Goal: Task Accomplishment & Management: Manage account settings

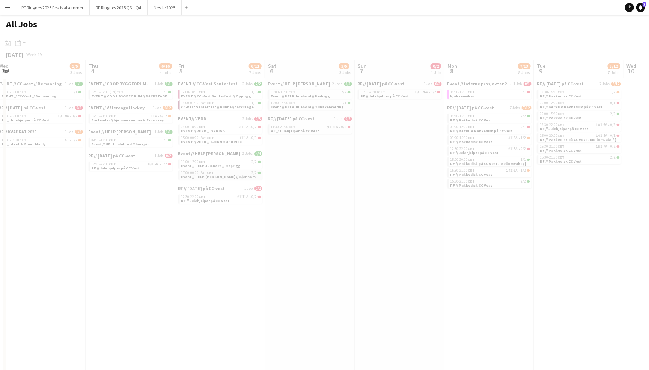
scroll to position [0, 274]
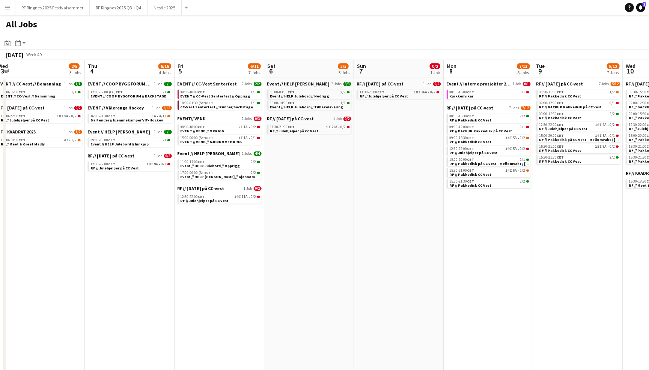
click at [292, 96] on span "Event // HELP Julebord // Nedrigg" at bounding box center [299, 96] width 59 height 5
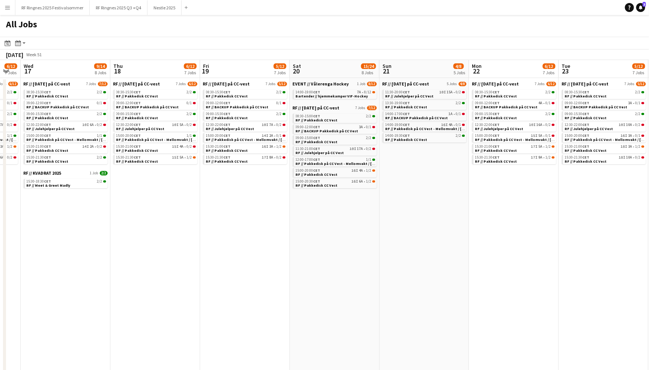
scroll to position [0, 338]
click at [484, 24] on div "All Jobs" at bounding box center [324, 26] width 649 height 22
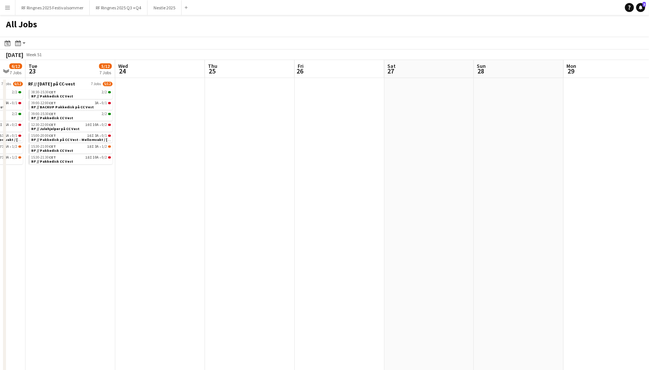
scroll to position [0, 347]
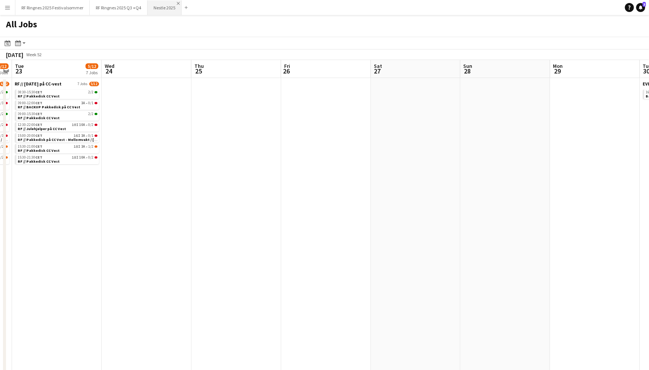
click at [177, 4] on app-icon "Close" at bounding box center [178, 3] width 3 height 3
click at [129, 11] on button "RF Ringnes 2025 Q3 +Q4 Close" at bounding box center [119, 7] width 58 height 15
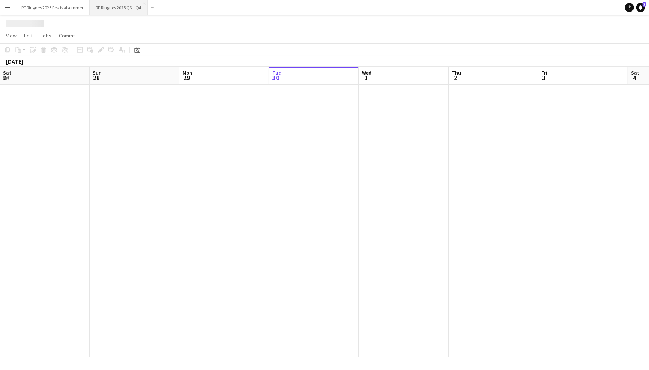
scroll to position [0, 179]
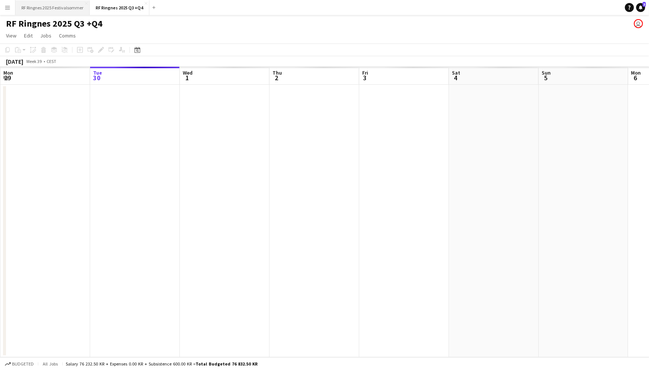
click at [67, 12] on button "RF Ringnes 2025 Festivalsommer Close" at bounding box center [52, 7] width 74 height 15
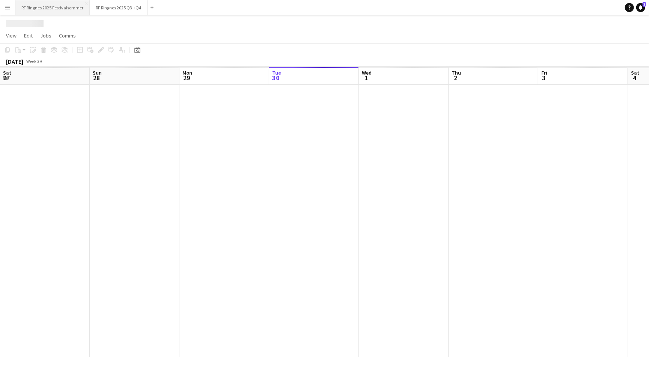
scroll to position [0, 179]
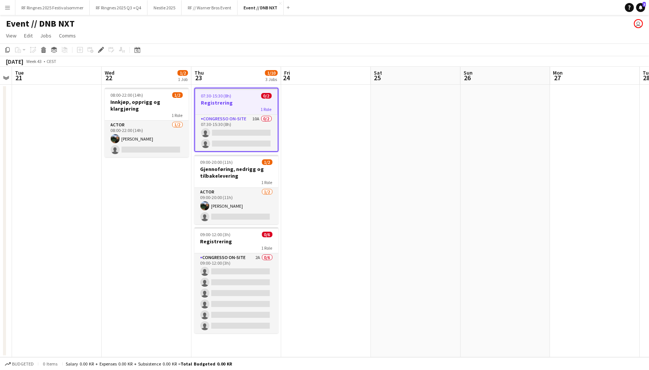
click at [408, 42] on app-page-menu "View Day view expanded Day view collapsed Month view Date picker Jump to today …" at bounding box center [324, 36] width 649 height 14
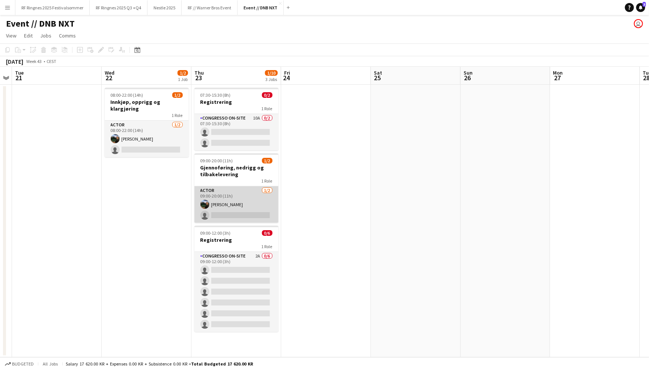
click at [236, 206] on app-card-role "Actor 1/2 09:00-20:00 (11h) Christian Smelhus single-neutral-actions" at bounding box center [236, 204] width 84 height 36
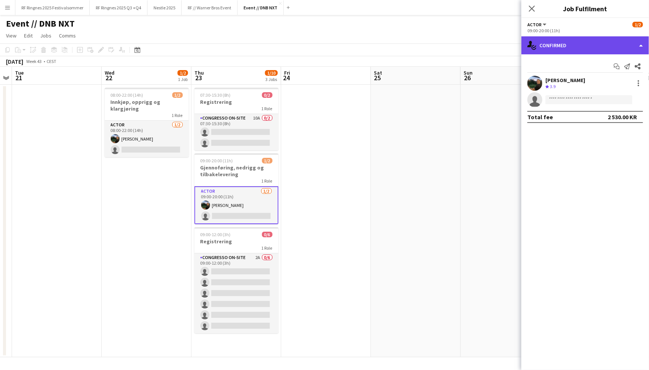
click at [556, 48] on div "single-neutral-actions-check-2 Confirmed" at bounding box center [585, 45] width 128 height 18
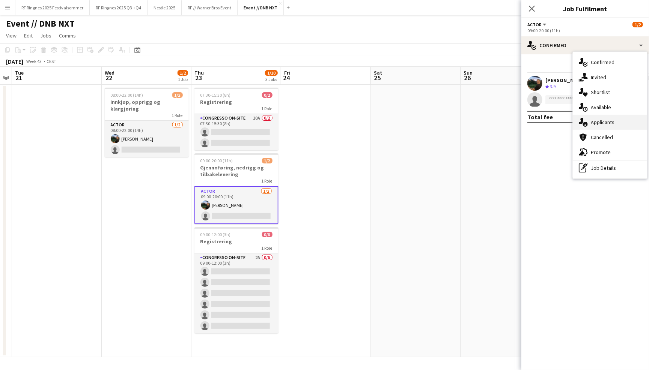
click at [601, 120] on span "Applicants" at bounding box center [602, 122] width 24 height 7
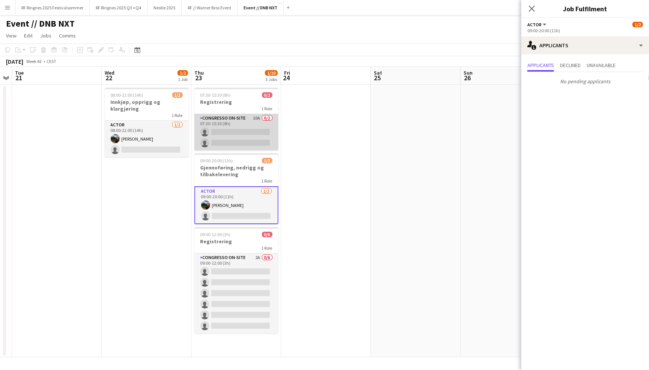
click at [240, 127] on app-card-role "Congresso On-site 10A 0/2 07:30-15:30 (8h) single-neutral-actions single-neutra…" at bounding box center [236, 132] width 84 height 36
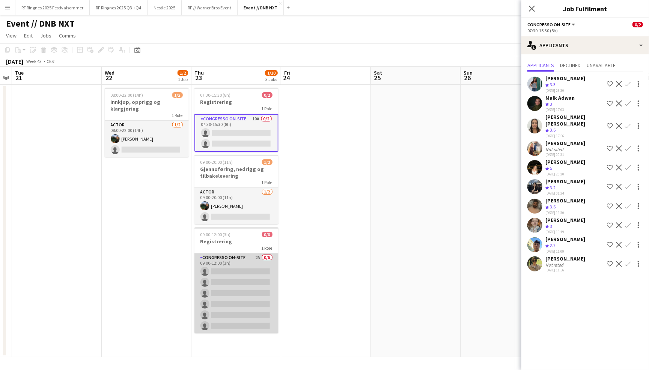
click at [238, 272] on app-card-role "Congresso On-site 2A 0/6 09:00-12:00 (3h) single-neutral-actions single-neutral…" at bounding box center [236, 294] width 84 height 80
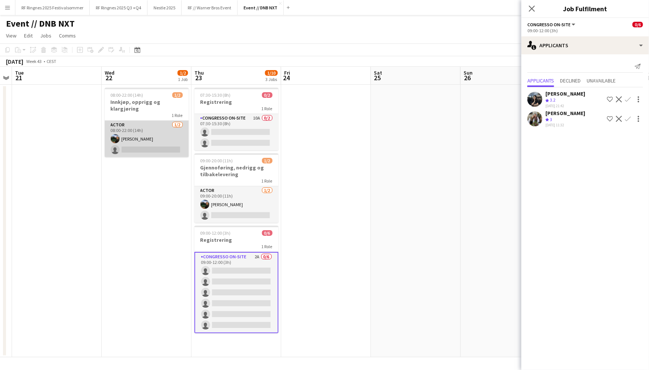
click at [144, 135] on app-card-role "Actor 1/2 08:00-22:00 (14h) Christian Smelhus single-neutral-actions" at bounding box center [147, 139] width 84 height 36
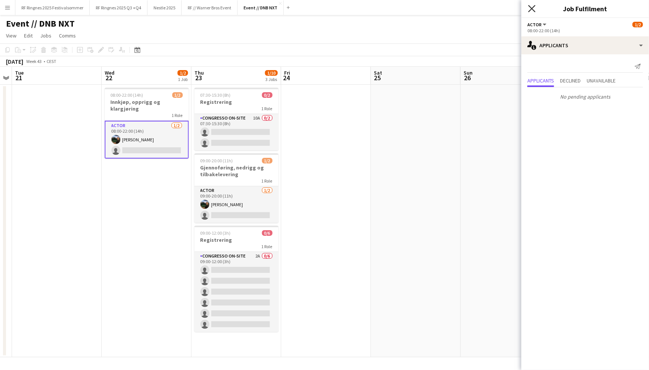
click at [528, 11] on icon at bounding box center [531, 8] width 7 height 7
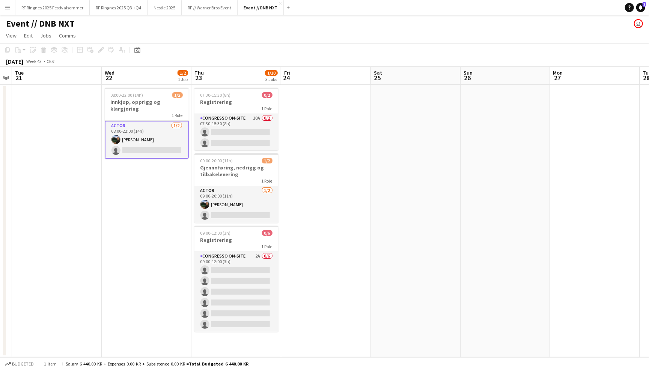
click at [511, 34] on app-page-menu "View Day view expanded Day view collapsed Month view Date picker Jump to today …" at bounding box center [324, 36] width 649 height 14
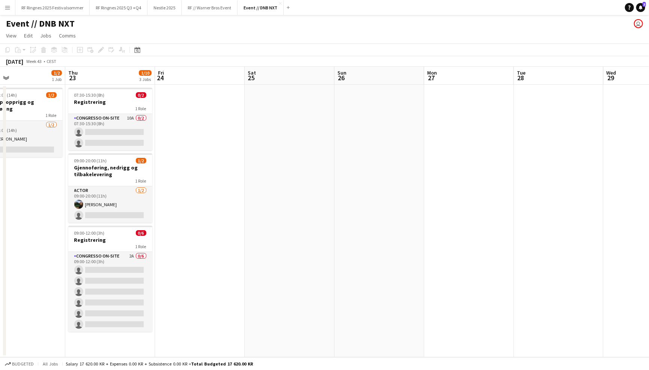
scroll to position [0, 228]
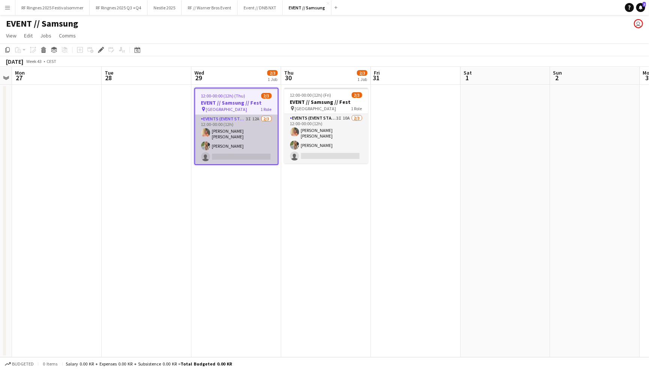
click at [238, 129] on app-card-role "Events (Event Staff) 3I 12A 2/3 12:00-00:00 (12h) Hannah Ludivia Rotbæk Meling …" at bounding box center [236, 140] width 83 height 50
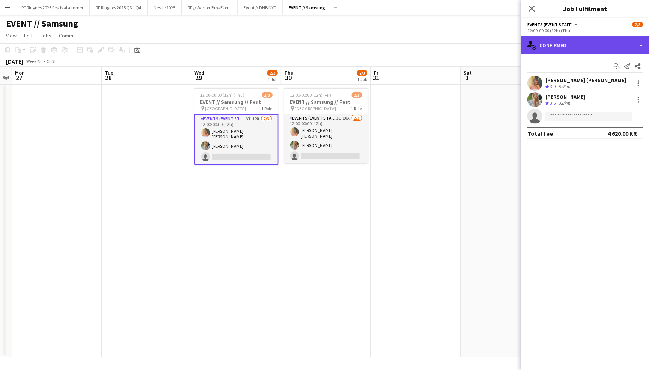
click at [541, 43] on div "single-neutral-actions-check-2 Confirmed" at bounding box center [585, 45] width 128 height 18
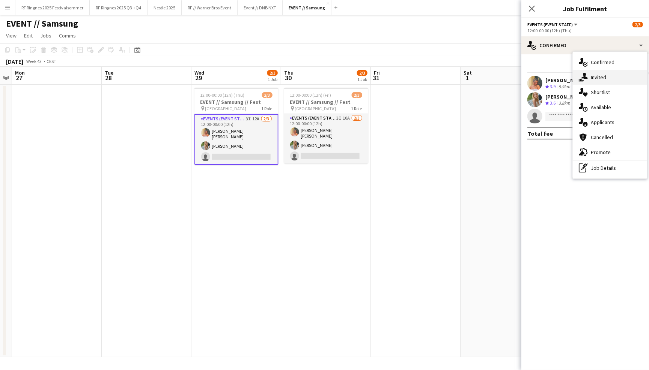
click at [578, 71] on div "single-neutral-actions-share-1 Invited" at bounding box center [609, 77] width 74 height 15
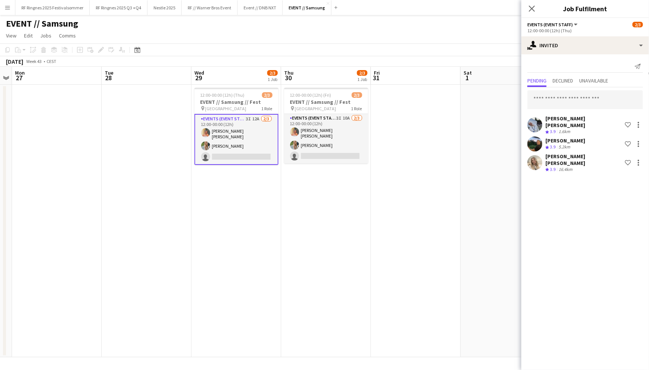
click at [538, 120] on app-user-avatar at bounding box center [534, 124] width 15 height 15
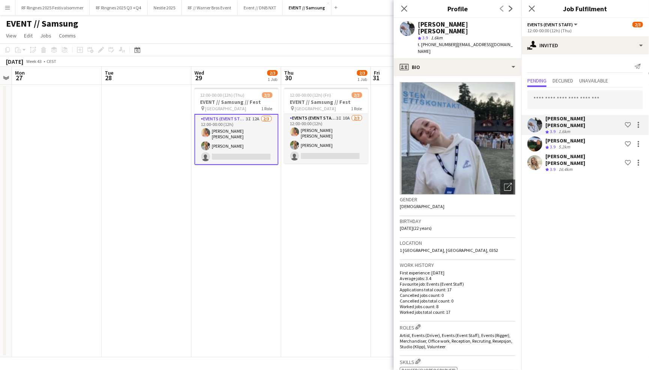
click at [536, 138] on app-user-avatar at bounding box center [534, 144] width 15 height 15
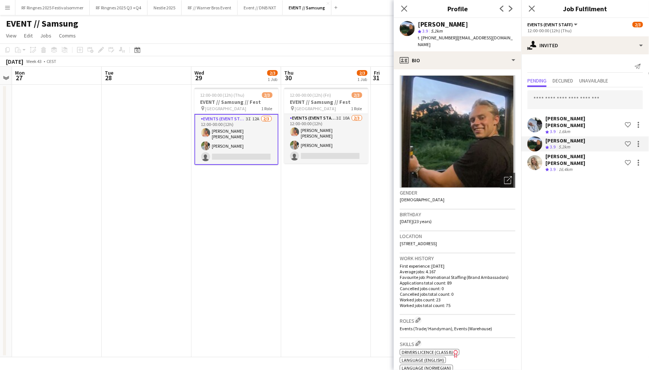
click at [535, 161] on app-user-avatar at bounding box center [534, 162] width 15 height 15
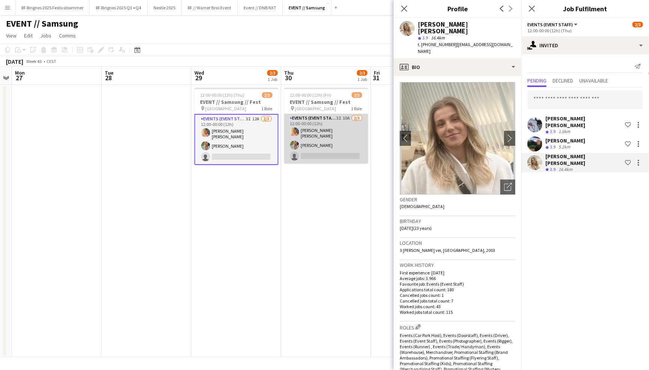
click at [336, 134] on app-card-role "Events (Event Staff) 3I 10A 2/3 12:00-00:00 (12h) Hannah Ludivia Rotbæk Meling …" at bounding box center [326, 139] width 84 height 50
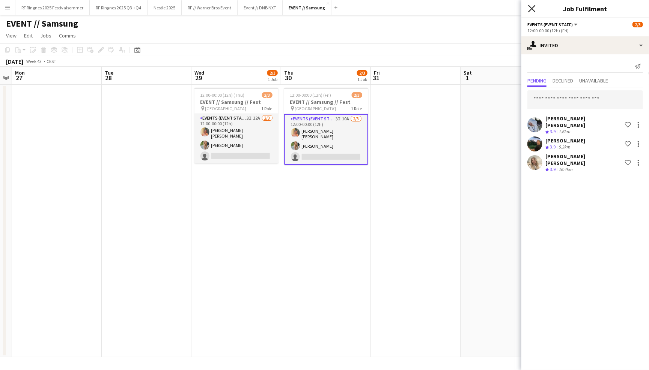
click at [530, 8] on icon "Close pop-in" at bounding box center [531, 8] width 7 height 7
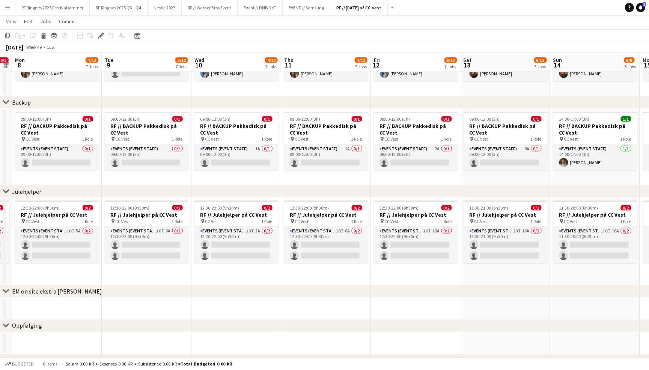
scroll to position [481, 0]
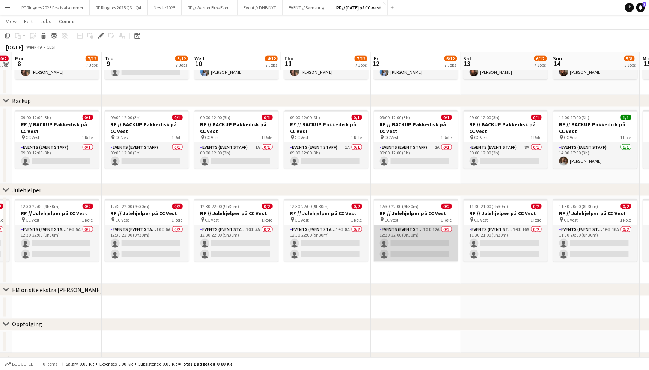
click at [429, 236] on app-card-role "Events (Event Staff) 10I 12A 0/2 12:30-22:00 (9h30m) single-neutral-actions sin…" at bounding box center [416, 243] width 84 height 36
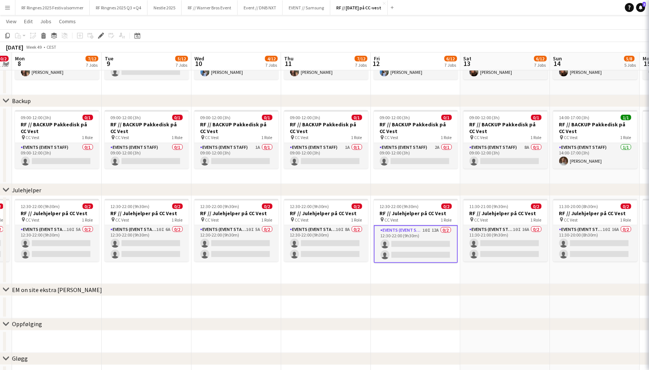
scroll to position [0, 346]
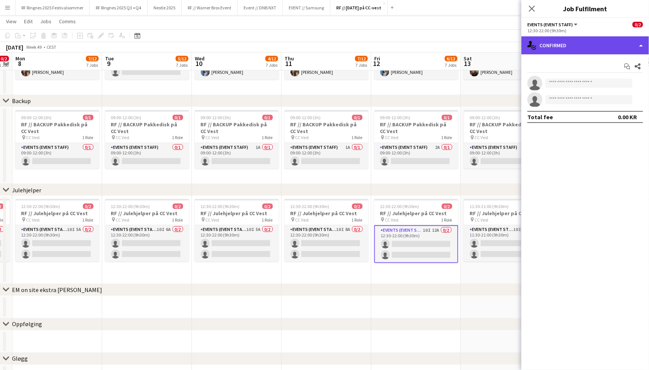
click at [604, 48] on div "single-neutral-actions-check-2 Confirmed" at bounding box center [585, 45] width 128 height 18
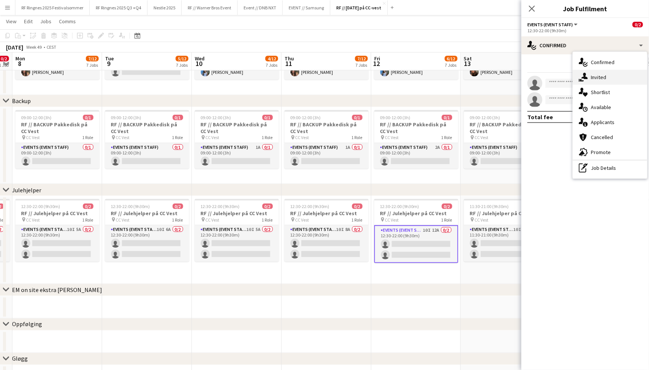
click at [613, 75] on div "single-neutral-actions-share-1 Invited" at bounding box center [609, 77] width 74 height 15
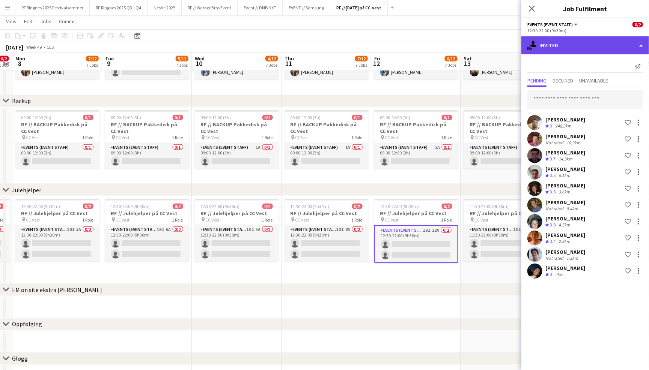
click at [567, 42] on div "single-neutral-actions-share-1 Invited" at bounding box center [585, 45] width 128 height 18
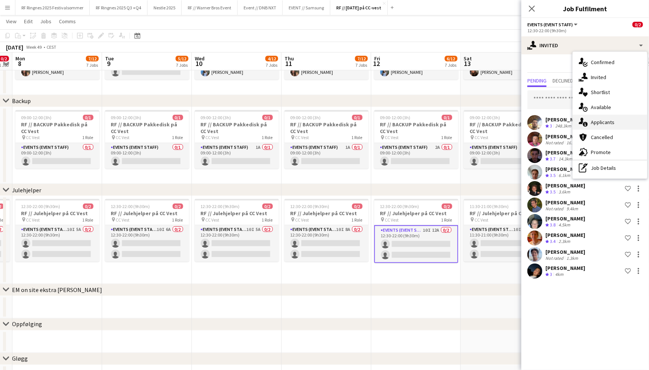
click at [597, 124] on span "Applicants" at bounding box center [602, 122] width 24 height 7
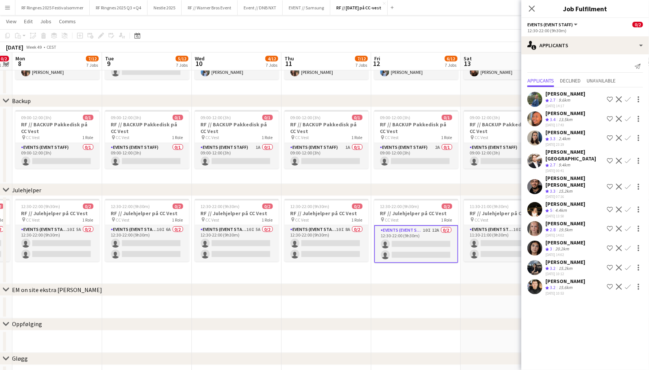
click at [536, 99] on app-user-avatar at bounding box center [534, 99] width 15 height 15
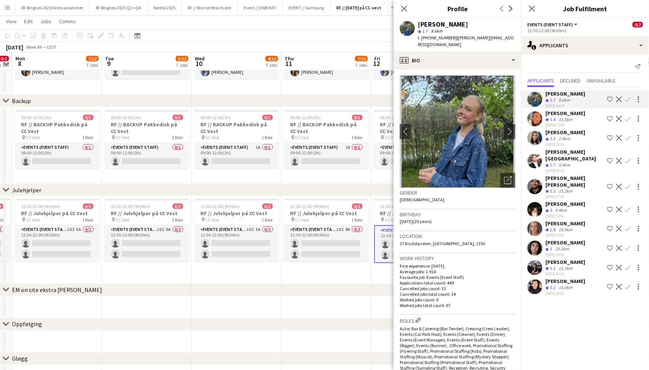
click at [534, 123] on app-user-avatar at bounding box center [534, 118] width 15 height 15
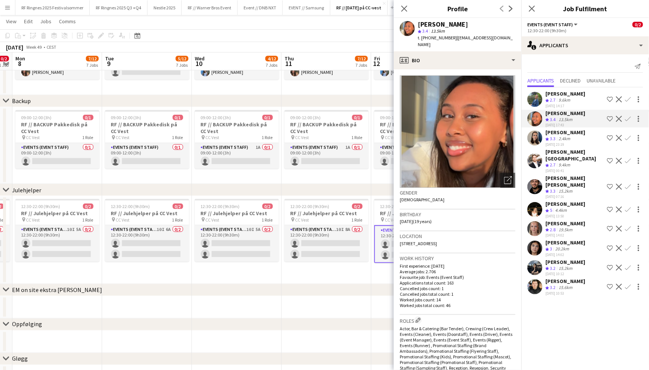
click at [537, 144] on div "Saga Poulsen Crew rating 3.3 2.4km 22-08-2025 23:19 Shortlist crew Decline Conf…" at bounding box center [585, 138] width 128 height 18
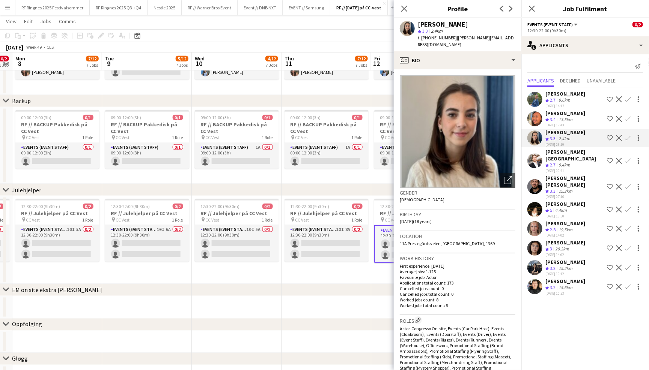
click at [535, 158] on app-user-avatar at bounding box center [534, 160] width 15 height 15
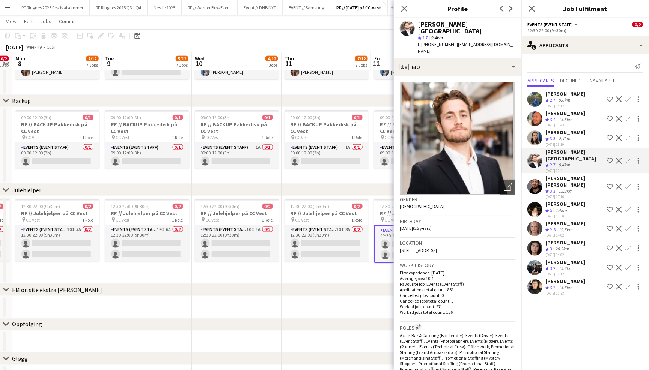
click at [533, 179] on app-user-avatar at bounding box center [534, 186] width 15 height 15
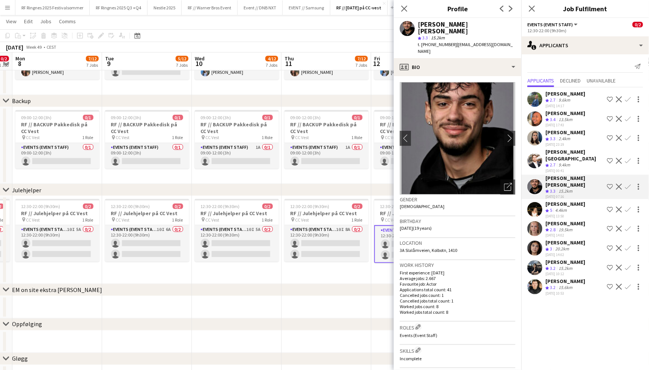
click at [532, 202] on app-user-avatar at bounding box center [534, 209] width 15 height 15
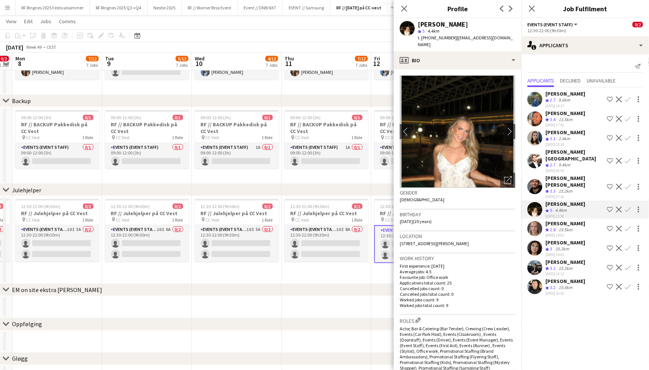
click at [535, 221] on app-user-avatar at bounding box center [534, 228] width 15 height 15
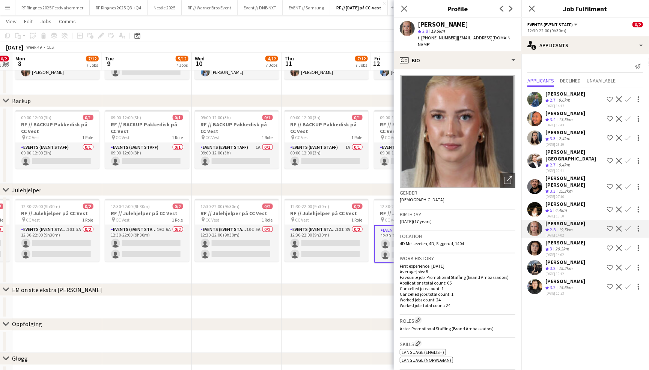
click at [538, 241] on app-user-avatar at bounding box center [534, 248] width 15 height 15
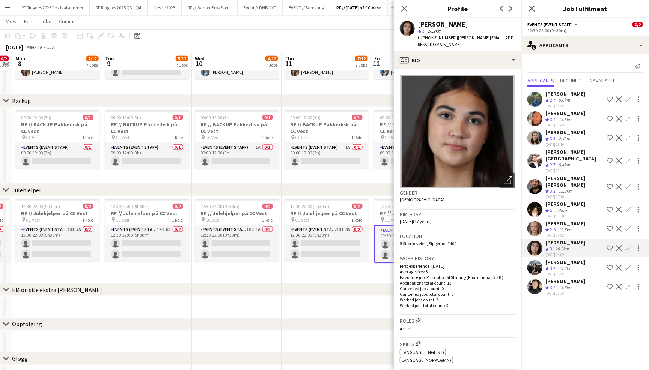
click at [538, 260] on app-user-avatar at bounding box center [534, 267] width 15 height 15
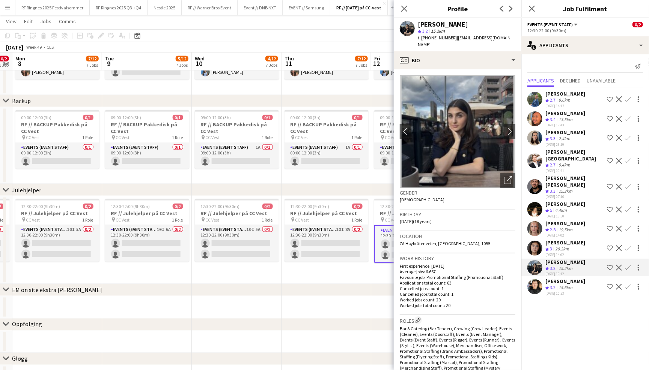
click at [539, 279] on app-user-avatar at bounding box center [534, 286] width 15 height 15
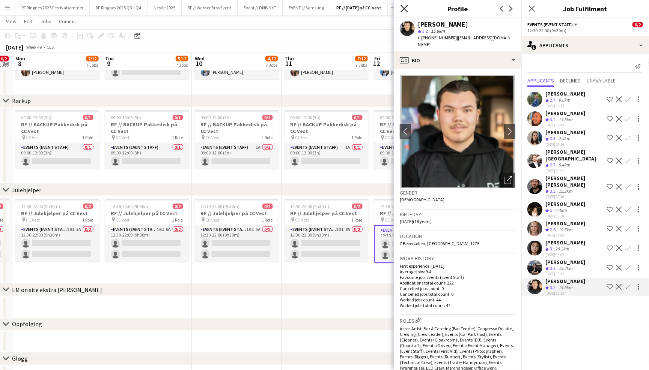
click at [404, 9] on icon at bounding box center [403, 8] width 7 height 7
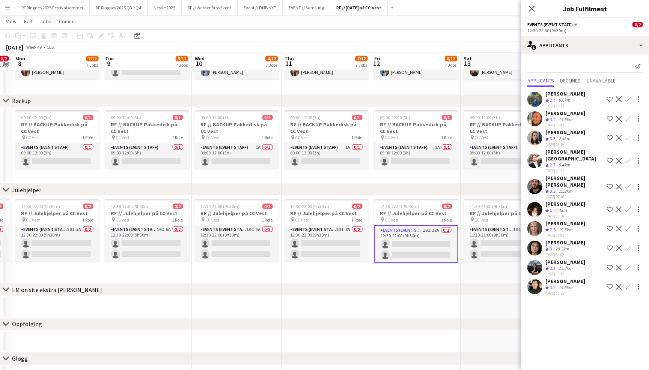
click at [410, 13] on app-navbar "Menu Boards Boards Boards All jobs Status Workforce Workforce My Workforce Recr…" at bounding box center [324, 7] width 649 height 15
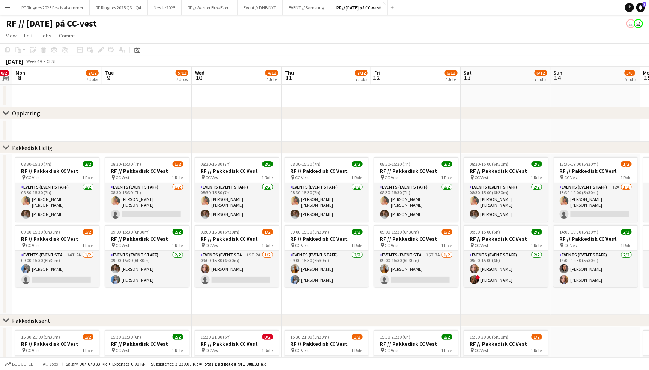
scroll to position [0, 0]
click at [234, 7] on button "RF // Warner Bros Event Close" at bounding box center [210, 7] width 56 height 15
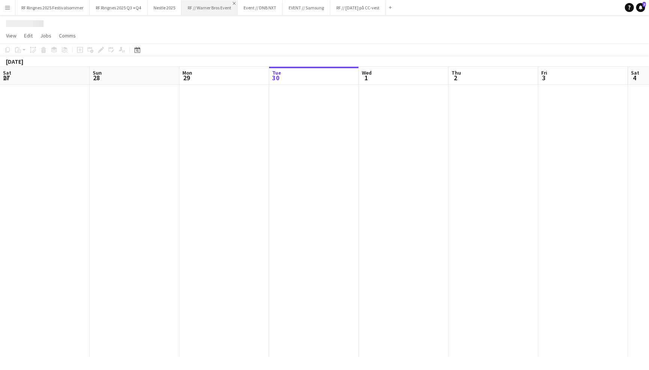
scroll to position [0, 179]
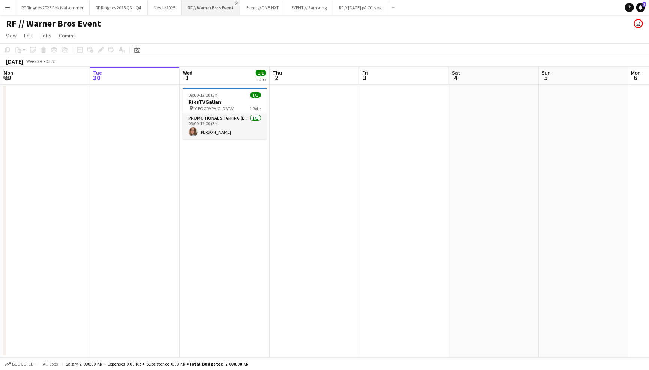
click at [235, 2] on app-icon "Close" at bounding box center [236, 3] width 3 height 3
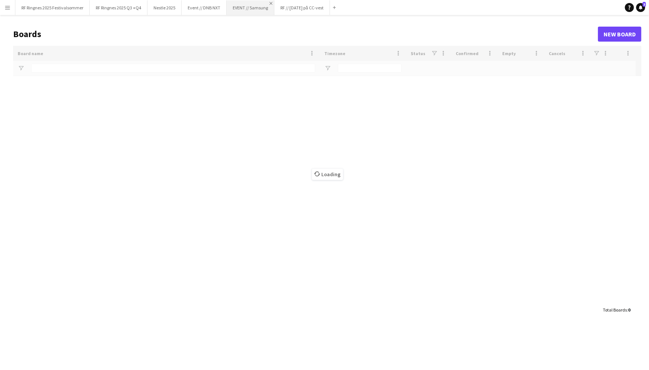
click at [269, 4] on app-icon "Close" at bounding box center [270, 3] width 3 height 3
type input "******"
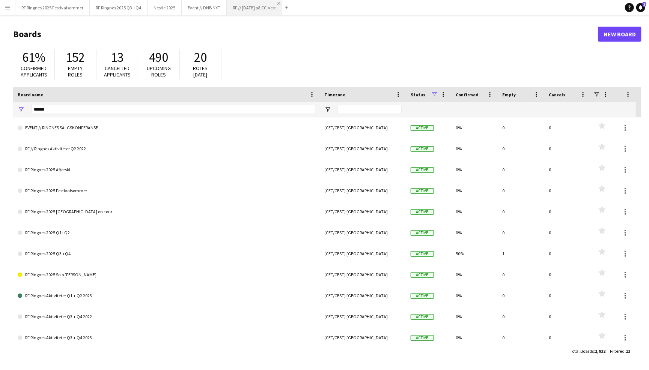
click at [277, 3] on app-icon "Close" at bounding box center [278, 3] width 3 height 3
click at [222, 3] on app-icon "Close" at bounding box center [223, 3] width 3 height 3
click at [177, 4] on app-icon "Close" at bounding box center [178, 3] width 3 height 3
click at [143, 3] on app-icon "Close" at bounding box center [144, 3] width 3 height 3
click at [7, 8] on app-icon "Menu" at bounding box center [8, 8] width 6 height 6
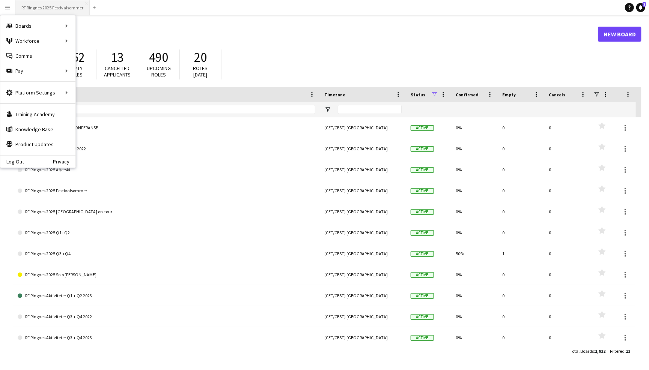
click at [44, 10] on button "RF Ringnes 2025 Festivalsommer Close" at bounding box center [52, 7] width 74 height 15
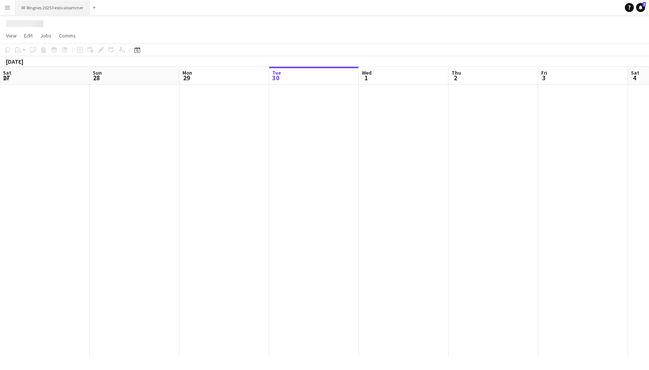
scroll to position [0, 179]
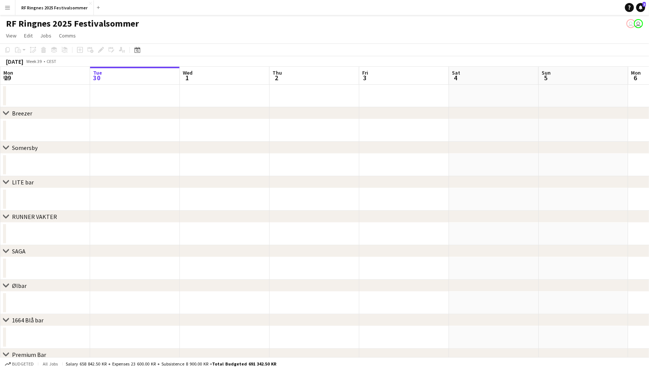
click at [0, 8] on button "Menu" at bounding box center [7, 7] width 15 height 15
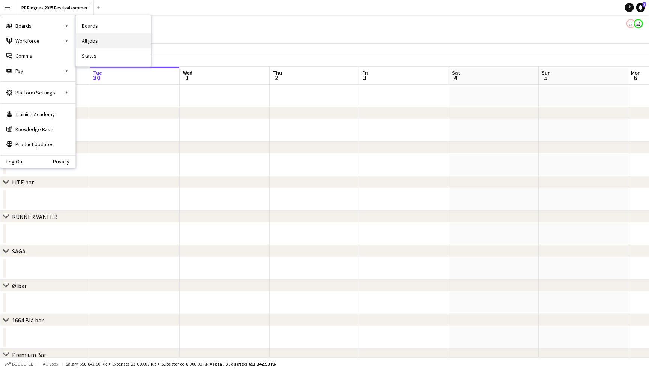
click at [89, 40] on link "All jobs" at bounding box center [113, 40] width 75 height 15
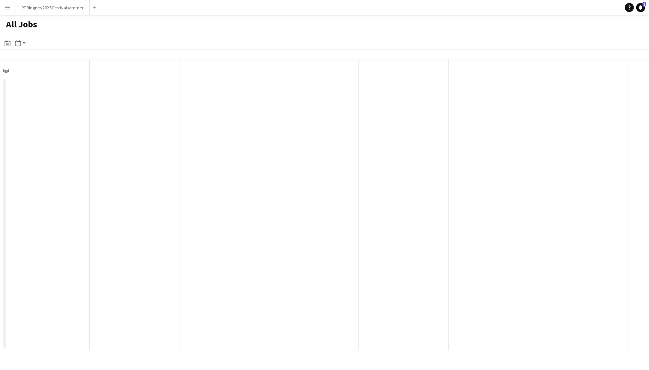
scroll to position [0, 179]
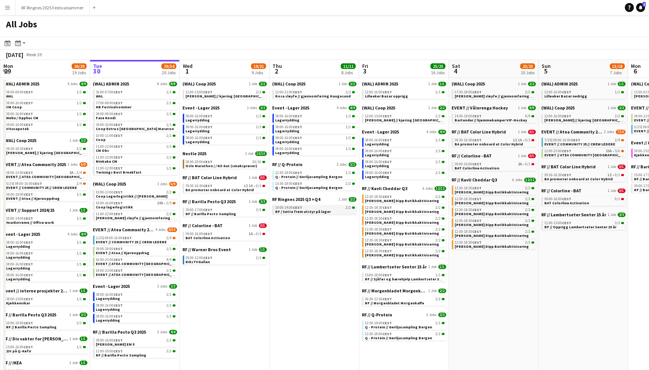
click at [317, 209] on span "RF / Sette frem utstyr på lager" at bounding box center [303, 211] width 56 height 5
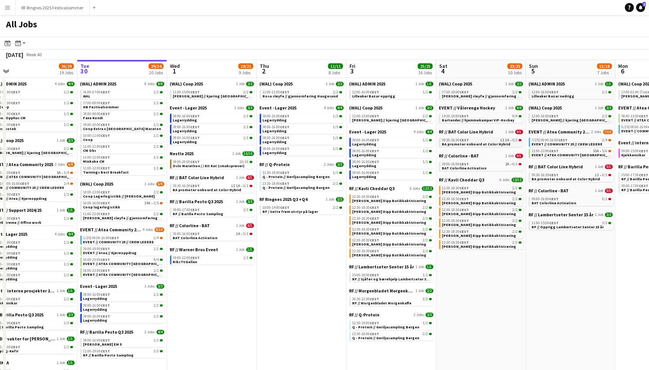
scroll to position [0, 194]
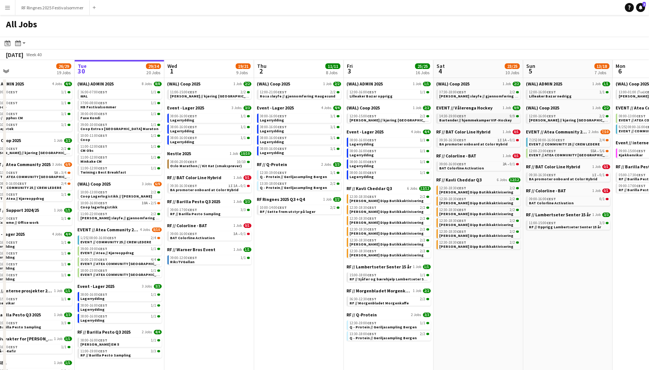
click at [461, 118] on span "Bartender // hjemmekamper VIF-Hockey" at bounding box center [475, 120] width 72 height 5
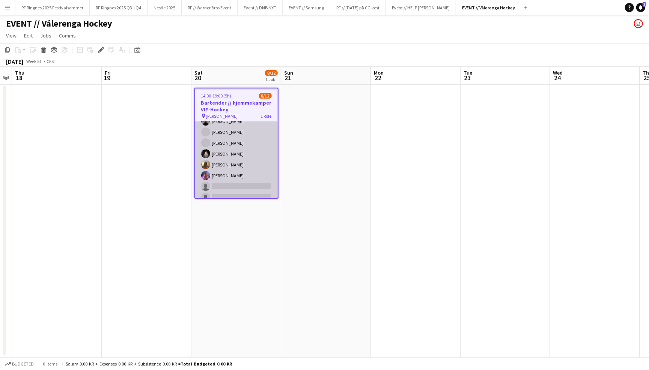
scroll to position [41, 0]
click at [243, 163] on app-card-role "Bar & Catering (Bar Tender) 7A [DATE] 14:00-19:00 (5h) [PERSON_NAME] [PERSON_NA…" at bounding box center [236, 153] width 83 height 145
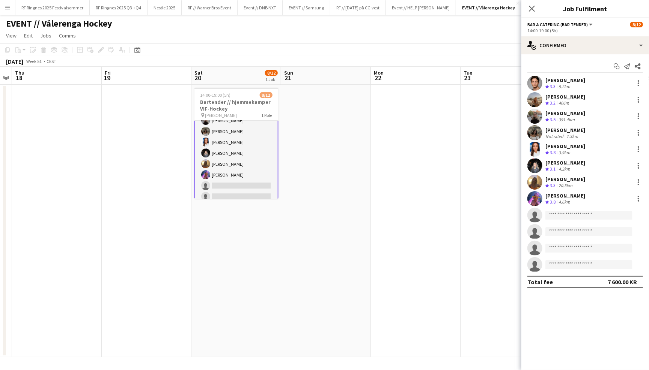
click at [536, 81] on app-user-avatar at bounding box center [534, 83] width 15 height 15
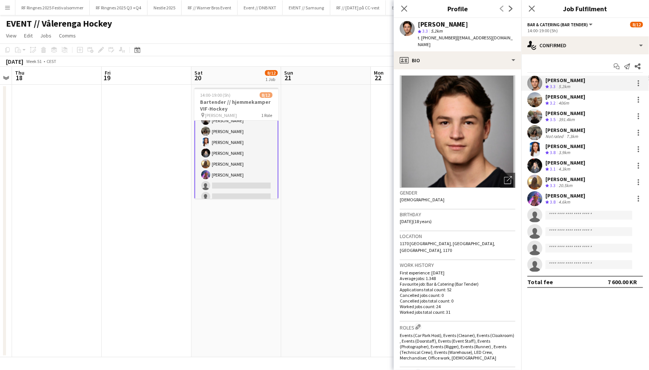
click at [536, 99] on app-user-avatar at bounding box center [534, 99] width 15 height 15
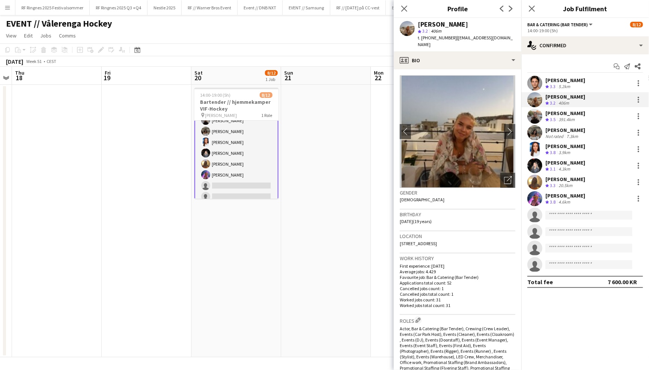
click at [536, 112] on app-user-avatar at bounding box center [534, 116] width 15 height 15
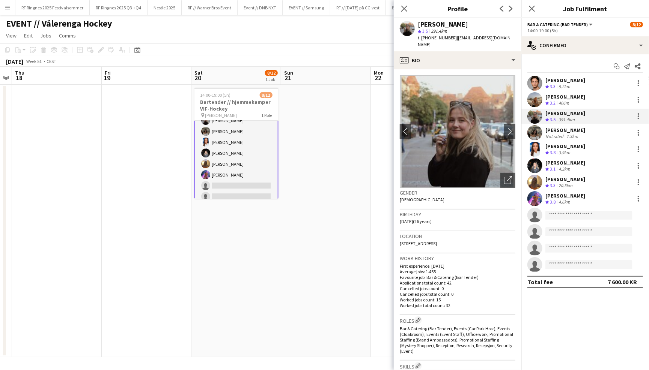
click at [536, 134] on app-user-avatar at bounding box center [534, 132] width 15 height 15
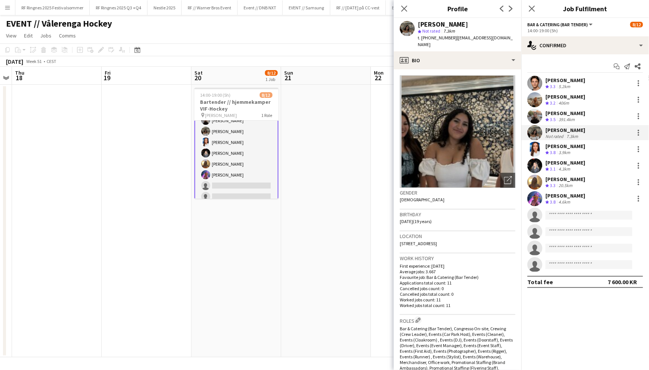
click at [537, 147] on app-user-avatar at bounding box center [534, 149] width 15 height 15
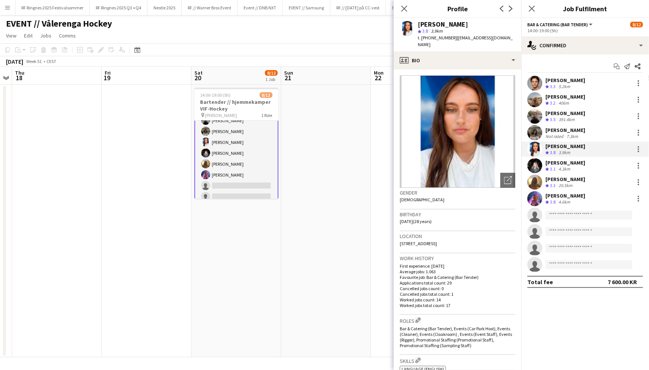
click at [538, 159] on app-user-avatar at bounding box center [534, 165] width 15 height 15
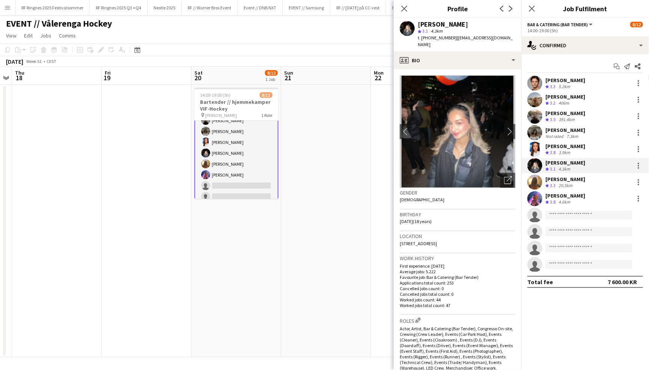
click at [539, 173] on div "Ulrik Eeg Crew rating 3.3 5.2km Sina Sivertsen Crew rating 3.2 406m Ane Brovold…" at bounding box center [585, 174] width 128 height 197
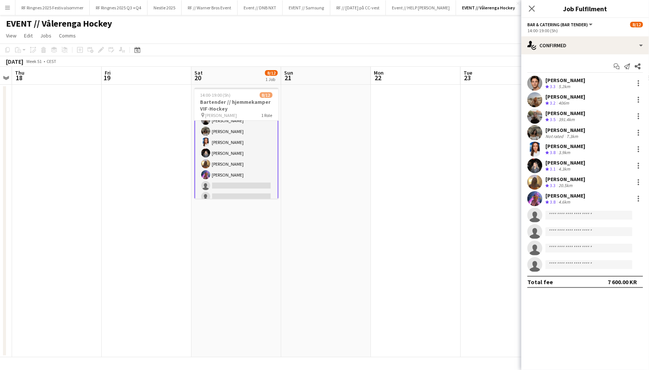
click at [539, 182] on app-user-avatar at bounding box center [534, 182] width 15 height 15
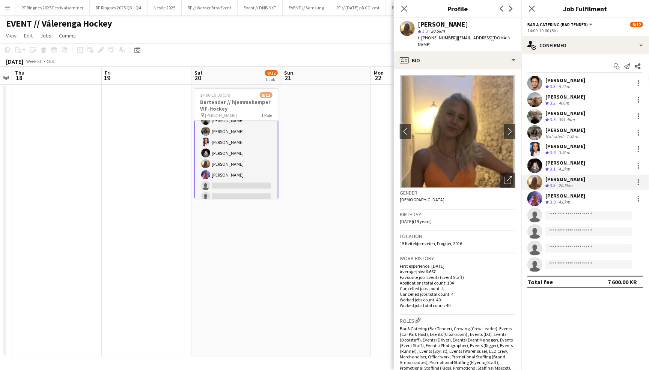
click at [536, 198] on app-user-avatar at bounding box center [534, 198] width 15 height 15
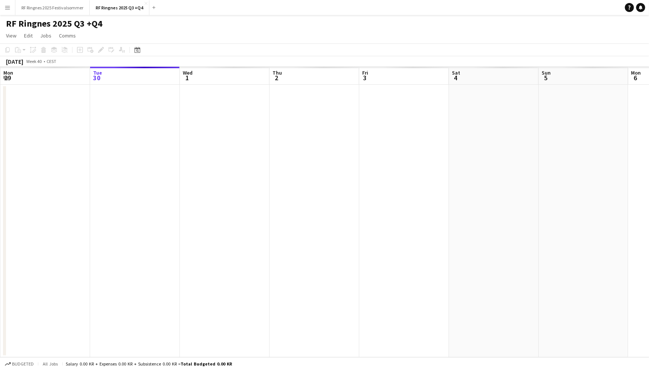
scroll to position [0, 257]
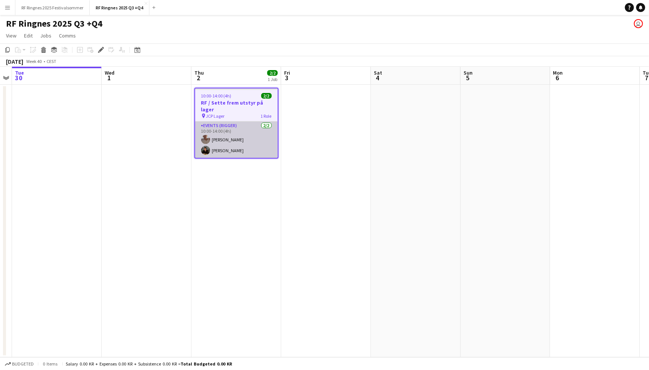
click at [239, 132] on app-card-role "Events (Rigger) 2/2 10:00-14:00 (4h) Charlie Thomassen Mathias Holgersen" at bounding box center [236, 140] width 83 height 36
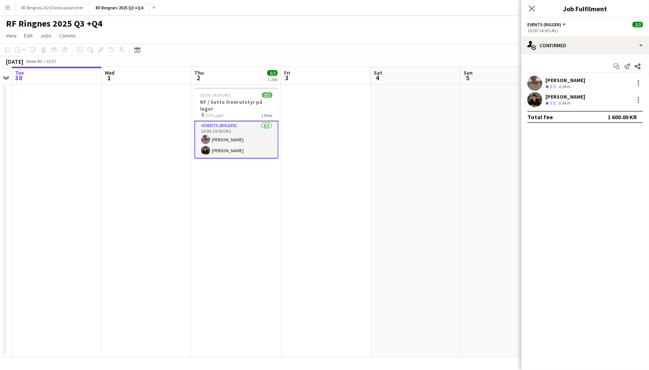
click at [541, 77] on div at bounding box center [534, 83] width 15 height 15
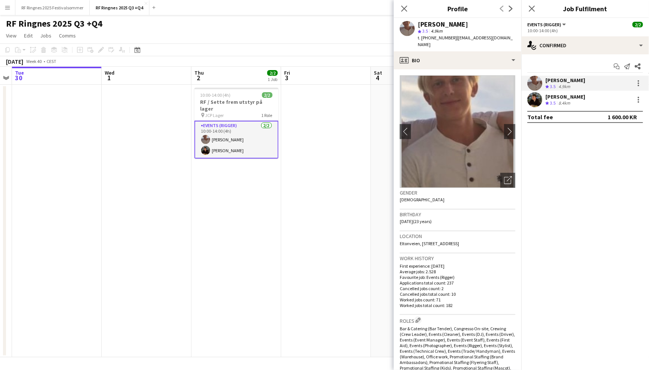
click at [534, 99] on app-user-avatar at bounding box center [534, 99] width 15 height 15
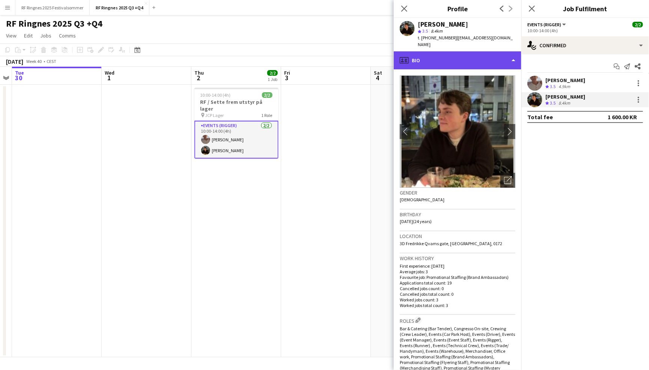
click at [502, 59] on div "profile Bio" at bounding box center [457, 60] width 128 height 18
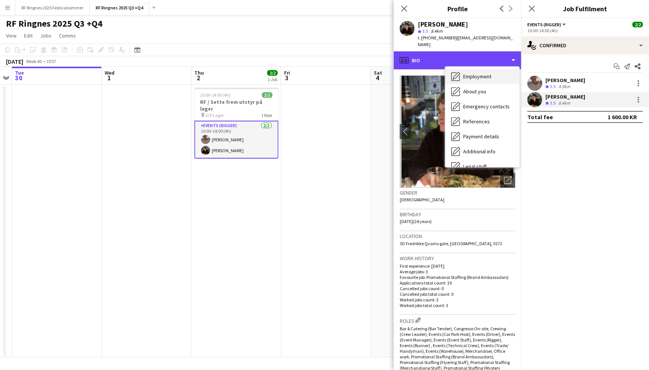
scroll to position [63, 0]
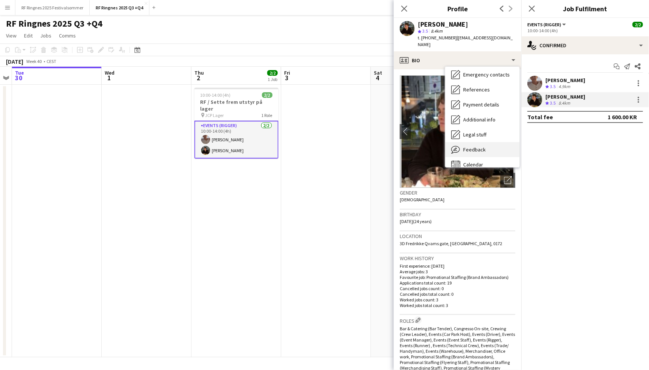
click at [494, 148] on div "Feedback Feedback" at bounding box center [482, 149] width 74 height 15
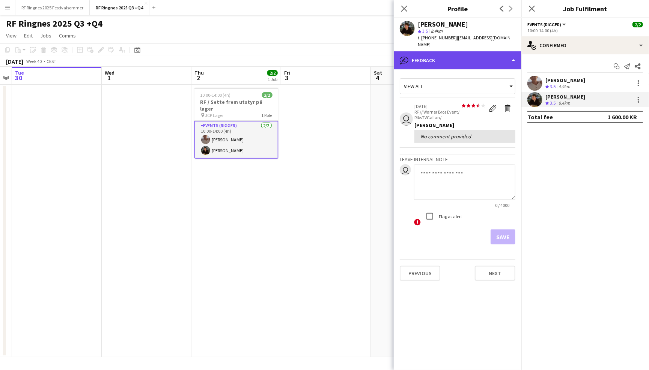
click at [470, 56] on div "bubble-pencil Feedback" at bounding box center [457, 60] width 128 height 18
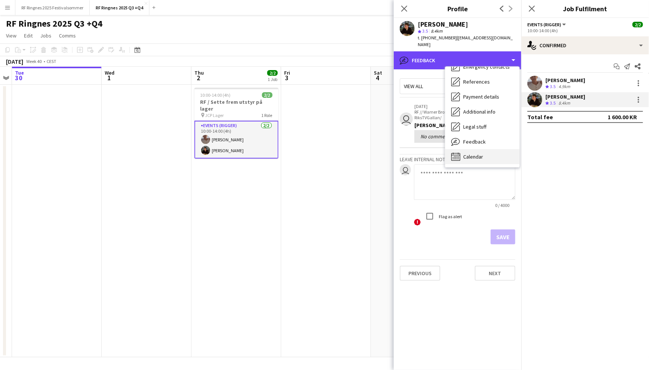
scroll to position [70, 0]
click at [488, 150] on div "Calendar Calendar" at bounding box center [482, 157] width 74 height 15
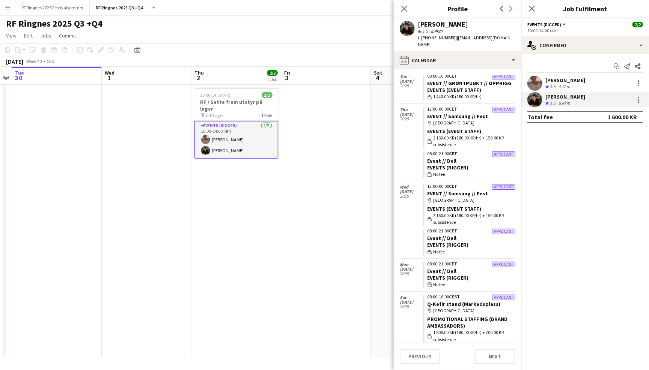
scroll to position [80, 0]
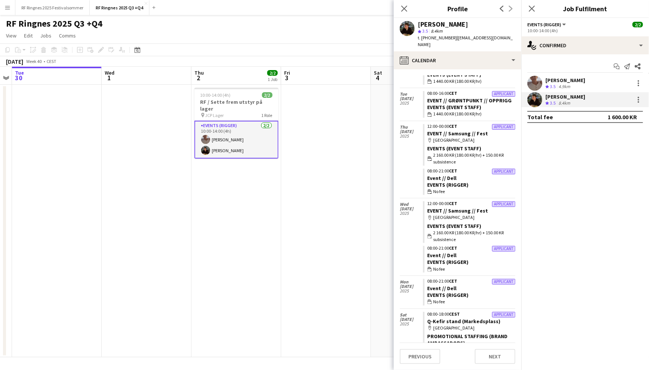
click at [536, 85] on app-user-avatar at bounding box center [534, 83] width 15 height 15
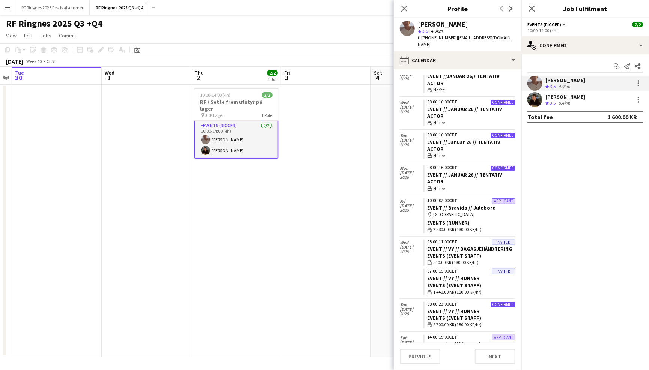
scroll to position [131, 0]
click at [404, 11] on icon "Close pop-in" at bounding box center [403, 8] width 7 height 7
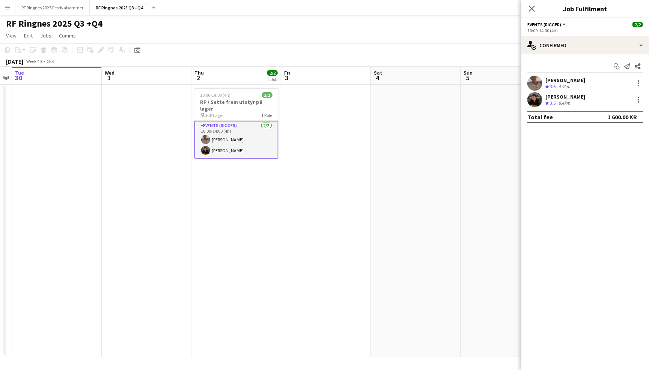
click at [8, 9] on app-icon "Menu" at bounding box center [8, 8] width 6 height 6
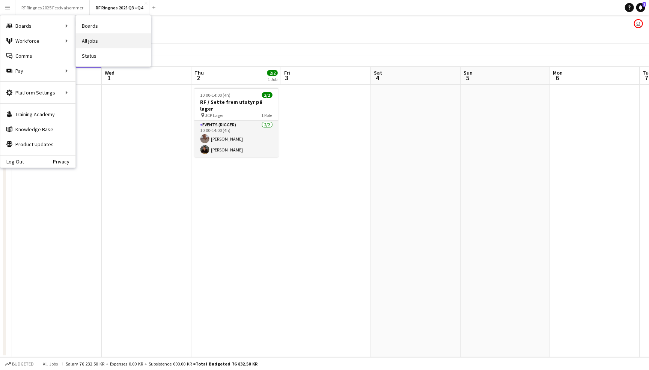
click at [84, 40] on link "All jobs" at bounding box center [113, 40] width 75 height 15
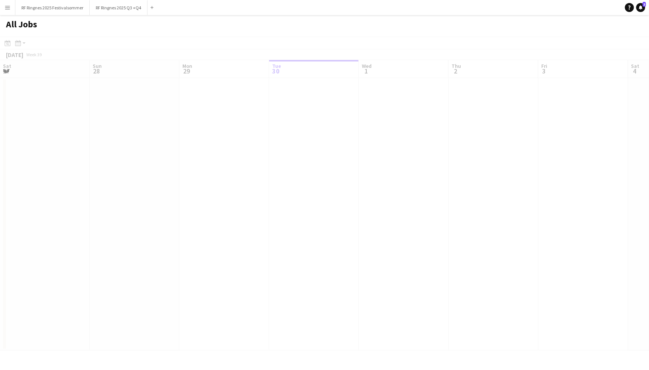
scroll to position [0, 179]
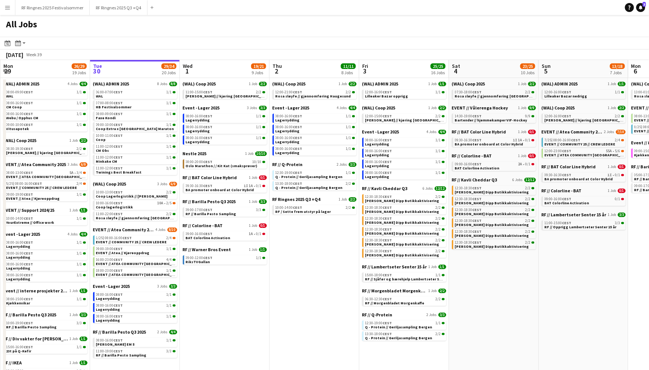
click at [7, 12] on button "Menu" at bounding box center [7, 7] width 15 height 15
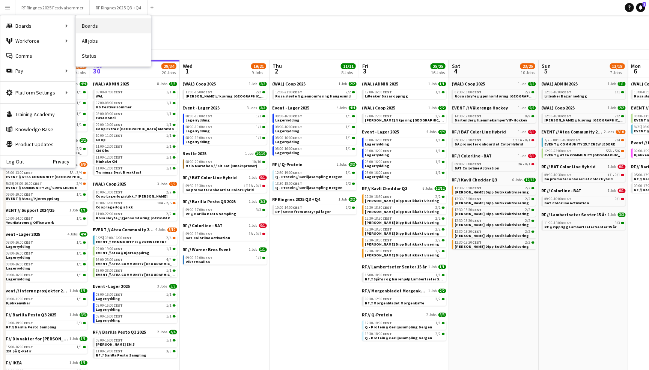
click at [89, 26] on link "Boards" at bounding box center [113, 25] width 75 height 15
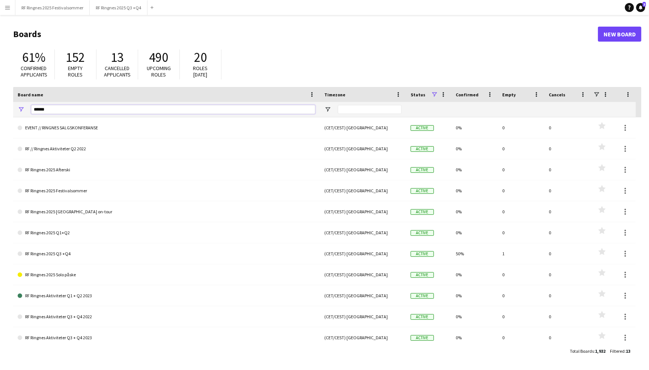
drag, startPoint x: 62, startPoint y: 113, endPoint x: 23, endPoint y: 108, distance: 38.9
click at [23, 108] on div "******" at bounding box center [166, 109] width 306 height 15
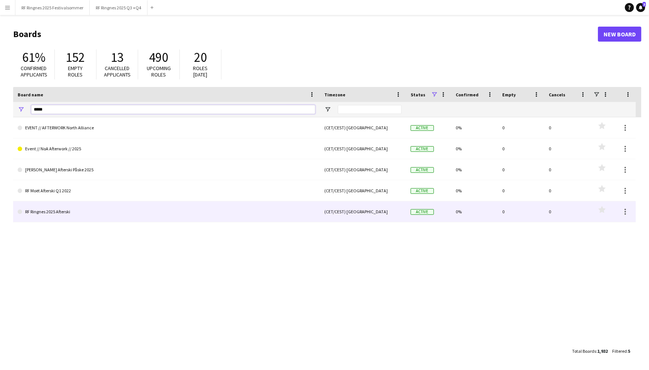
type input "*****"
click at [66, 207] on link "RF Ringnes 2025 Afterski" at bounding box center [166, 211] width 297 height 21
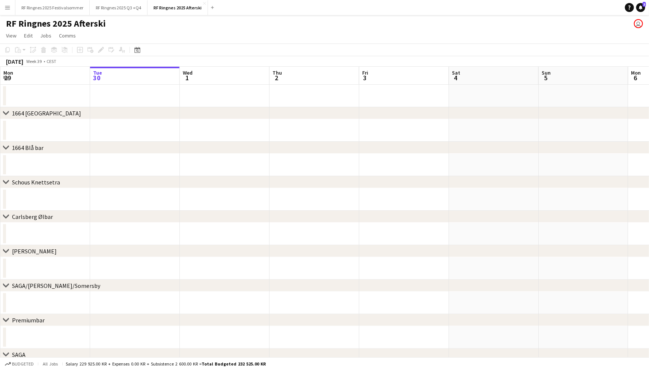
scroll to position [0, 171]
click at [43, 11] on button "RF Ringnes 2025 Festivalsommer Close" at bounding box center [52, 7] width 74 height 15
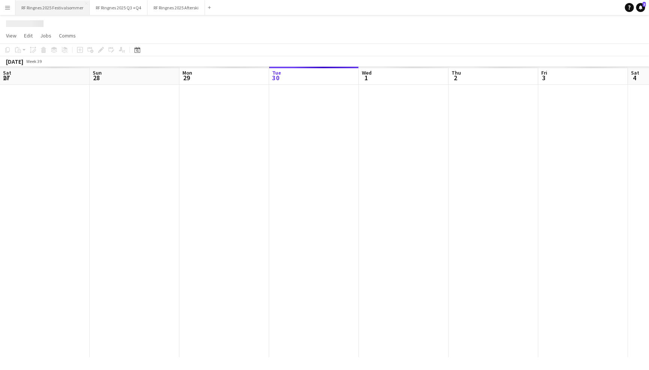
scroll to position [0, 179]
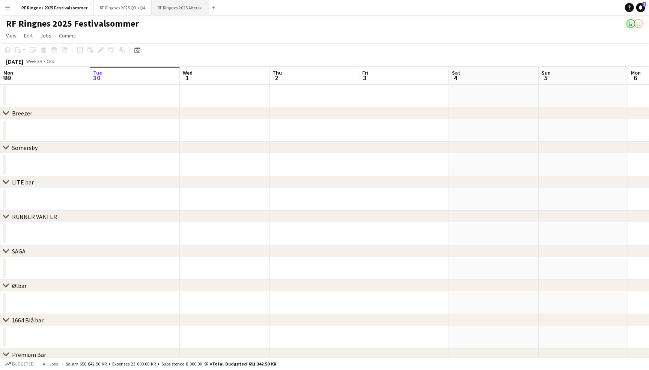
click at [174, 10] on button "RF Ringnes 2025 Afterski Close" at bounding box center [180, 7] width 57 height 15
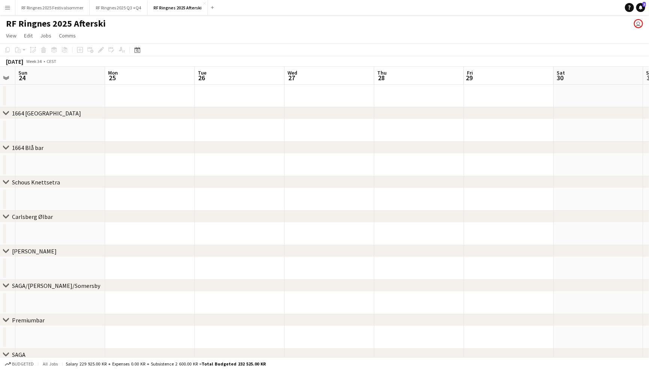
scroll to position [0, 201]
click at [12, 35] on span "View" at bounding box center [11, 35] width 11 height 7
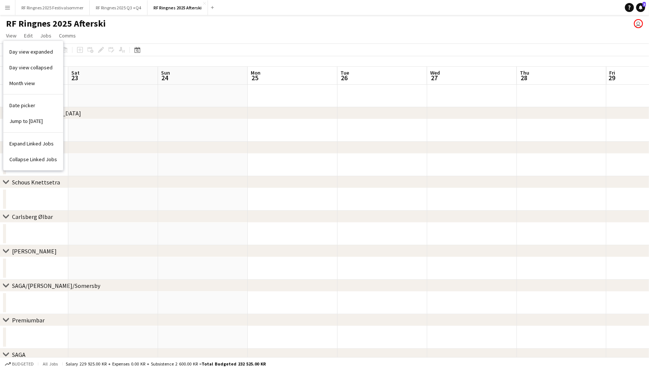
click at [226, 36] on app-page-menu "View Day view expanded Day view collapsed Month view Date picker Jump to [DATE]…" at bounding box center [324, 36] width 649 height 14
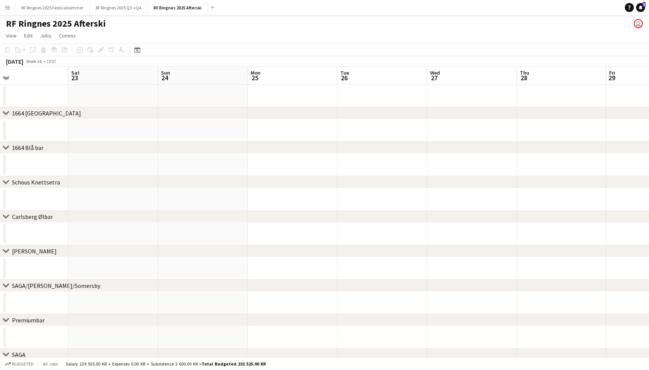
click at [23, 61] on div "August 2025" at bounding box center [14, 62] width 17 height 8
click at [44, 61] on span "Week 34" at bounding box center [34, 62] width 19 height 6
click at [136, 47] on icon "Date picker" at bounding box center [137, 50] width 6 height 6
click at [182, 71] on span "Previous month" at bounding box center [182, 75] width 15 height 15
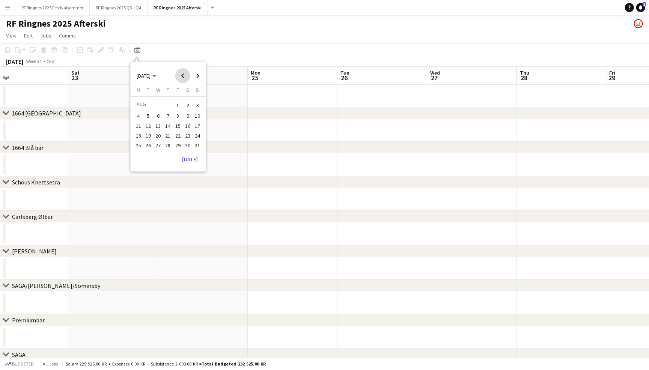
click at [182, 71] on span "Previous month" at bounding box center [182, 75] width 15 height 15
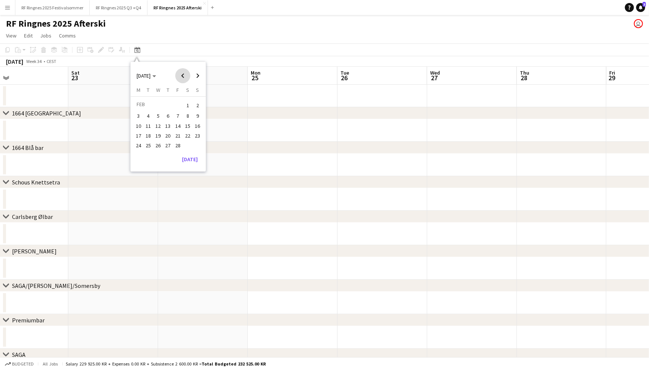
click at [182, 71] on span "Previous month" at bounding box center [182, 75] width 15 height 15
click at [156, 113] on span "1" at bounding box center [157, 114] width 9 height 9
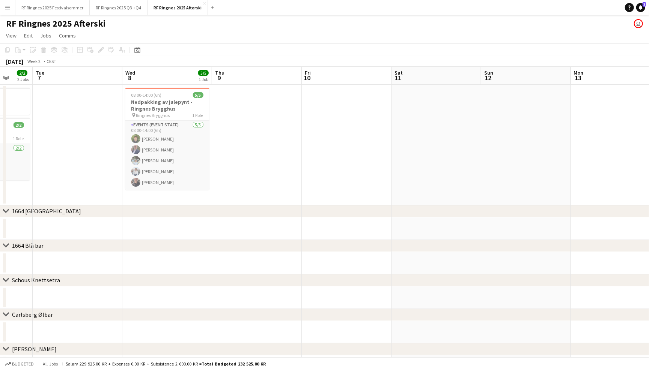
scroll to position [0, 235]
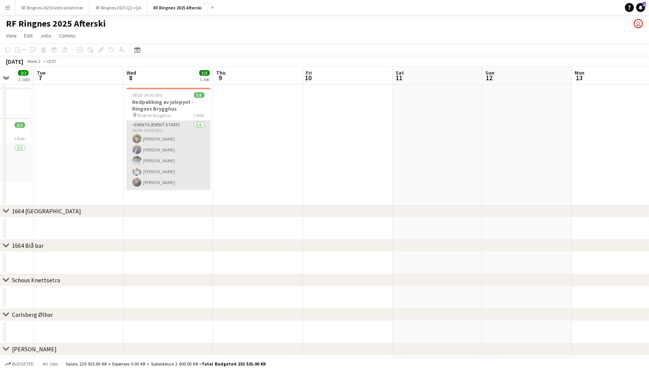
click at [157, 150] on app-card-role "Events (Event Staff) 5/5 08:00-14:00 (6h) Oscar Solbakken Theodor Salvesen Nico…" at bounding box center [168, 155] width 84 height 69
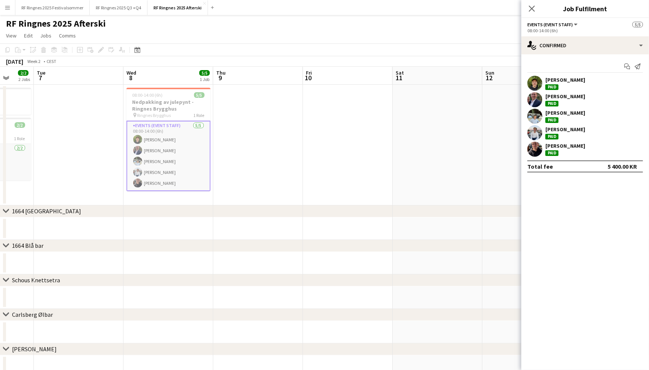
click at [543, 81] on div "Oscar Solbakken Paid" at bounding box center [585, 83] width 128 height 15
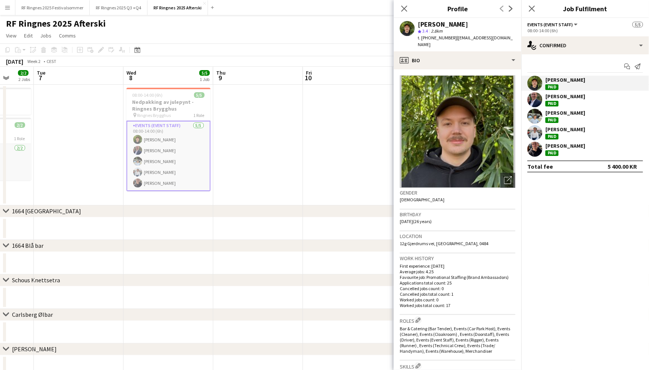
click at [539, 97] on app-user-avatar at bounding box center [534, 99] width 15 height 15
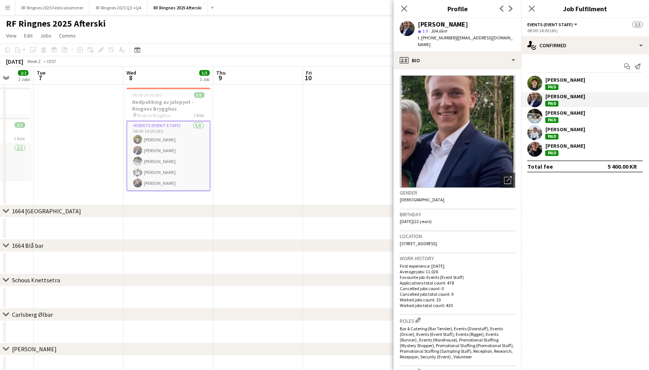
click at [540, 115] on app-user-avatar at bounding box center [534, 116] width 15 height 15
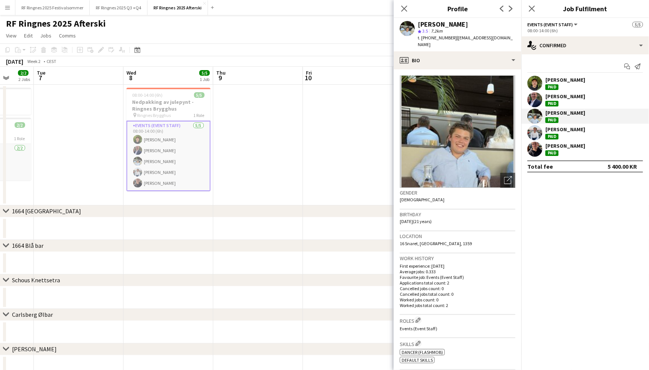
click at [539, 131] on app-user-avatar at bounding box center [534, 132] width 15 height 15
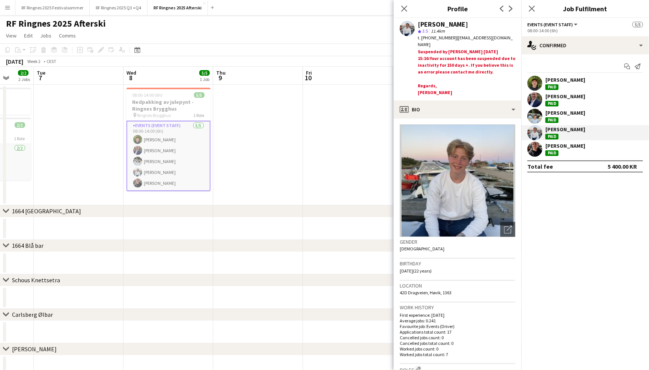
click at [539, 146] on app-user-avatar at bounding box center [534, 149] width 15 height 15
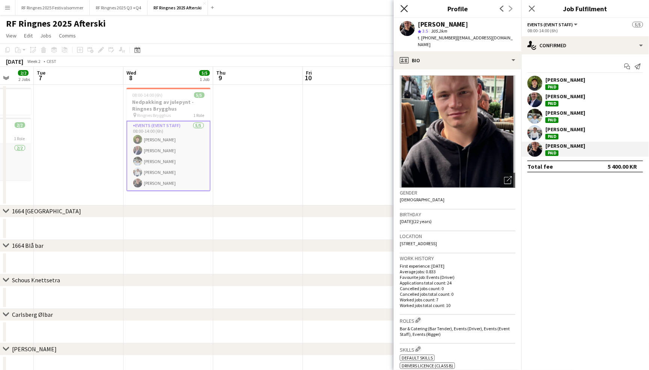
click at [401, 7] on icon "Close pop-in" at bounding box center [403, 8] width 7 height 7
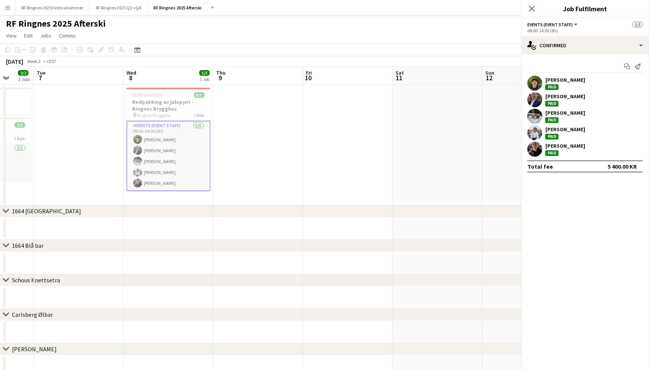
click at [407, 41] on app-page-menu "View Day view expanded Day view collapsed Month view Date picker Jump to [DATE]…" at bounding box center [324, 36] width 649 height 14
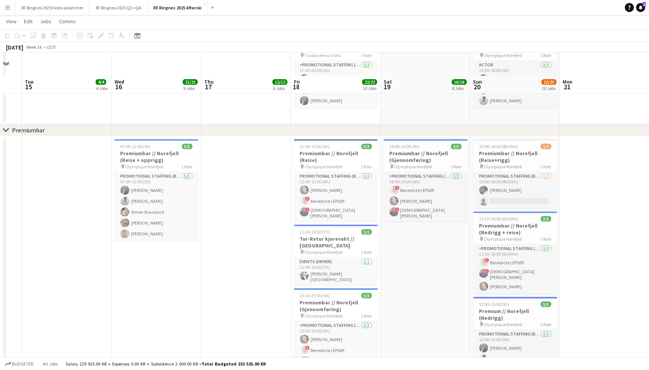
scroll to position [1131, 0]
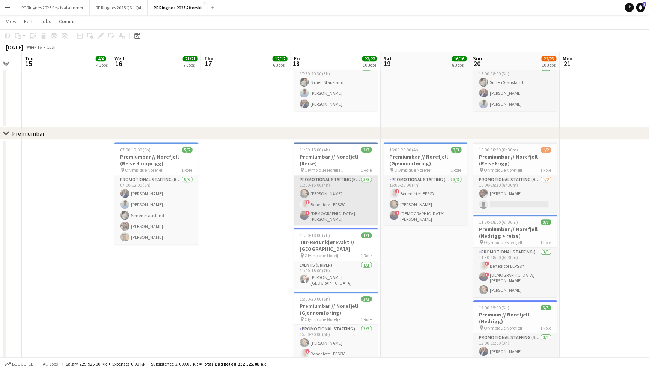
click at [341, 198] on app-card-role "Promotional Staffing (Brand Ambassadors) 3/3 11:00-15:00 (4h) Daniela Alejandra…" at bounding box center [336, 201] width 84 height 50
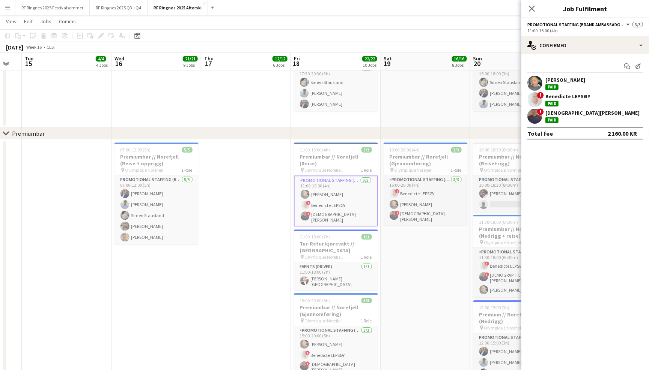
click at [534, 116] on app-user-avatar at bounding box center [534, 116] width 15 height 15
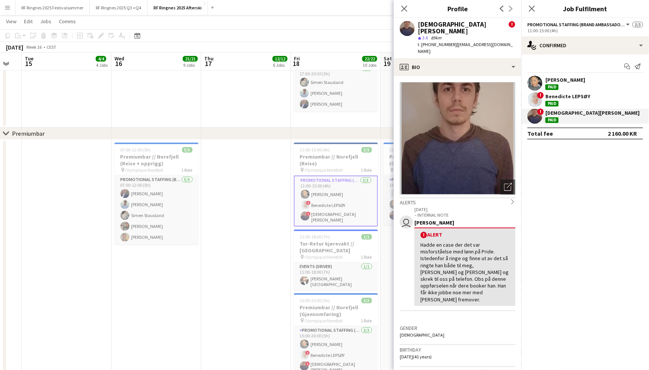
click at [531, 96] on app-user-avatar at bounding box center [534, 99] width 15 height 15
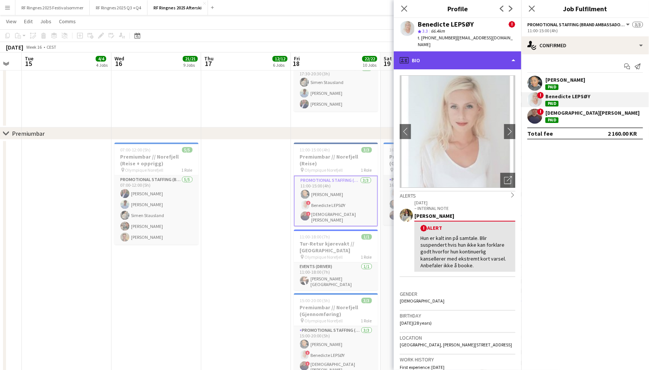
click at [503, 58] on div "profile Bio" at bounding box center [457, 60] width 128 height 18
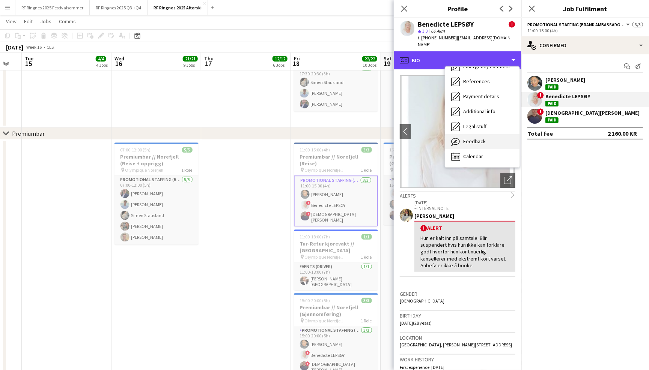
scroll to position [70, 0]
click at [489, 141] on div "Feedback Feedback" at bounding box center [482, 142] width 74 height 15
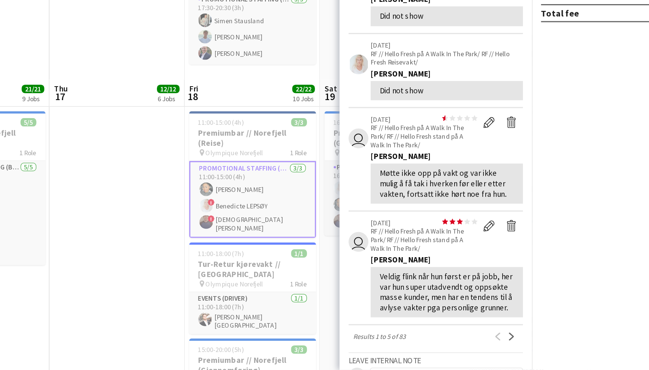
scroll to position [1122, 0]
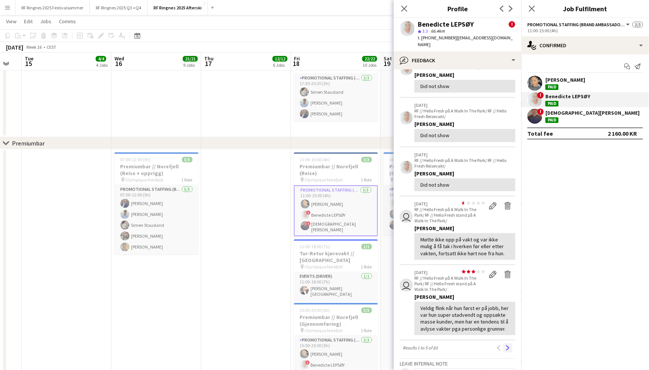
click at [511, 344] on button "Next" at bounding box center [507, 348] width 9 height 9
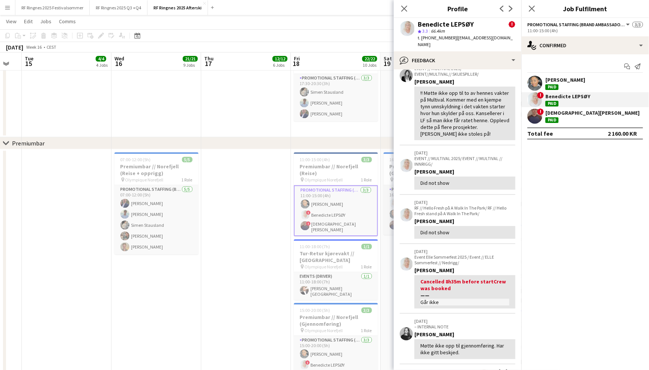
scroll to position [46, 0]
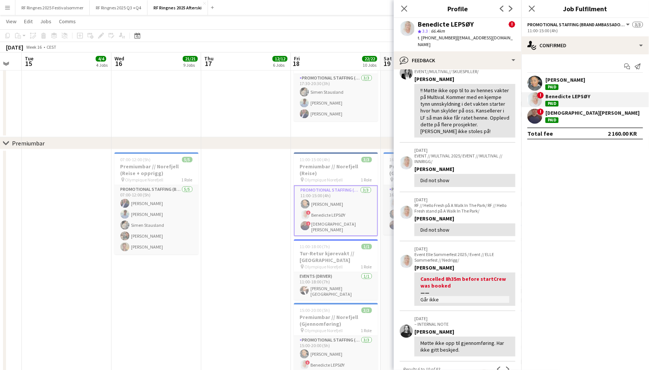
click at [512, 365] on div "Previous Next" at bounding box center [503, 369] width 24 height 9
click at [508, 367] on app-icon "Next" at bounding box center [507, 369] width 5 height 5
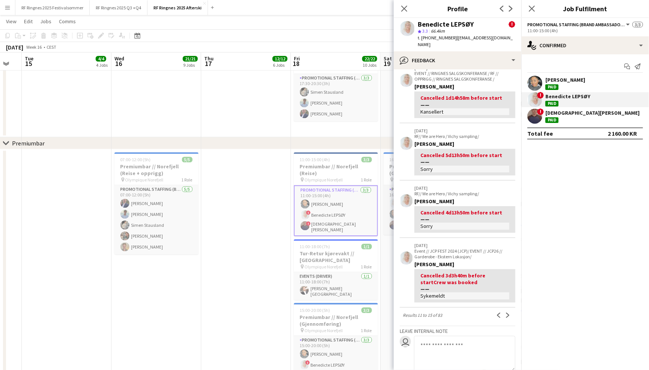
scroll to position [104, 0]
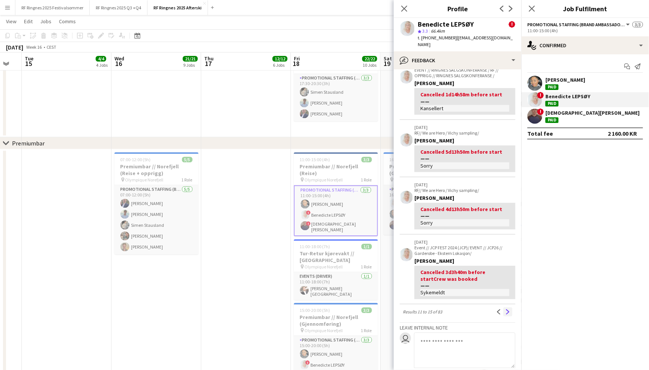
click at [506, 308] on button "Next" at bounding box center [507, 312] width 9 height 9
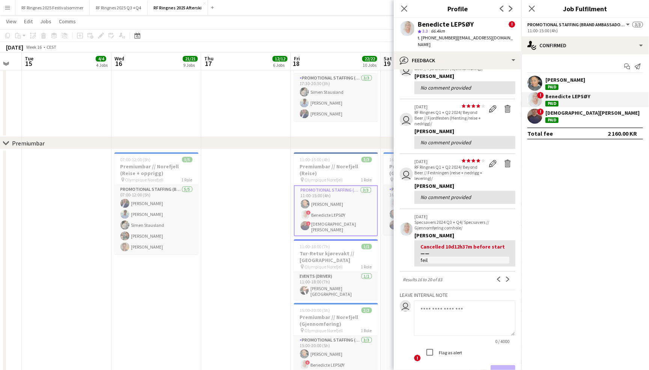
scroll to position [117, 0]
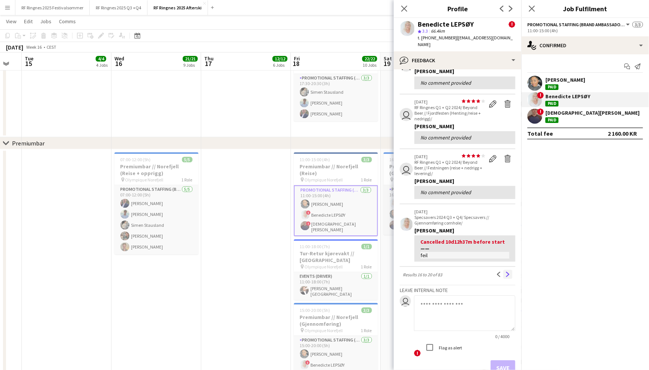
click at [505, 272] on app-icon "Next" at bounding box center [507, 274] width 5 height 5
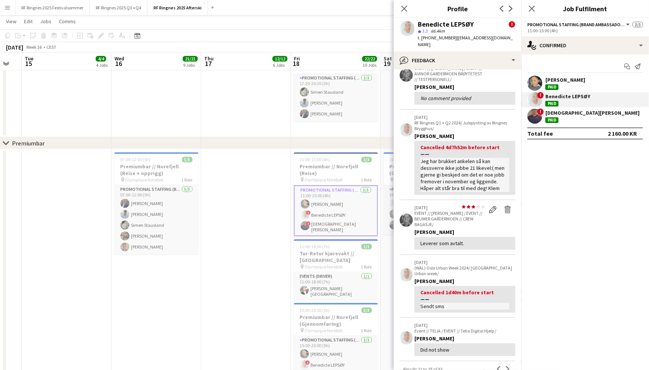
scroll to position [58, 0]
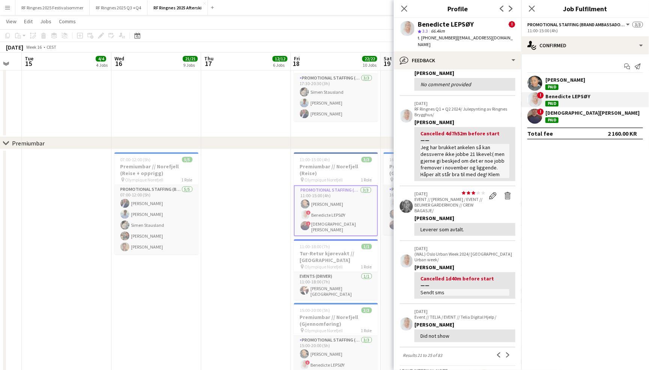
click at [511, 326] on div "View all star star star star star star star star star star 17-10-2024 EVENT // …" at bounding box center [457, 237] width 116 height 438
click at [511, 351] on button "Next" at bounding box center [507, 355] width 9 height 9
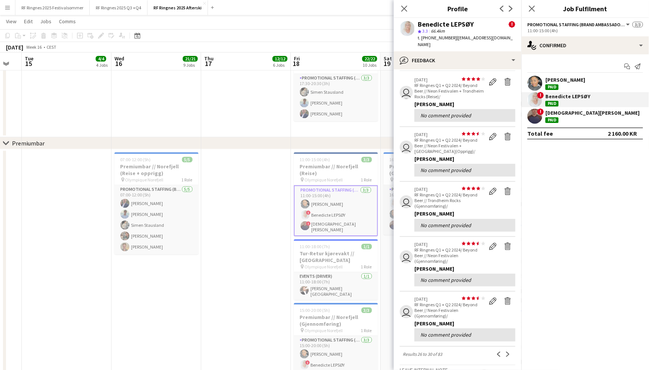
scroll to position [33, 0]
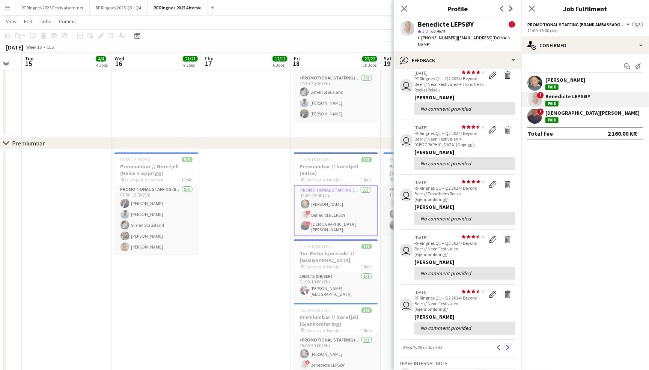
click at [509, 345] on app-icon "Next" at bounding box center [507, 347] width 5 height 5
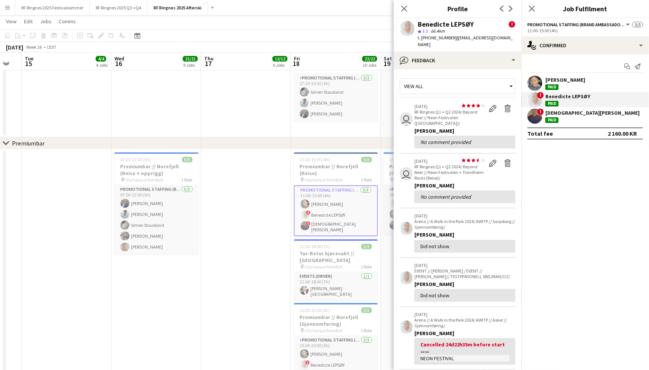
scroll to position [17, 0]
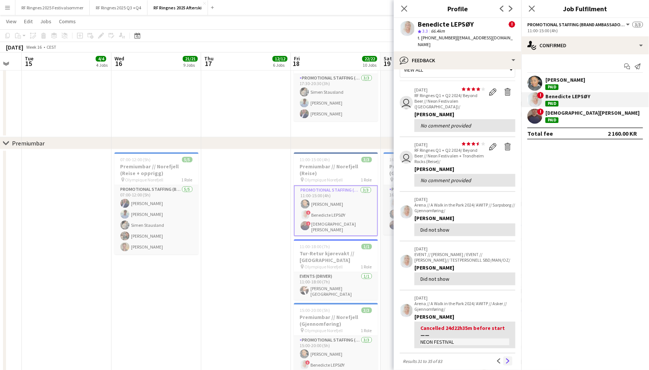
click at [509, 359] on app-icon "Next" at bounding box center [507, 361] width 5 height 5
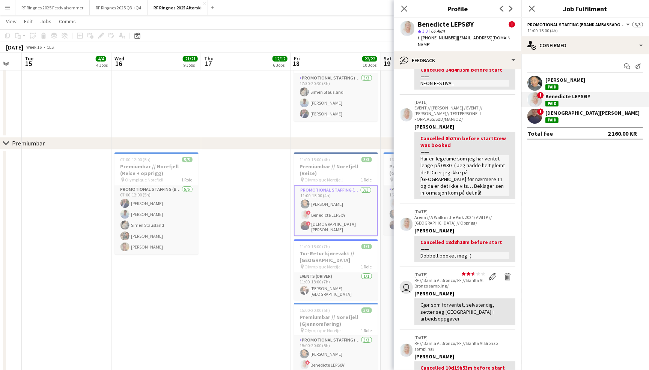
scroll to position [68, 0]
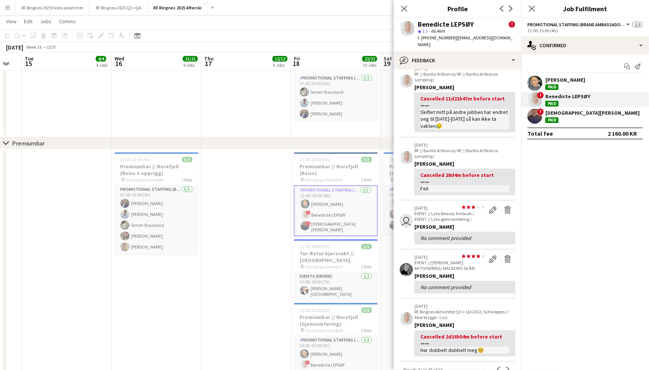
scroll to position [38, 0]
click at [511, 365] on button "Next" at bounding box center [507, 369] width 9 height 9
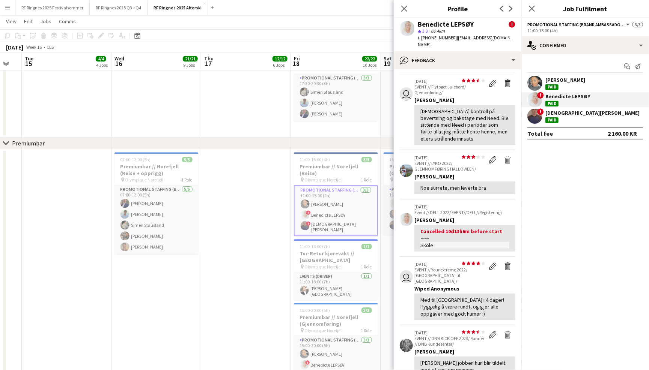
scroll to position [26, 0]
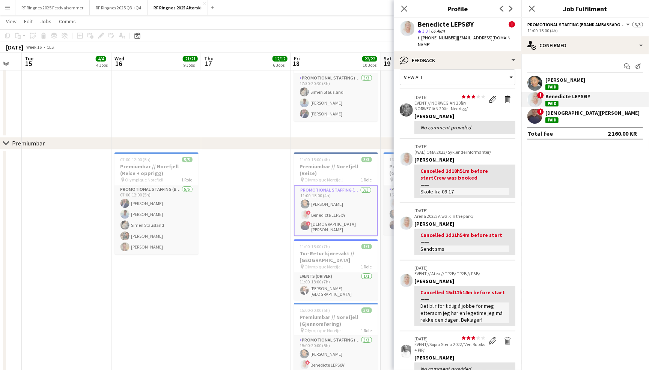
scroll to position [20, 0]
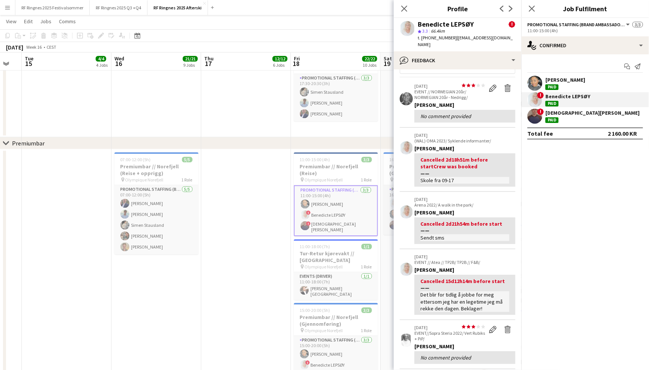
click at [509, 370] on app-icon "Next" at bounding box center [507, 376] width 5 height 5
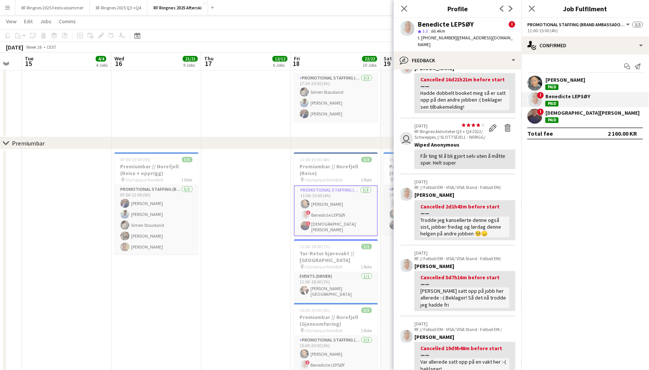
scroll to position [54, 0]
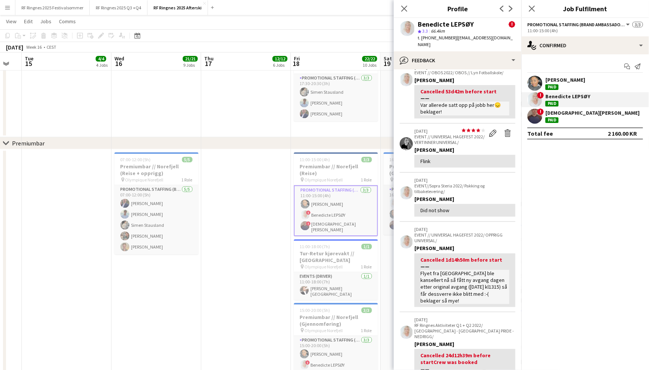
scroll to position [42, 0]
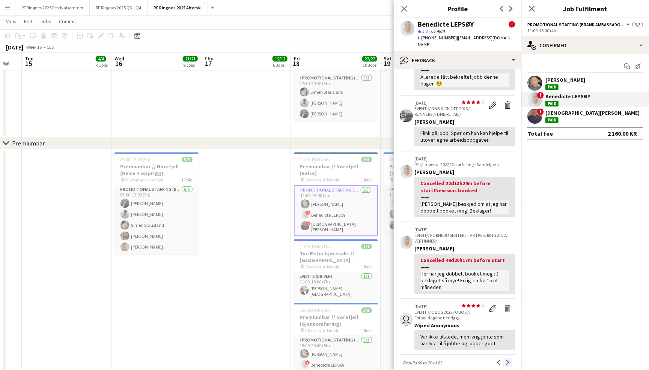
scroll to position [81, 0]
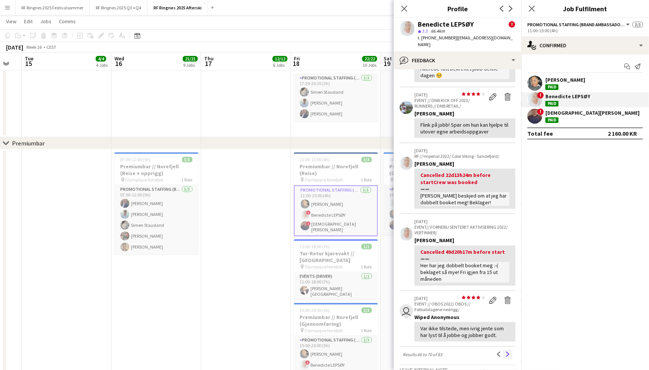
click at [506, 352] on app-icon "Next" at bounding box center [507, 354] width 5 height 5
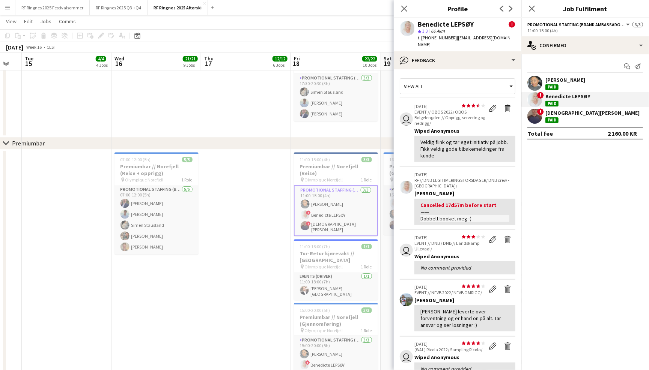
scroll to position [8, 0]
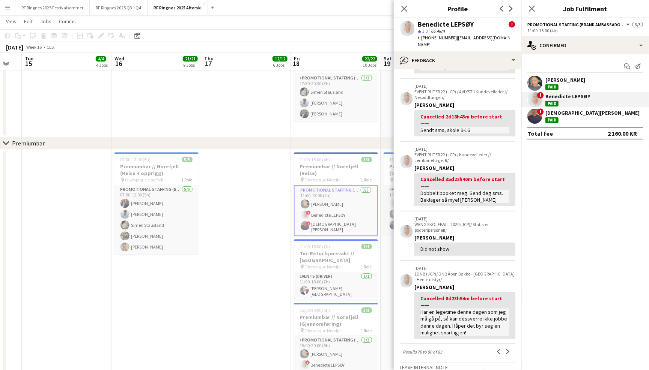
scroll to position [83, 0]
click at [507, 349] on app-icon "Next" at bounding box center [507, 351] width 5 height 5
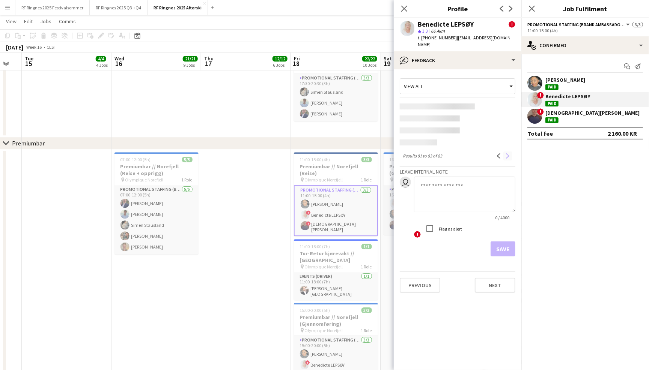
scroll to position [0, 0]
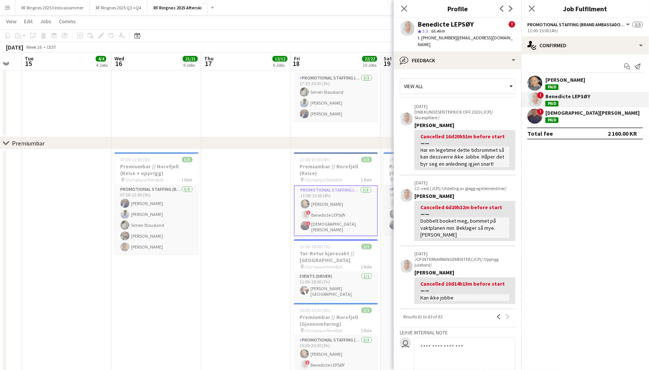
click at [539, 81] on app-user-avatar at bounding box center [534, 83] width 15 height 15
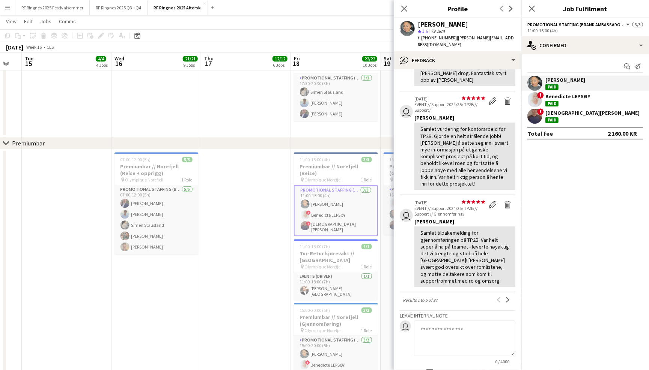
scroll to position [173, 0]
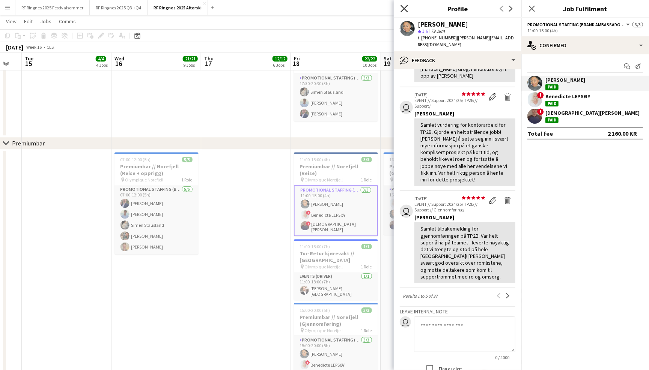
click at [404, 10] on icon "Close pop-in" at bounding box center [403, 8] width 7 height 7
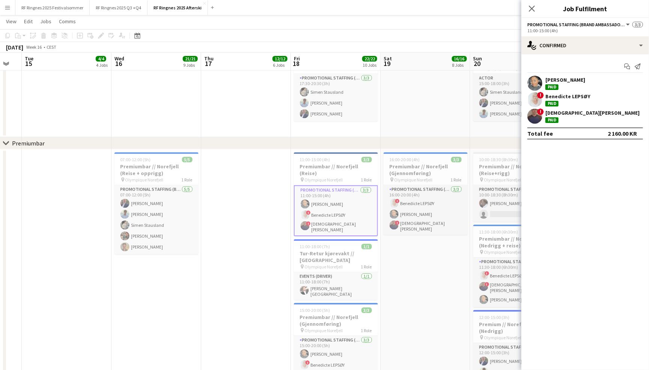
click at [365, 22] on app-page-menu "View Day view expanded Day view collapsed Month view Date picker Jump to [DATE]…" at bounding box center [324, 22] width 649 height 14
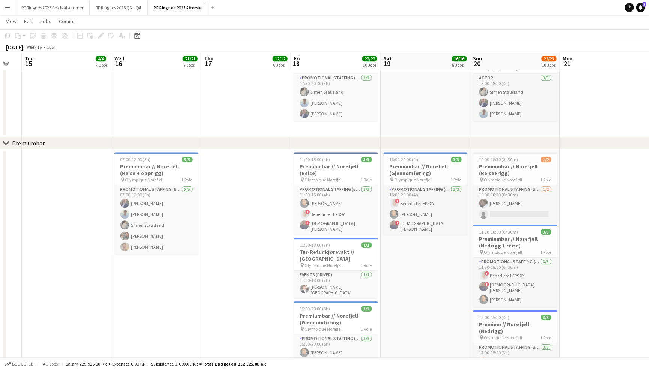
click at [8, 11] on button "Menu" at bounding box center [7, 7] width 15 height 15
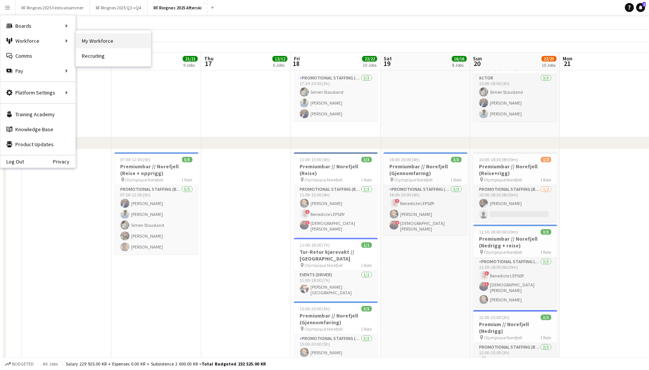
click at [104, 44] on link "My Workforce" at bounding box center [113, 40] width 75 height 15
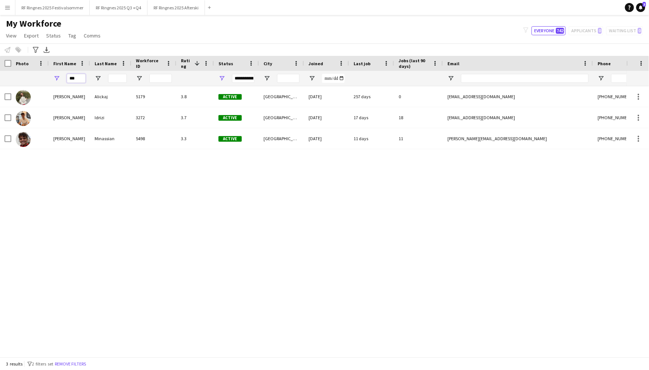
drag, startPoint x: 79, startPoint y: 78, endPoint x: 64, endPoint y: 75, distance: 15.7
click at [64, 75] on div "***" at bounding box center [69, 78] width 41 height 15
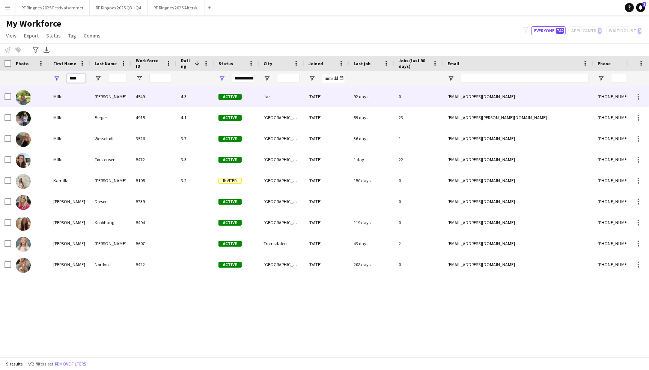
type input "****"
click at [150, 99] on div "4549" at bounding box center [153, 96] width 45 height 21
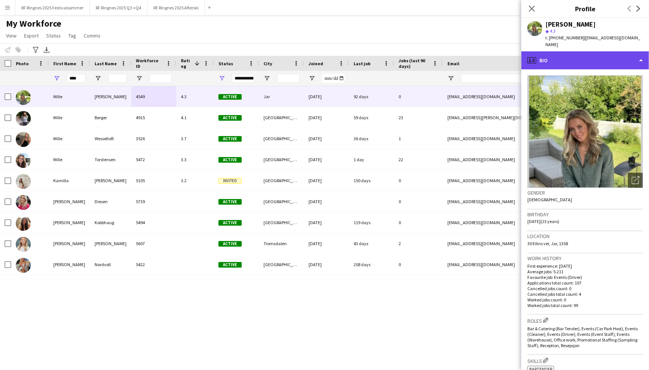
click at [599, 54] on div "profile Bio" at bounding box center [585, 60] width 128 height 18
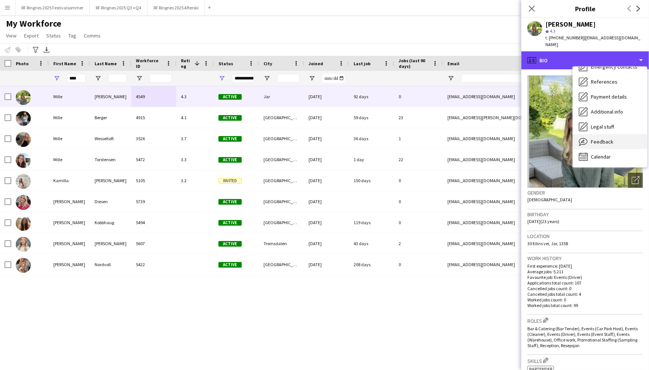
scroll to position [71, 0]
click at [609, 138] on span "Feedback" at bounding box center [601, 141] width 23 height 7
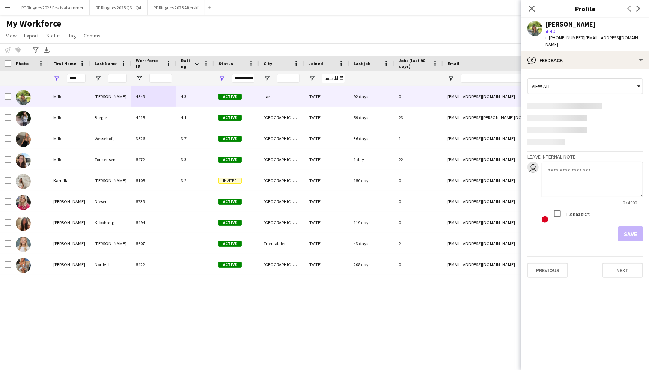
scroll to position [0, 0]
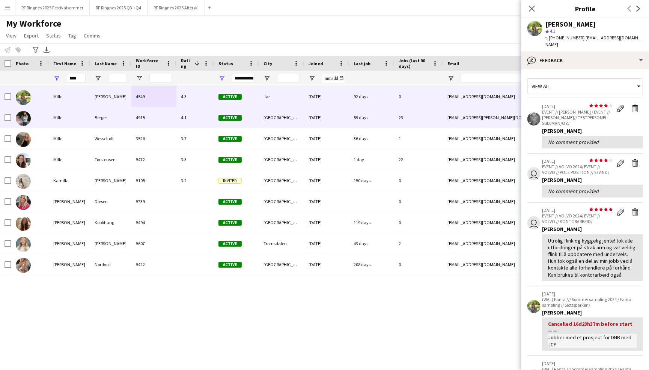
click at [158, 118] on div "4915" at bounding box center [153, 117] width 45 height 21
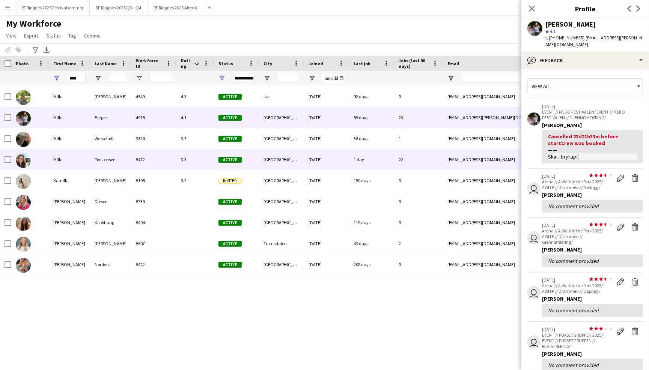
click at [157, 155] on div "5472" at bounding box center [153, 159] width 45 height 21
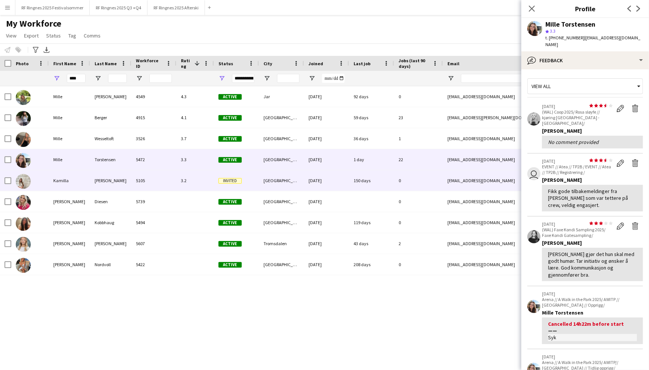
click at [157, 171] on div "5105" at bounding box center [153, 180] width 45 height 21
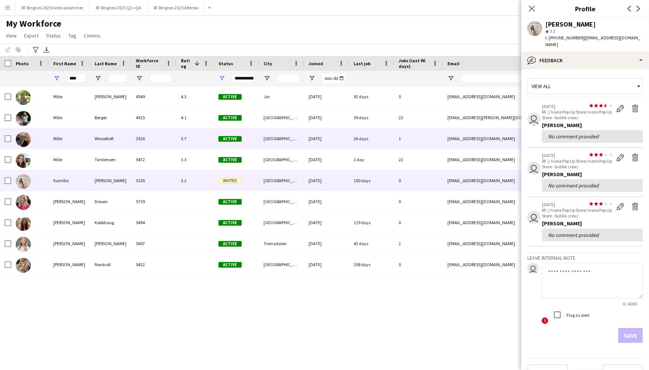
click at [155, 144] on div "3526" at bounding box center [153, 138] width 45 height 21
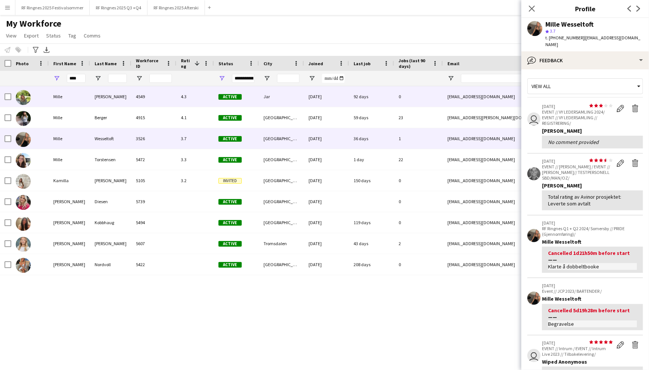
click at [153, 104] on div "4549" at bounding box center [153, 96] width 45 height 21
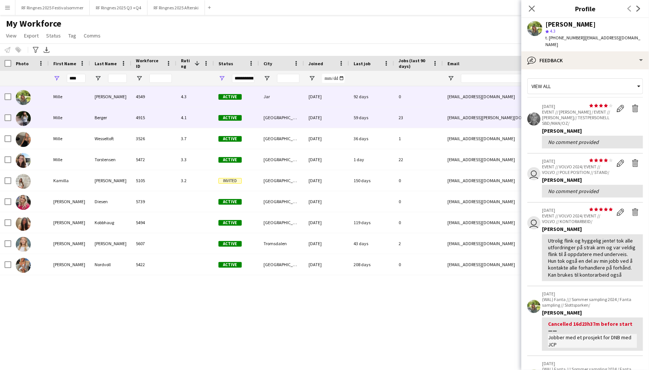
click at [153, 119] on div "4915" at bounding box center [153, 117] width 45 height 21
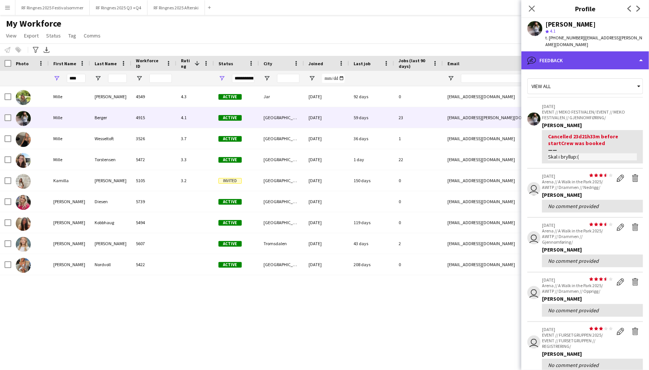
click at [562, 51] on div "bubble-pencil Feedback" at bounding box center [585, 60] width 128 height 18
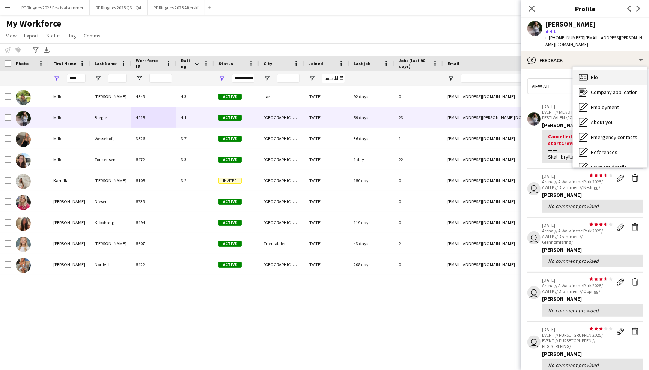
click at [585, 76] on icon at bounding box center [584, 76] width 3 height 0
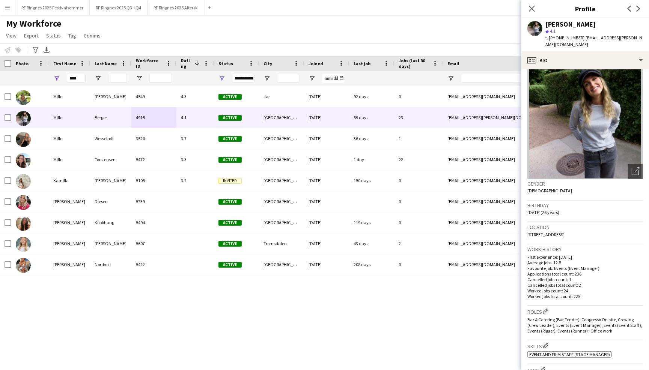
scroll to position [9, 0]
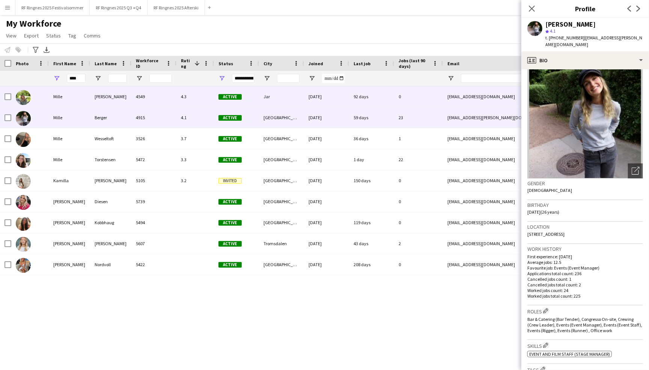
click at [156, 96] on div "4549" at bounding box center [153, 96] width 45 height 21
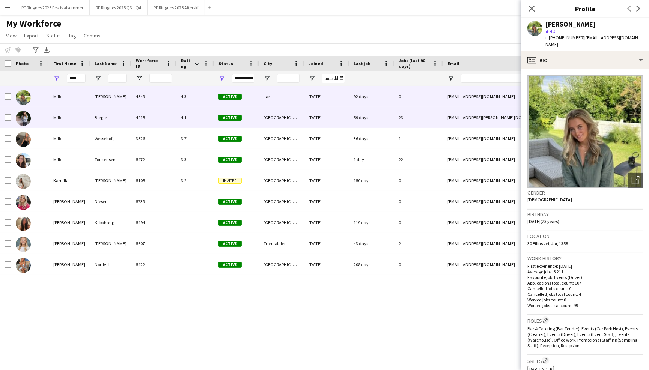
click at [156, 121] on div "4915" at bounding box center [153, 117] width 45 height 21
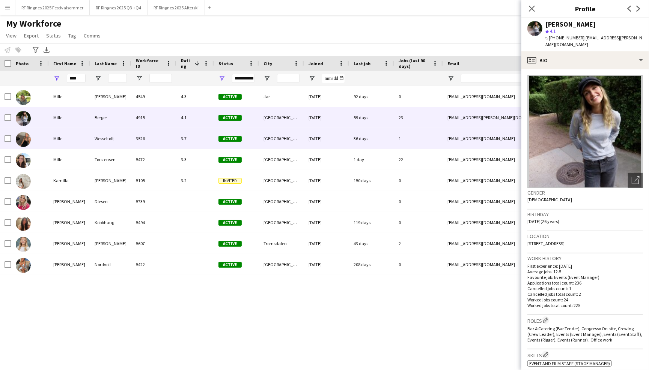
click at [155, 136] on div "3526" at bounding box center [153, 138] width 45 height 21
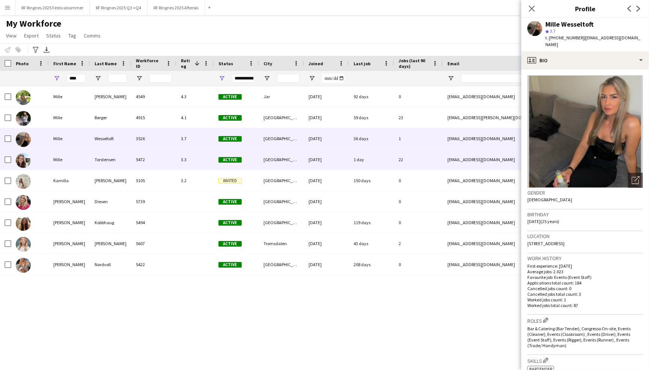
click at [154, 152] on div "5472" at bounding box center [153, 159] width 45 height 21
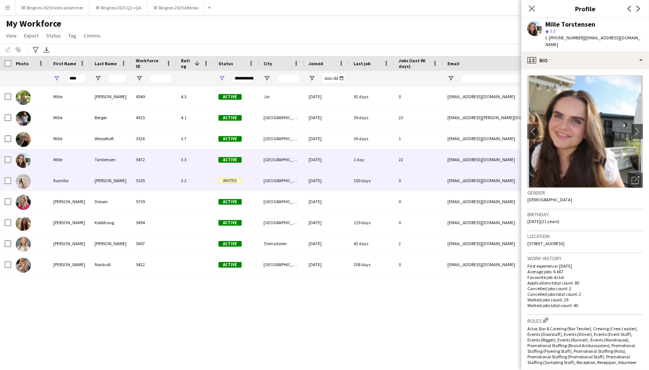
click at [155, 176] on div "5105" at bounding box center [153, 180] width 45 height 21
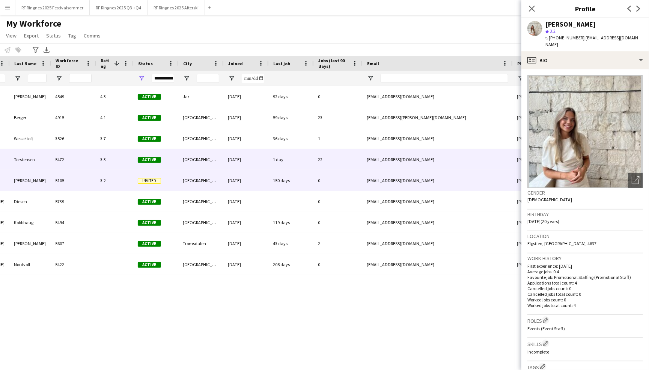
scroll to position [0, 0]
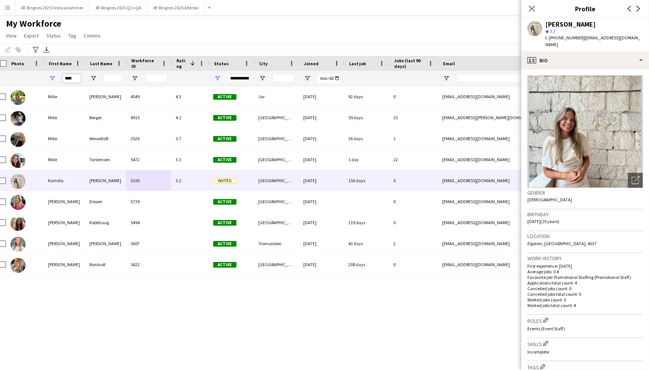
drag, startPoint x: 74, startPoint y: 78, endPoint x: 56, endPoint y: 79, distance: 18.0
click at [56, 79] on div "****" at bounding box center [64, 78] width 41 height 15
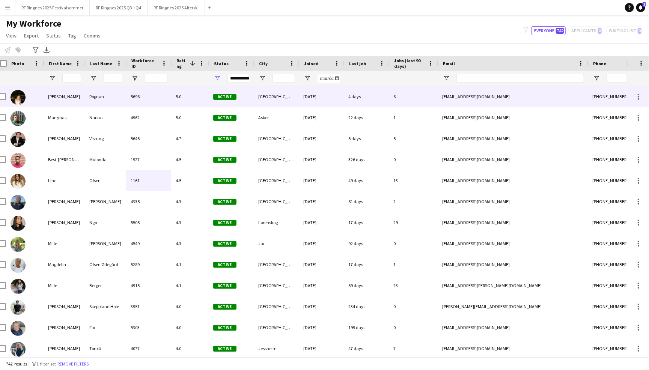
click at [189, 98] on div "5.0" at bounding box center [190, 96] width 38 height 21
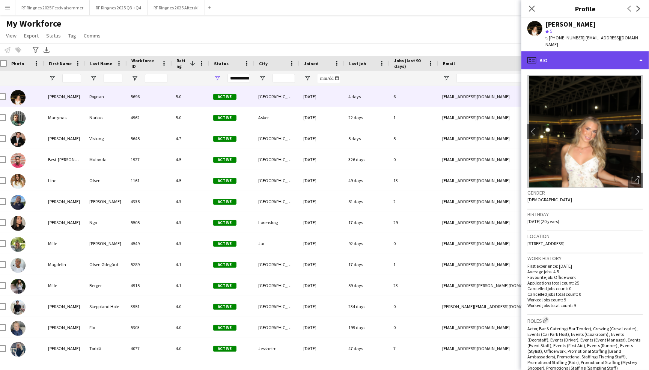
click at [608, 53] on div "profile Bio" at bounding box center [585, 60] width 128 height 18
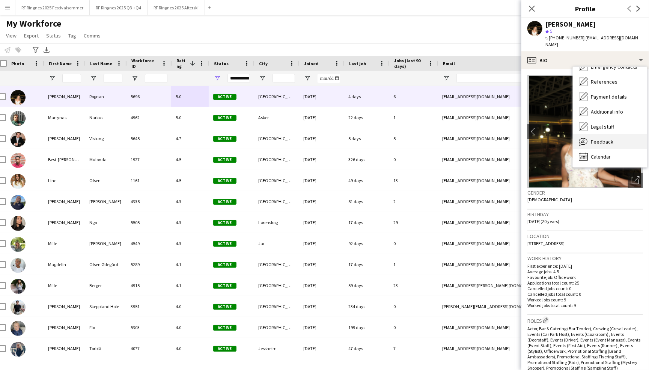
click at [612, 134] on div "Feedback Feedback" at bounding box center [609, 141] width 74 height 15
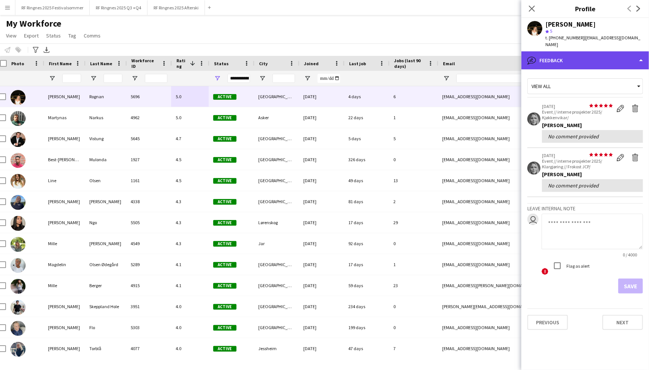
click at [601, 51] on div "bubble-pencil Feedback" at bounding box center [585, 60] width 128 height 18
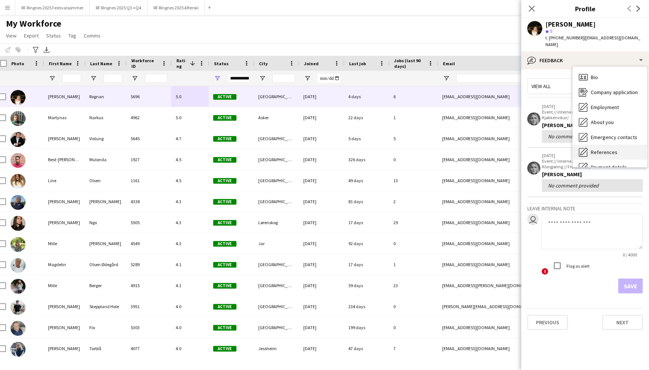
click at [607, 149] on span "References" at bounding box center [603, 152] width 27 height 7
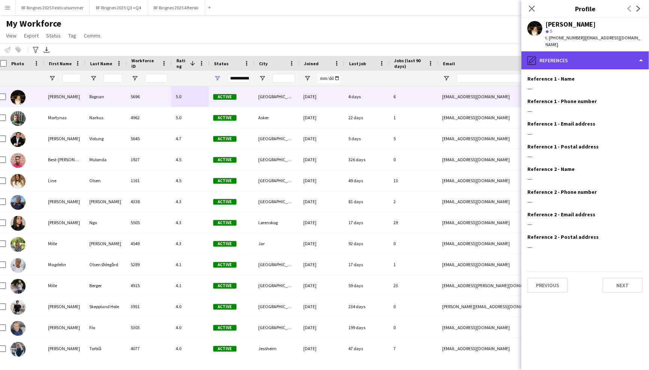
click at [603, 52] on div "pencil4 References" at bounding box center [585, 60] width 128 height 18
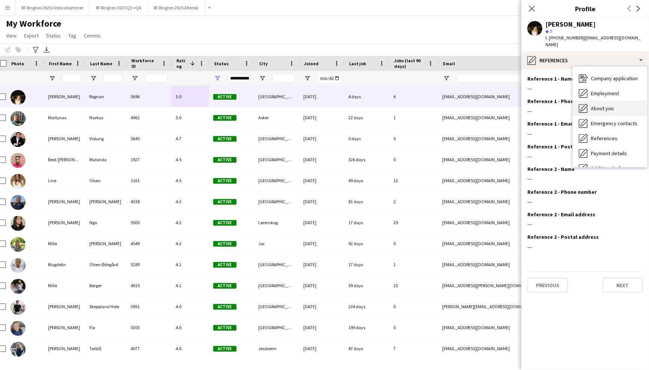
click at [611, 105] on span "About you" at bounding box center [601, 108] width 23 height 7
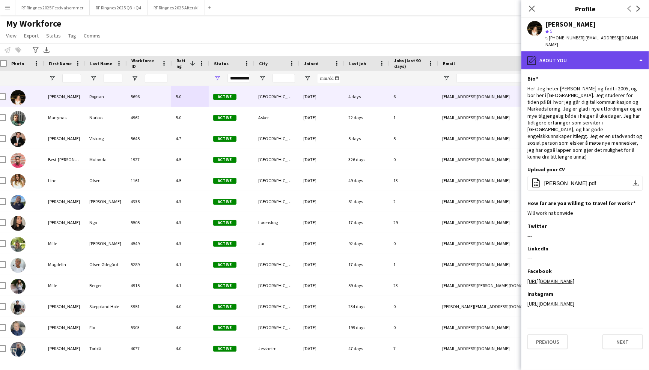
click at [601, 53] on div "pencil4 About you" at bounding box center [585, 60] width 128 height 18
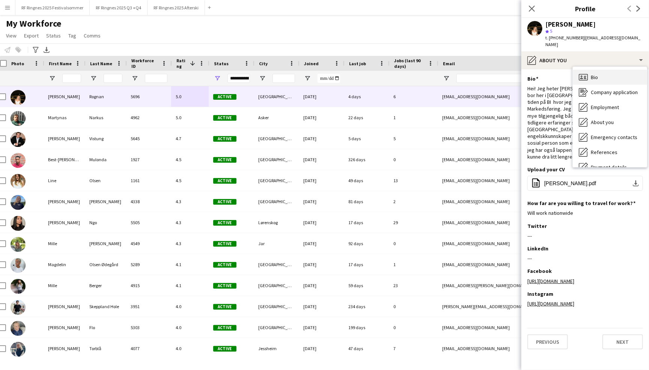
click at [607, 74] on div "Bio Bio" at bounding box center [609, 77] width 74 height 15
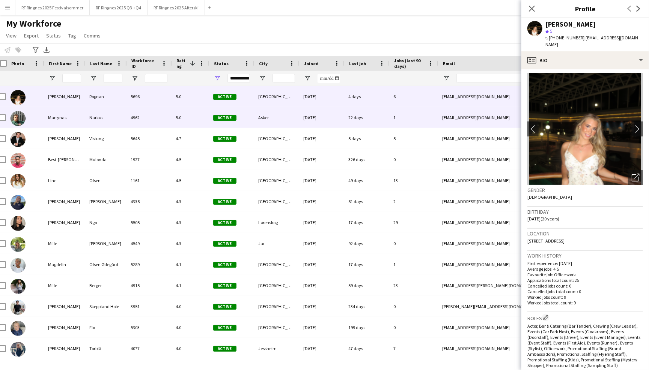
click at [153, 119] on div "4962" at bounding box center [148, 117] width 45 height 21
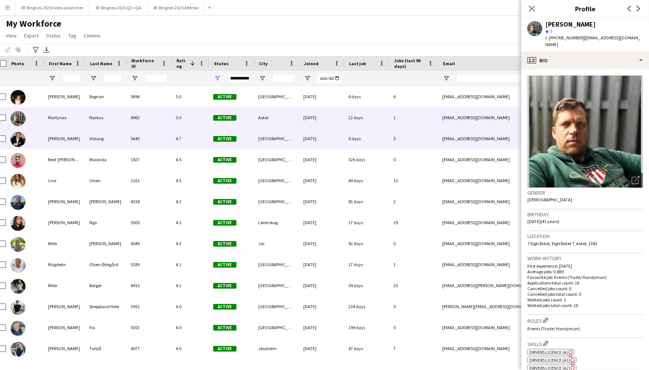
click at [161, 139] on div "5645" at bounding box center [148, 138] width 45 height 21
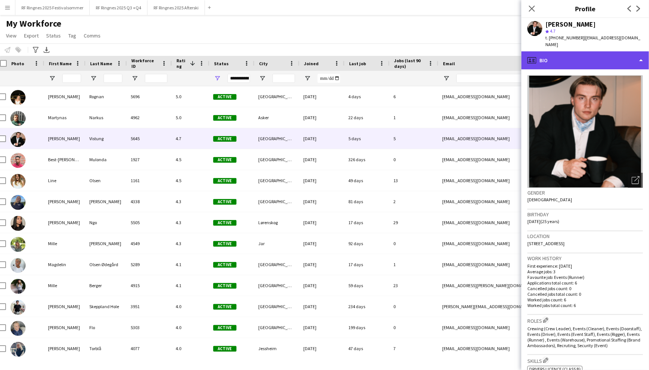
click at [597, 60] on div "profile Bio" at bounding box center [585, 60] width 128 height 18
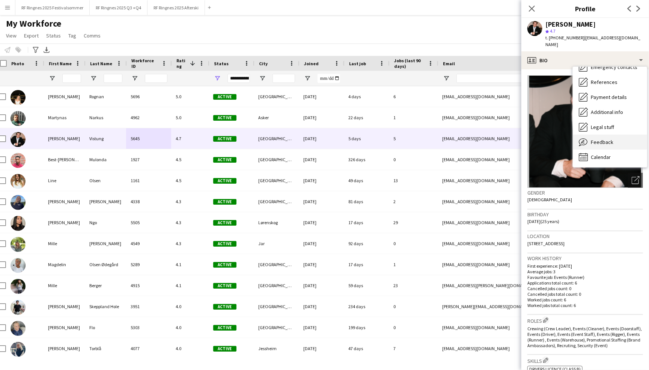
click at [609, 141] on span "Feedback" at bounding box center [601, 142] width 23 height 7
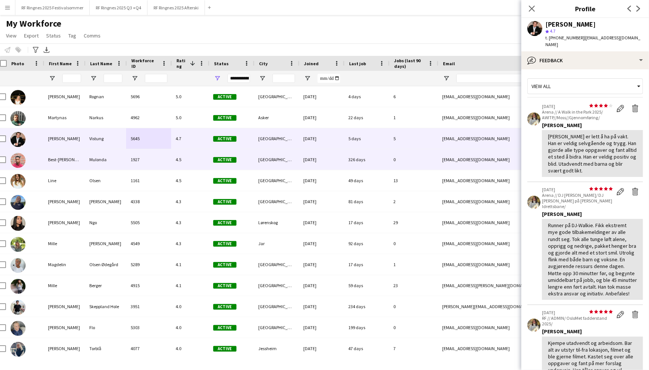
click at [184, 158] on div "4.5" at bounding box center [190, 159] width 38 height 21
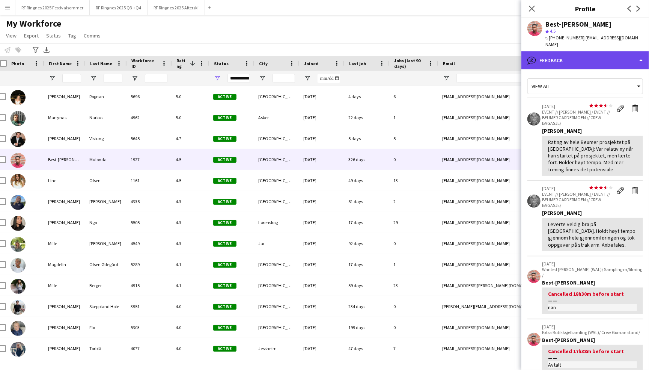
click at [551, 56] on div "bubble-pencil Feedback" at bounding box center [585, 60] width 128 height 18
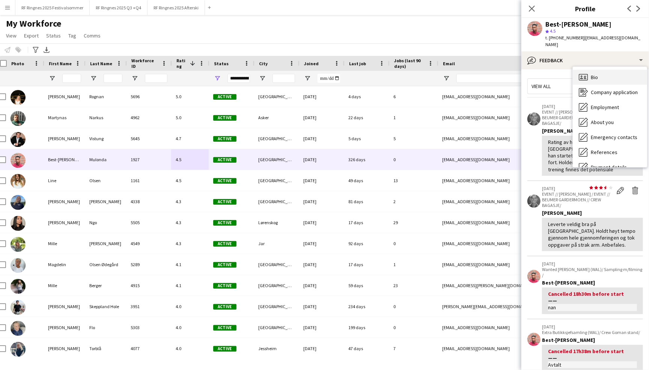
click at [582, 74] on icon at bounding box center [582, 77] width 9 height 6
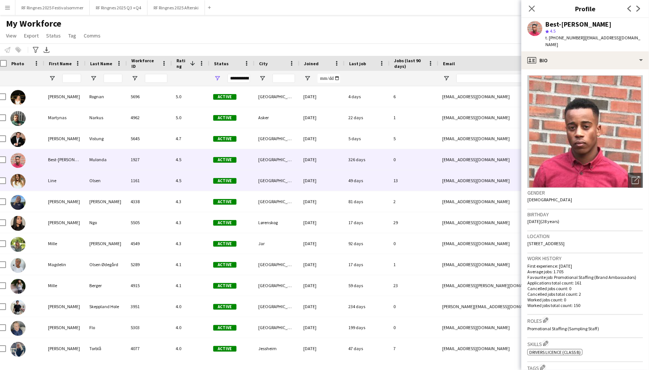
click at [153, 180] on div "1161" at bounding box center [148, 180] width 45 height 21
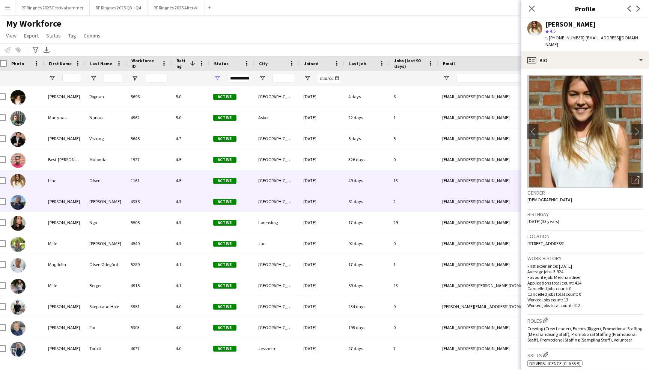
click at [159, 197] on div "4338" at bounding box center [148, 201] width 45 height 21
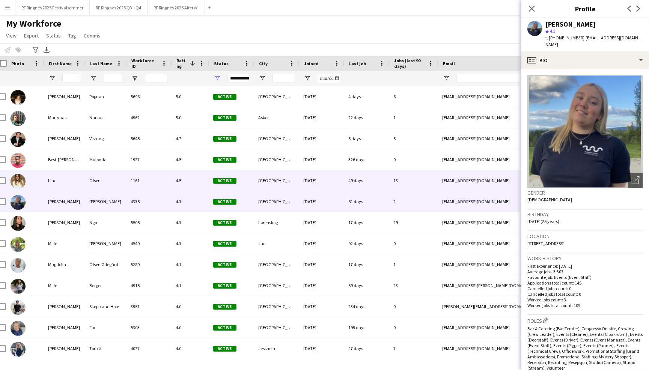
click at [157, 179] on div "1161" at bounding box center [148, 180] width 45 height 21
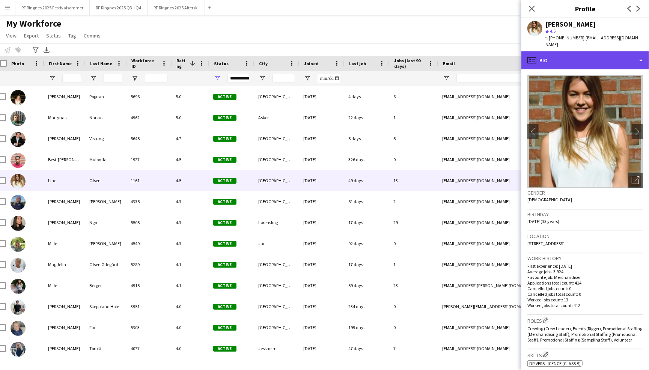
click at [574, 57] on div "profile Bio" at bounding box center [585, 60] width 128 height 18
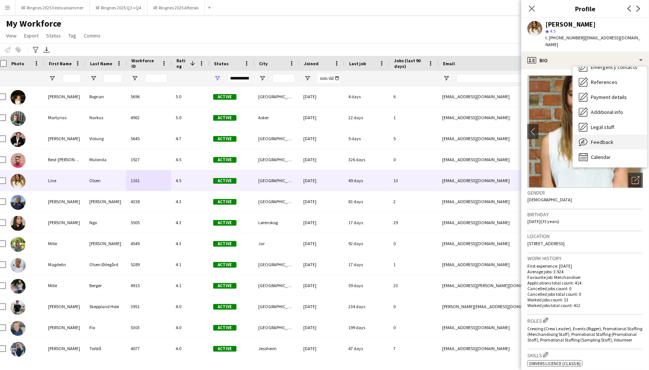
click at [616, 137] on div "Feedback Feedback" at bounding box center [609, 142] width 74 height 15
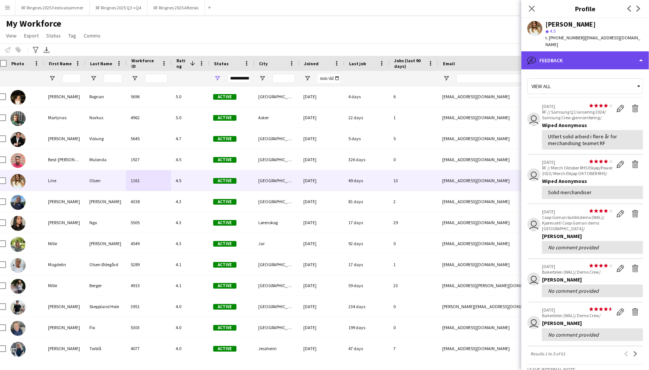
click at [592, 51] on div "bubble-pencil Feedback" at bounding box center [585, 60] width 128 height 18
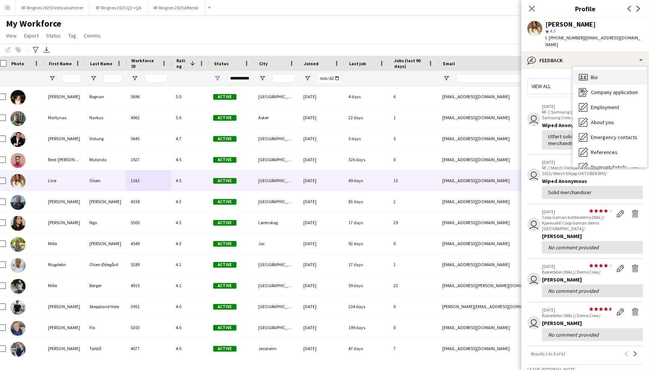
click at [607, 71] on div "Bio Bio" at bounding box center [609, 77] width 74 height 15
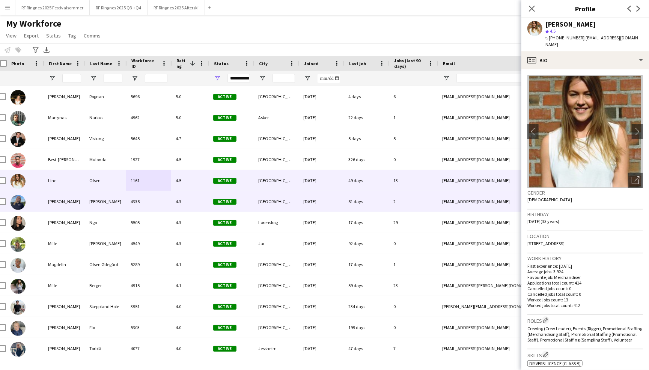
click at [180, 204] on div "4.3" at bounding box center [190, 201] width 38 height 21
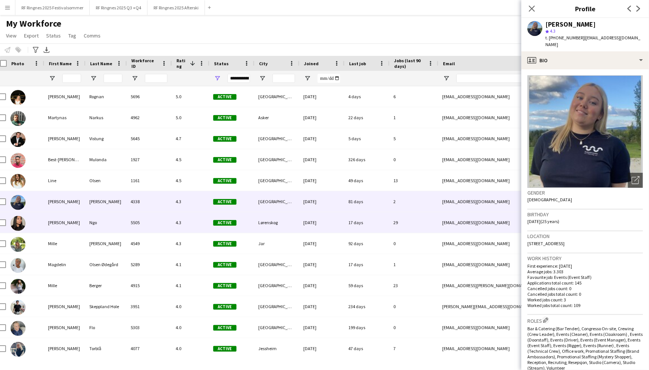
click at [180, 216] on div "4.3" at bounding box center [190, 222] width 38 height 21
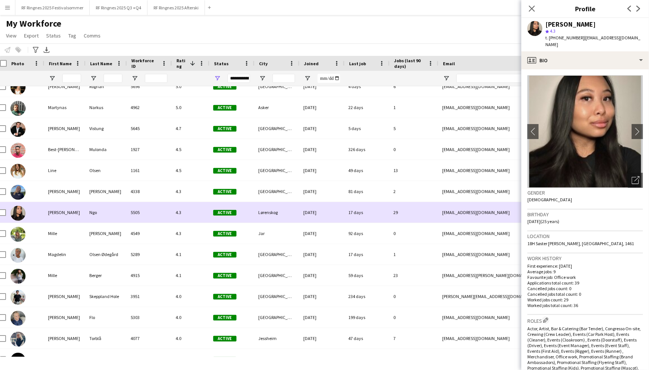
scroll to position [11, 0]
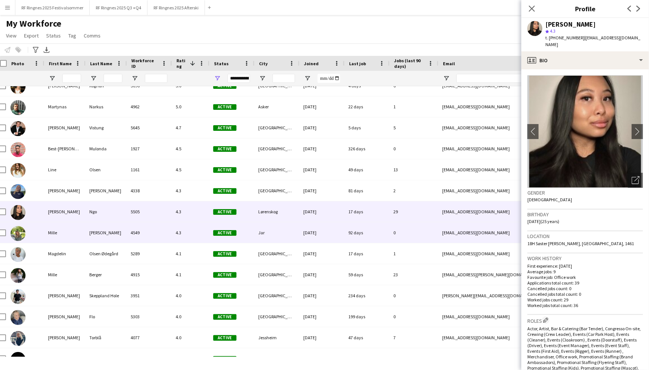
click at [178, 238] on div "4.3" at bounding box center [190, 232] width 38 height 21
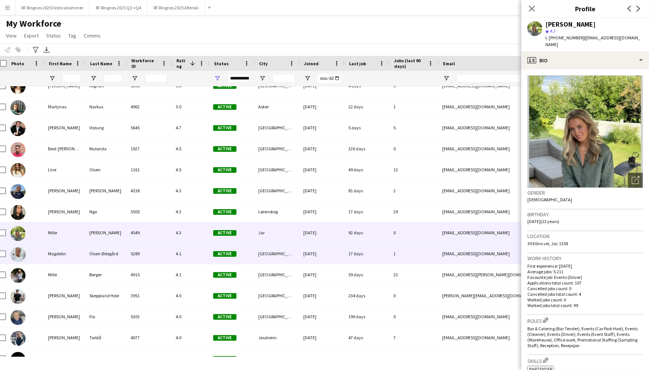
click at [177, 246] on div "4.1" at bounding box center [190, 253] width 38 height 21
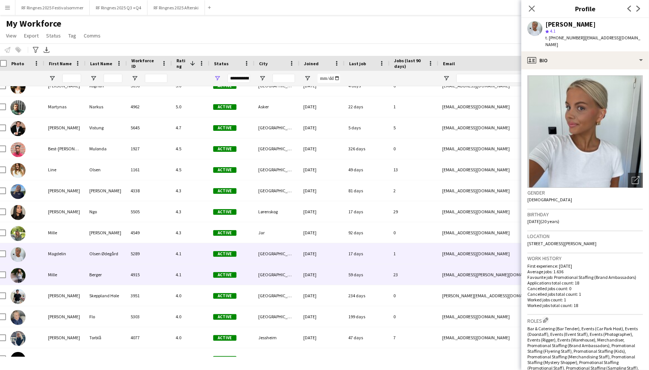
click at [176, 276] on div "4.1" at bounding box center [190, 274] width 38 height 21
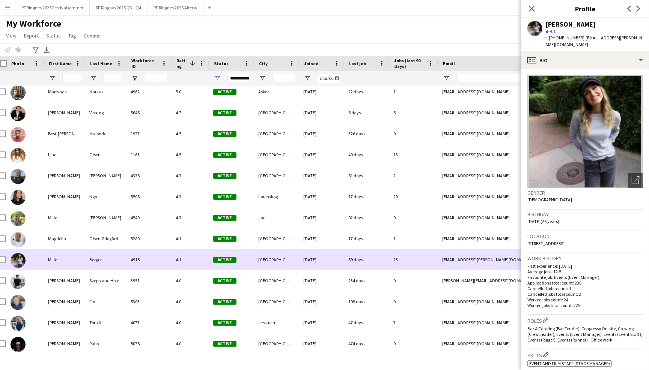
scroll to position [42, 0]
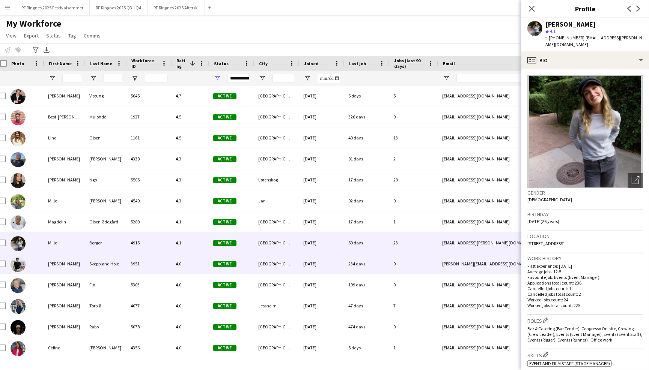
click at [170, 267] on div "3951" at bounding box center [148, 264] width 45 height 21
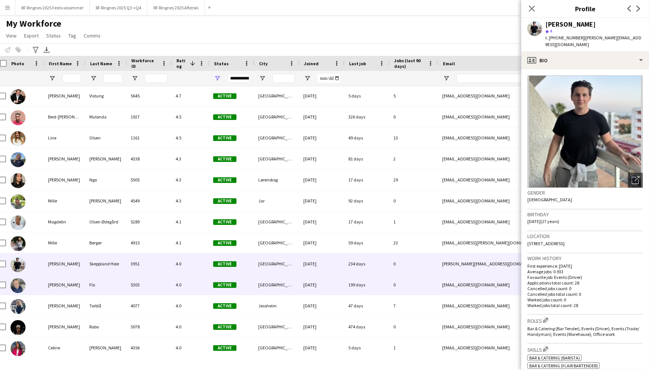
click at [170, 280] on div "5303" at bounding box center [148, 285] width 45 height 21
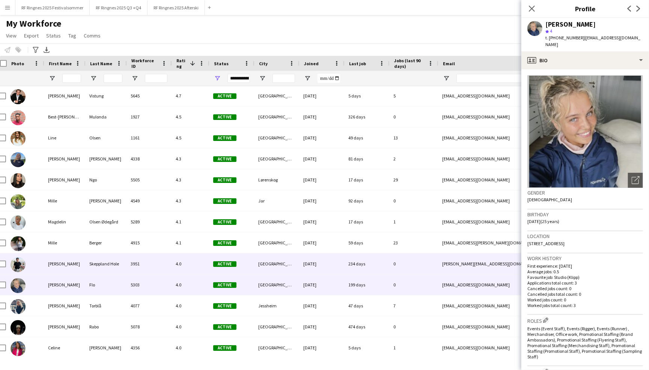
click at [170, 265] on div "3951" at bounding box center [148, 264] width 45 height 21
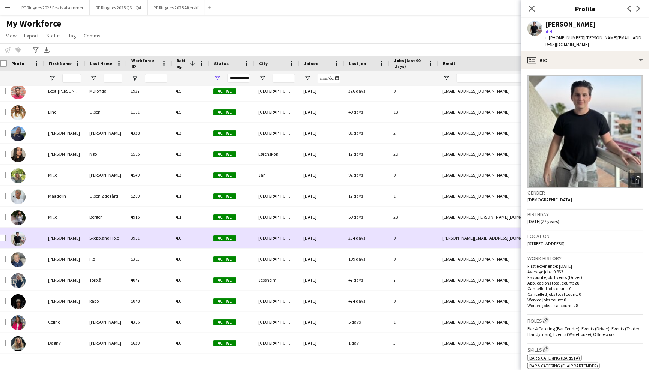
scroll to position [78, 0]
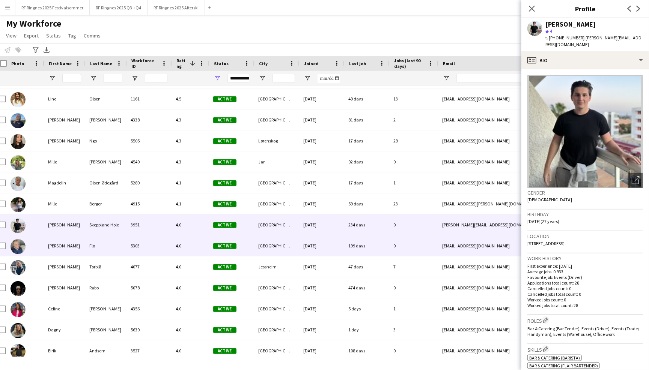
click at [166, 249] on div "5303" at bounding box center [148, 246] width 45 height 21
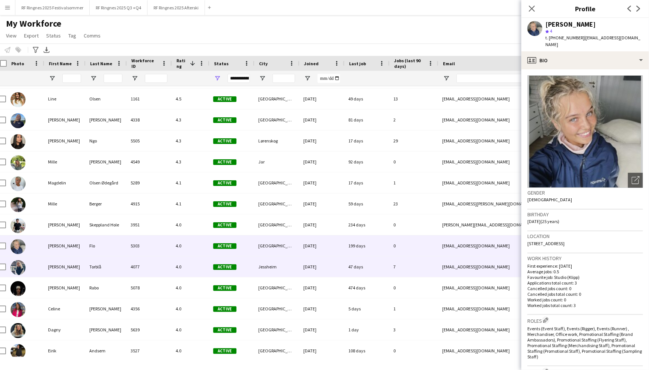
click at [168, 262] on div "4077" at bounding box center [148, 267] width 45 height 21
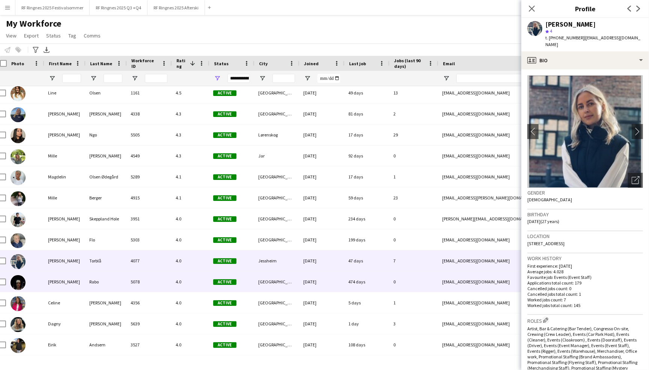
click at [170, 274] on div "5078" at bounding box center [148, 282] width 45 height 21
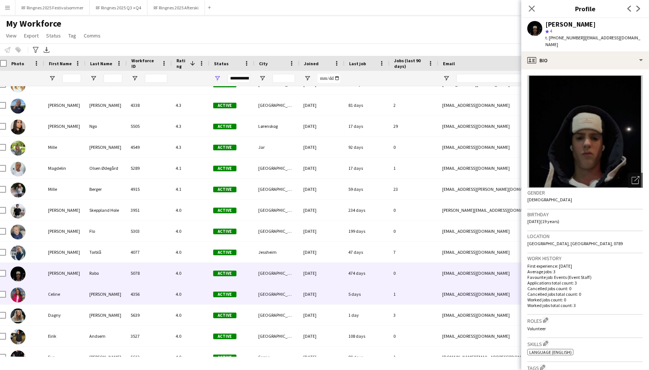
click at [171, 287] on div "4.0" at bounding box center [190, 294] width 38 height 21
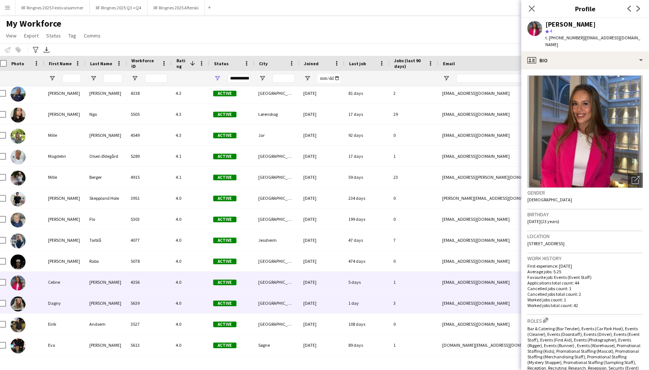
click at [173, 301] on div "4.0" at bounding box center [190, 303] width 38 height 21
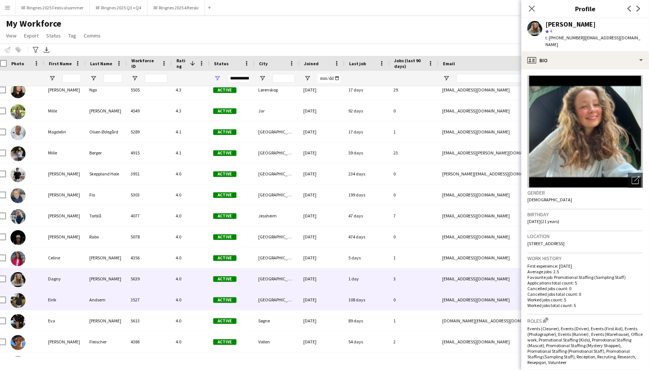
click at [173, 306] on div "4.0" at bounding box center [190, 300] width 38 height 21
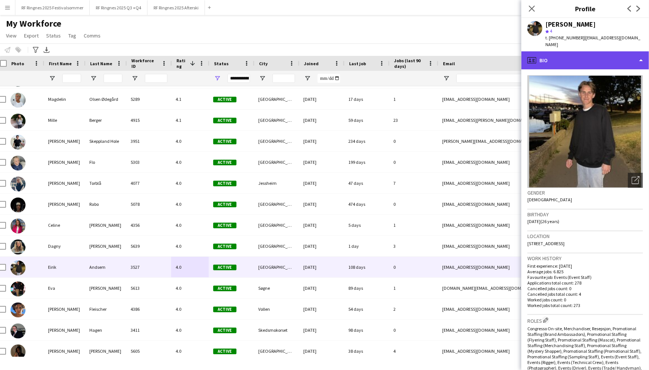
click at [599, 57] on div "profile Bio" at bounding box center [585, 60] width 128 height 18
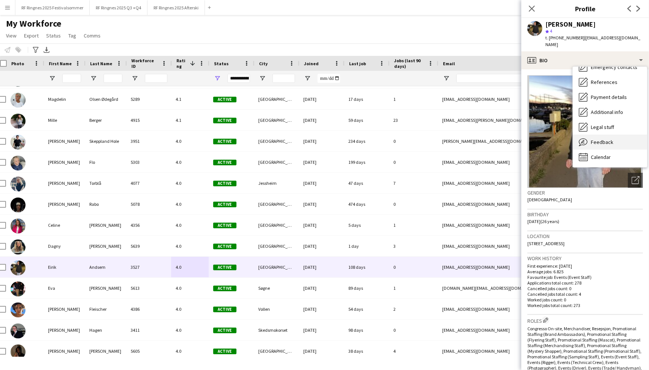
click at [603, 139] on span "Feedback" at bounding box center [601, 142] width 23 height 7
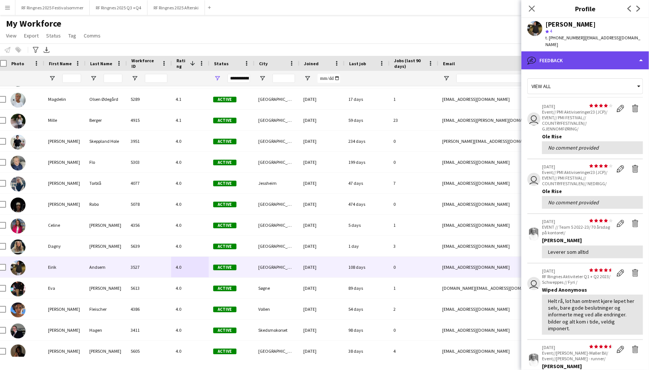
click at [607, 54] on div "bubble-pencil Feedback" at bounding box center [585, 60] width 128 height 18
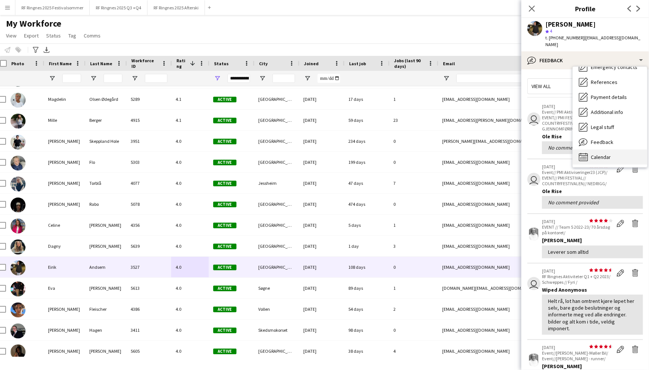
click at [611, 153] on div "Calendar Calendar" at bounding box center [609, 157] width 74 height 15
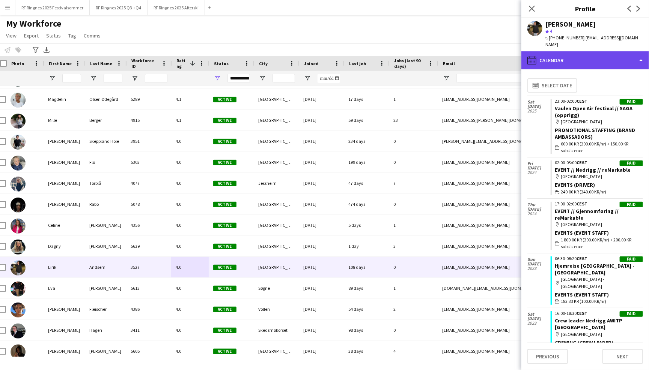
click at [566, 51] on div "calendar-full Calendar" at bounding box center [585, 60] width 128 height 18
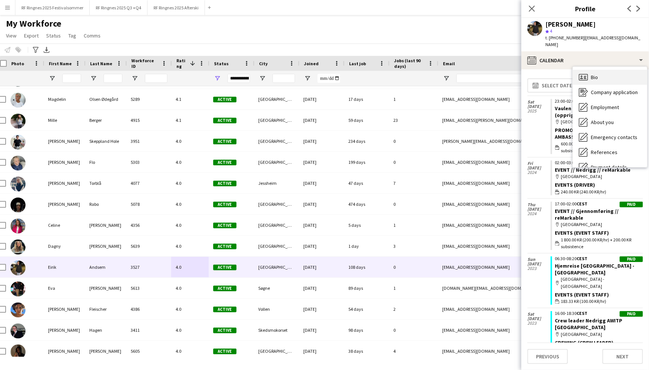
click at [591, 74] on span "Bio" at bounding box center [593, 77] width 7 height 7
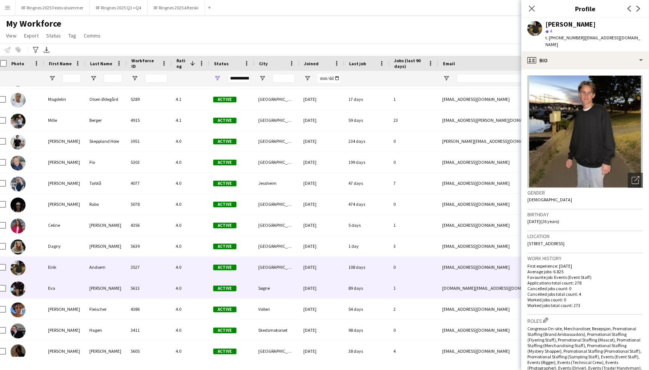
click at [167, 284] on div "5613" at bounding box center [148, 288] width 45 height 21
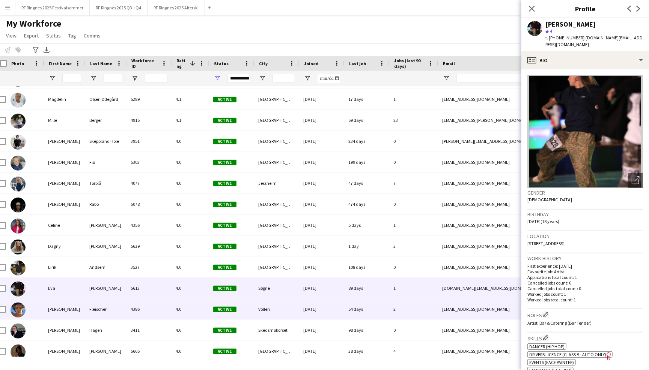
click at [161, 302] on div "4386" at bounding box center [148, 309] width 45 height 21
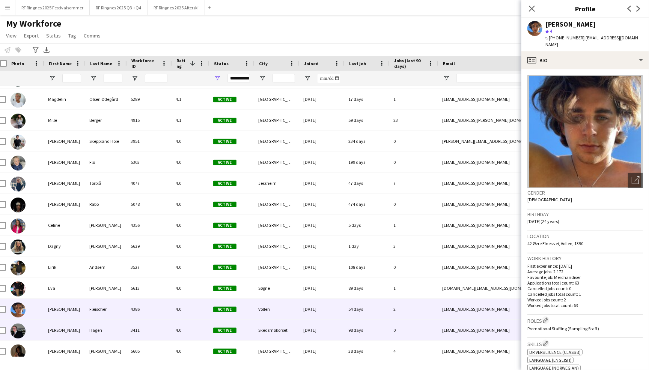
click at [156, 326] on div "3411" at bounding box center [148, 330] width 45 height 21
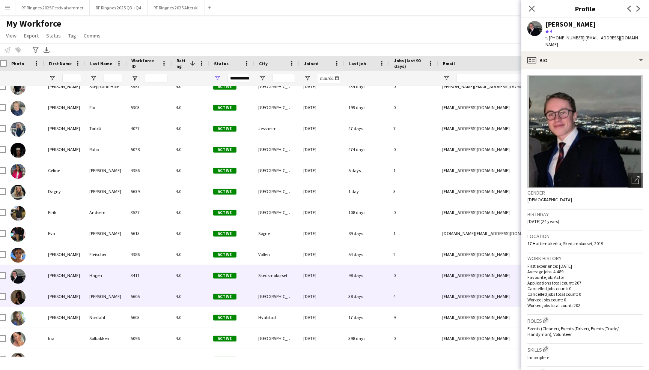
click at [153, 300] on div "5605" at bounding box center [148, 296] width 45 height 21
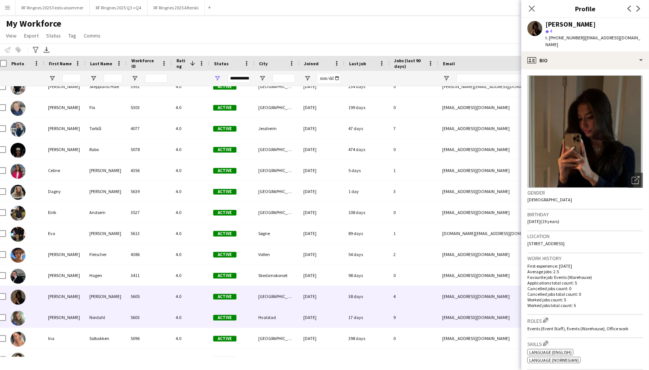
click at [153, 314] on div "5603" at bounding box center [148, 317] width 45 height 21
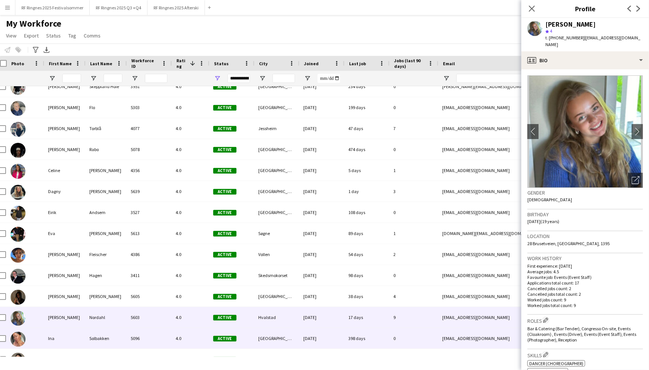
click at [154, 334] on div "5096" at bounding box center [148, 338] width 45 height 21
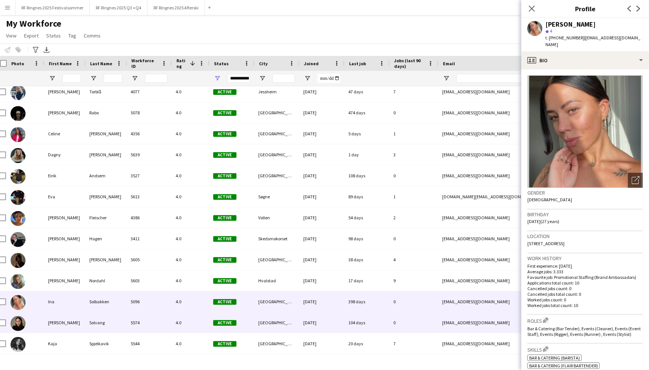
click at [151, 324] on div "5574" at bounding box center [148, 322] width 45 height 21
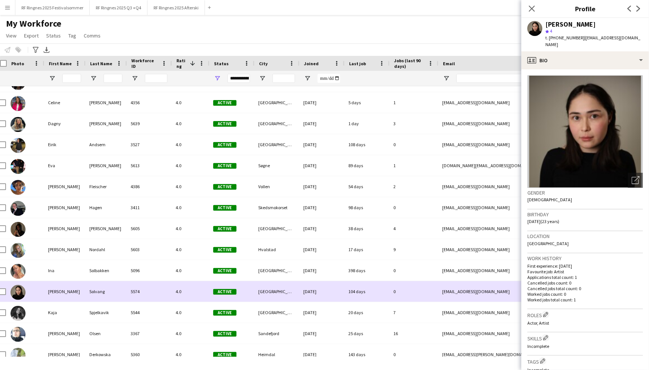
click at [151, 324] on div "3367" at bounding box center [148, 333] width 45 height 21
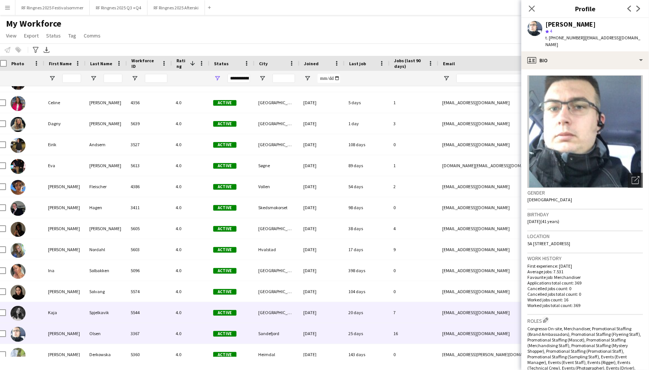
click at [151, 314] on div "5544" at bounding box center [148, 312] width 45 height 21
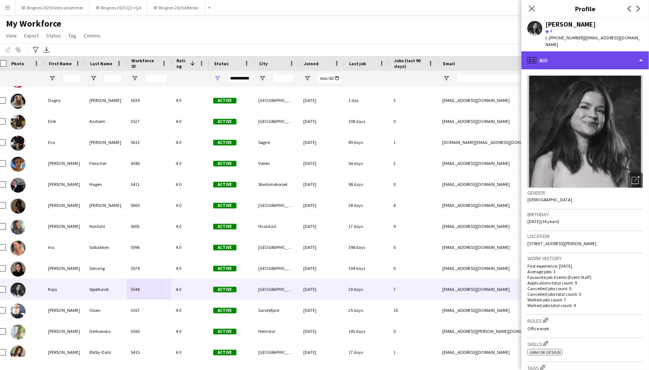
click at [566, 61] on div "profile Bio" at bounding box center [585, 60] width 128 height 18
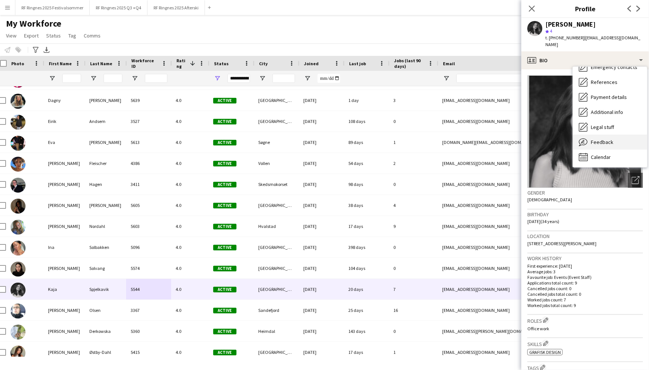
click at [606, 138] on div "Feedback Feedback" at bounding box center [609, 142] width 74 height 15
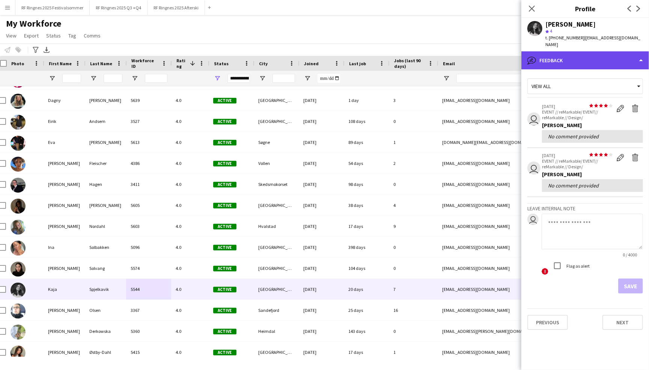
click at [613, 51] on div "bubble-pencil Feedback" at bounding box center [585, 60] width 128 height 18
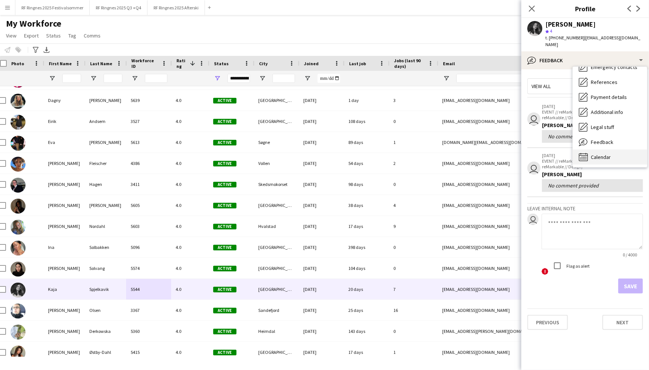
click at [623, 150] on div "Calendar Calendar" at bounding box center [609, 157] width 74 height 15
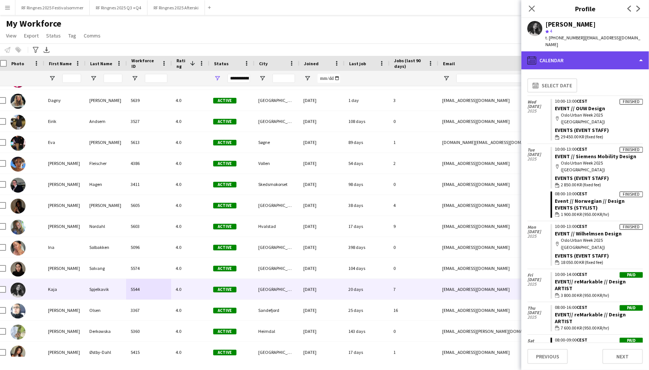
click at [599, 52] on div "calendar-full Calendar" at bounding box center [585, 60] width 128 height 18
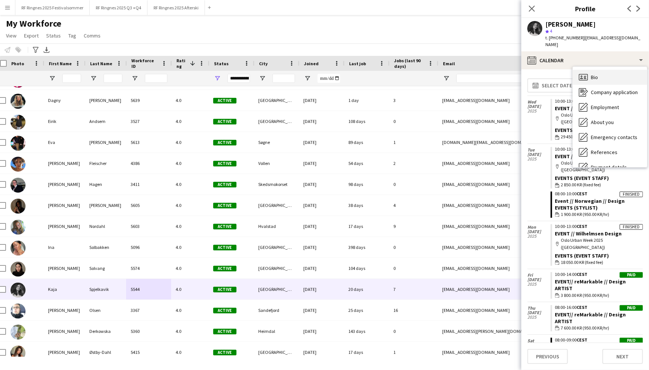
click at [606, 73] on div "Bio Bio" at bounding box center [609, 77] width 74 height 15
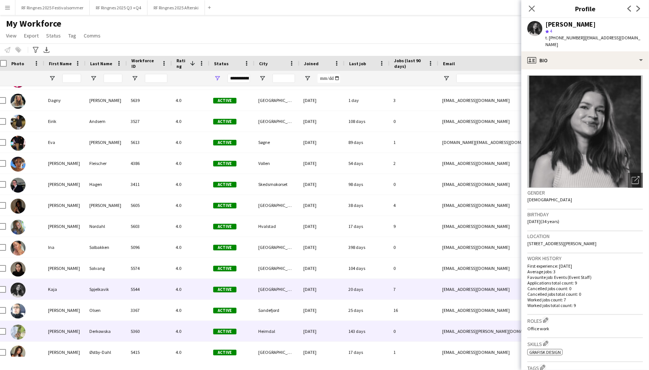
click at [155, 321] on div "5360" at bounding box center [148, 331] width 45 height 21
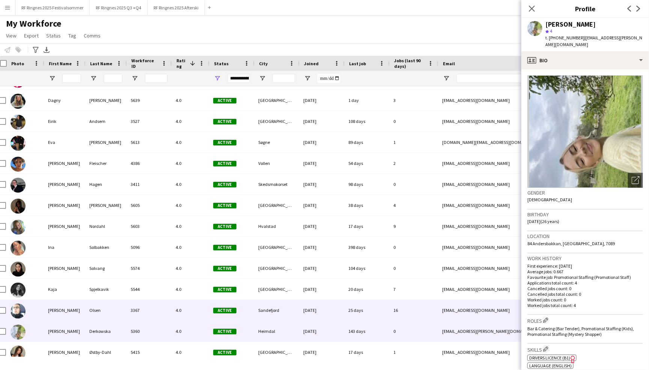
click at [155, 313] on div "3367" at bounding box center [148, 310] width 45 height 21
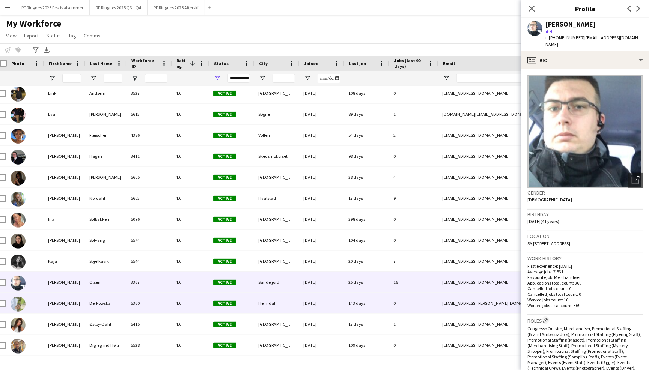
click at [154, 310] on div "5360" at bounding box center [148, 303] width 45 height 21
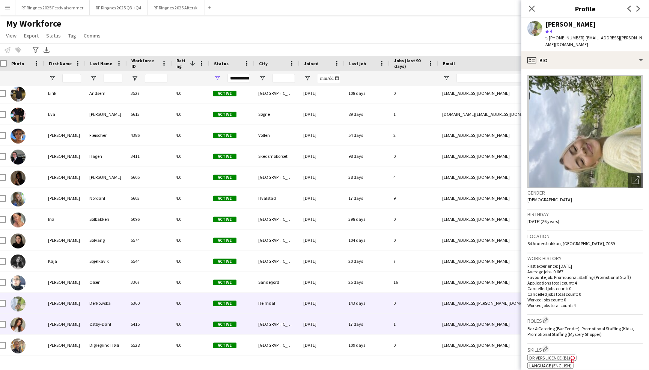
click at [159, 320] on div "5415" at bounding box center [148, 324] width 45 height 21
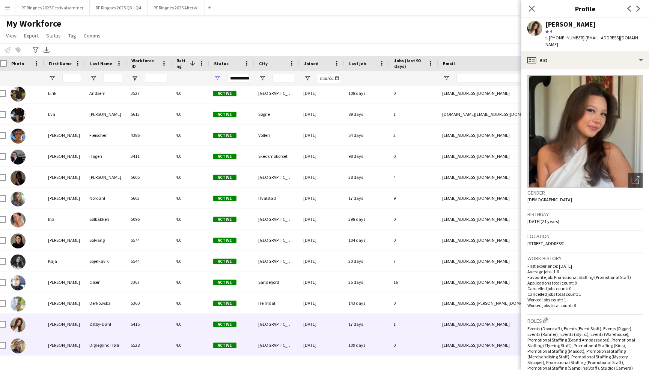
click at [162, 337] on div "5528" at bounding box center [148, 345] width 45 height 21
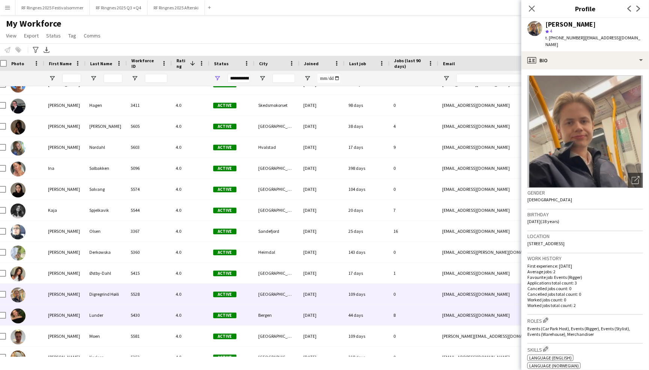
click at [166, 314] on div "5430" at bounding box center [148, 315] width 45 height 21
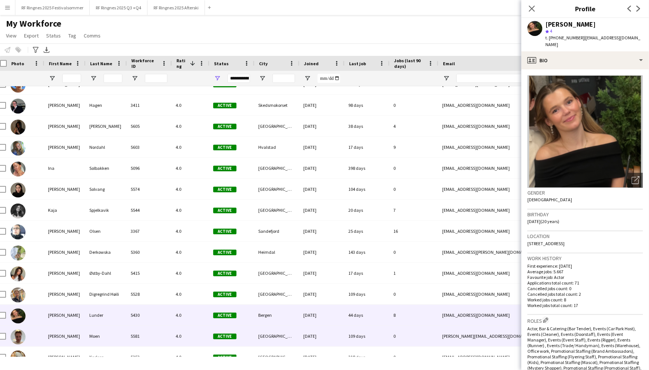
click at [166, 334] on div "5581" at bounding box center [148, 336] width 45 height 21
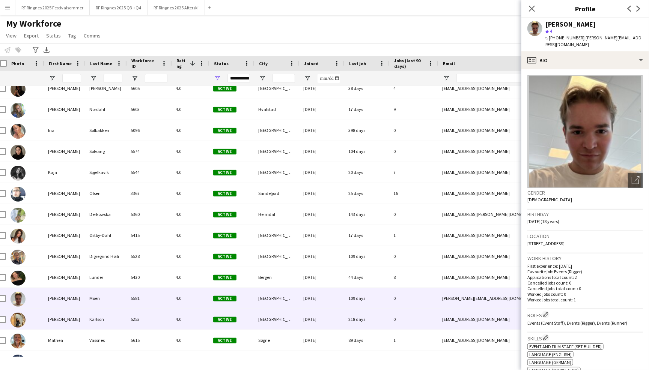
click at [165, 328] on div "5253" at bounding box center [148, 319] width 45 height 21
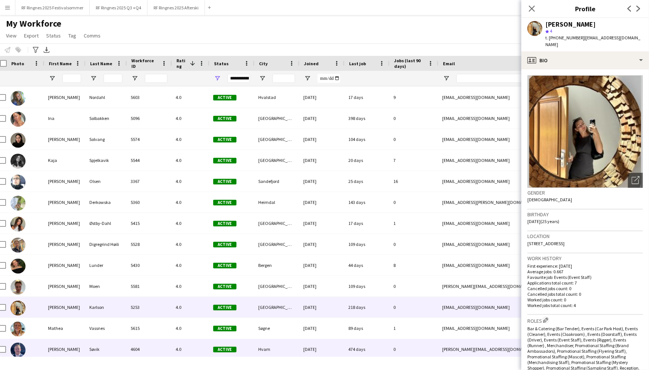
click at [162, 338] on div "Mathea Vassnes 5615 4.0 Active Søgne 03-07-2025 89 days 1 mathea.vassnes@icloud…" at bounding box center [401, 328] width 813 height 21
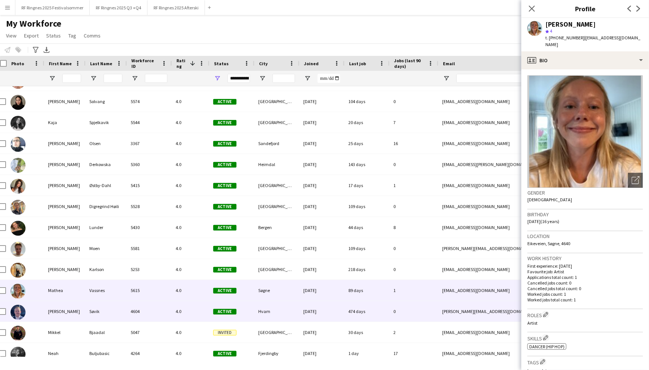
click at [152, 315] on div "4604" at bounding box center [148, 311] width 45 height 21
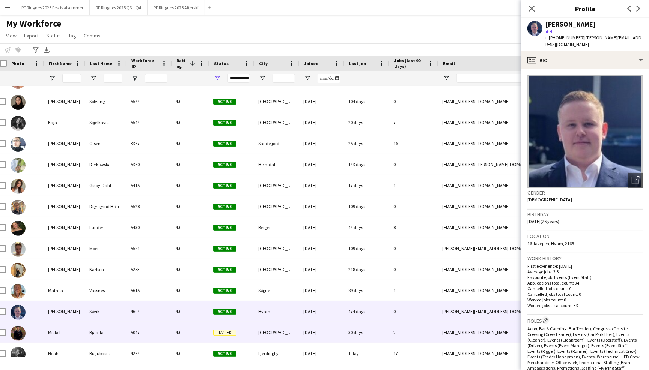
click at [153, 332] on div "5047" at bounding box center [148, 332] width 45 height 21
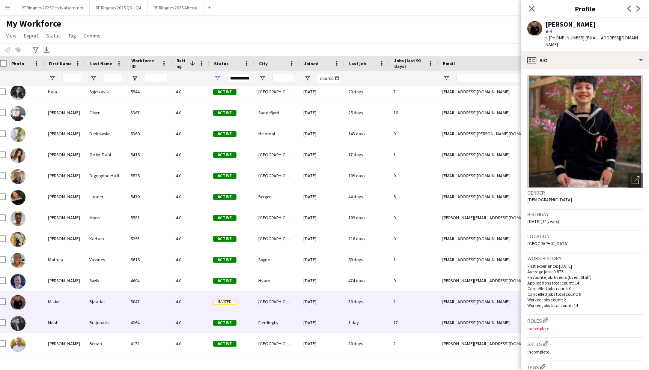
click at [151, 324] on div "4264" at bounding box center [148, 322] width 45 height 21
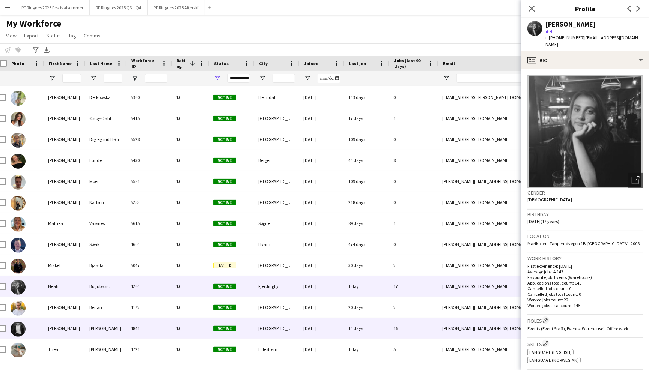
click at [151, 321] on div "4841" at bounding box center [148, 328] width 45 height 21
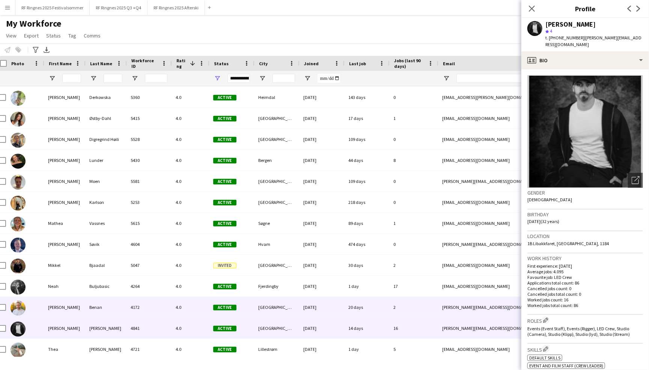
click at [149, 306] on div "4172" at bounding box center [148, 307] width 45 height 21
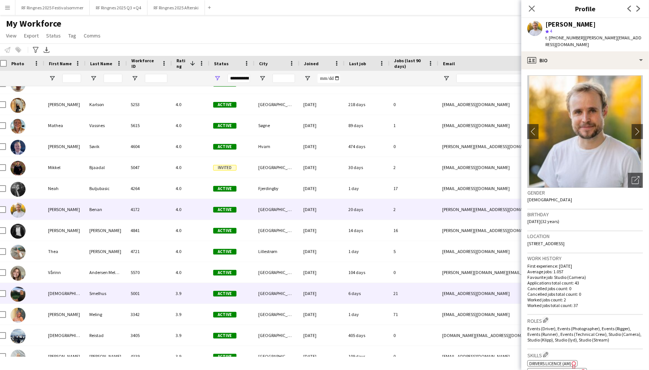
click at [141, 293] on div "5001" at bounding box center [148, 293] width 45 height 21
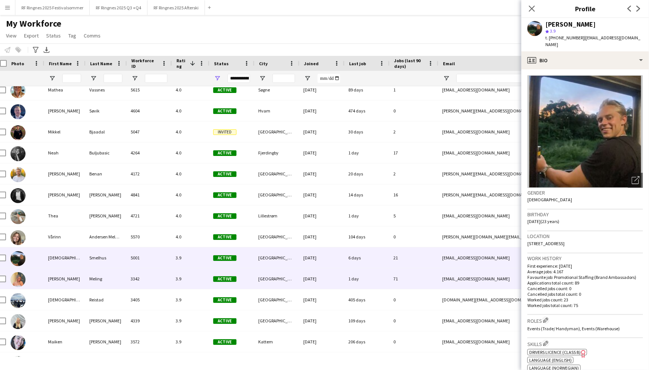
click at [146, 280] on div "3342" at bounding box center [148, 279] width 45 height 21
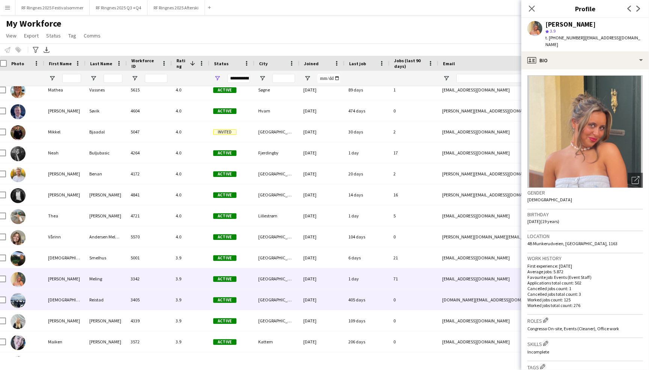
click at [148, 300] on div "3405" at bounding box center [148, 300] width 45 height 21
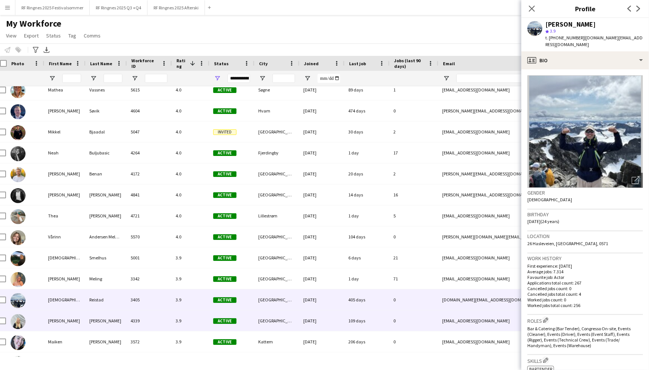
click at [149, 316] on div "4339" at bounding box center [148, 321] width 45 height 21
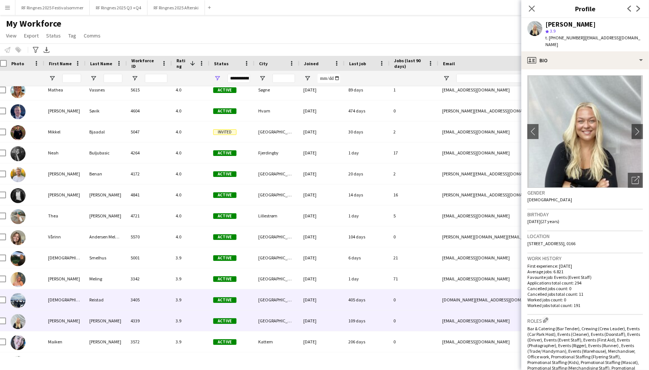
click at [145, 302] on div "3405" at bounding box center [148, 300] width 45 height 21
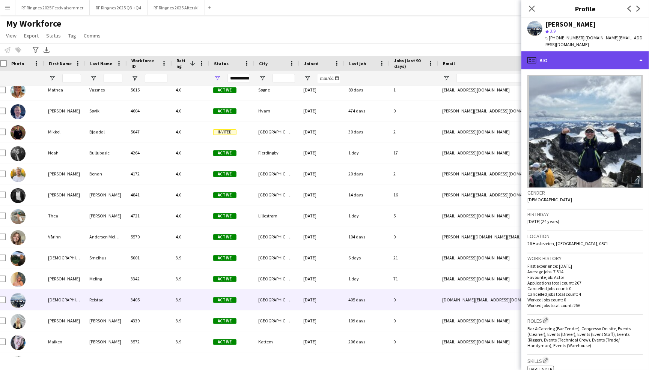
click at [611, 51] on div "profile Bio" at bounding box center [585, 60] width 128 height 18
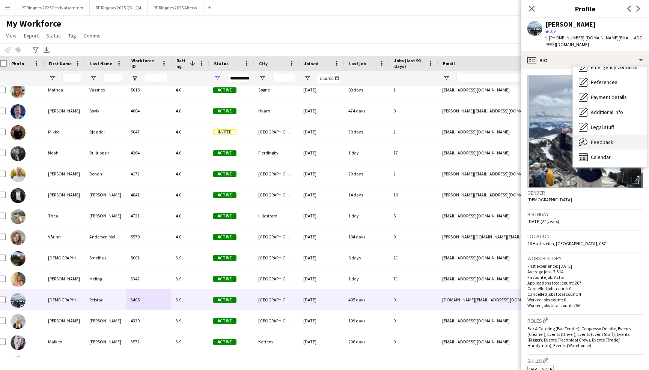
click at [614, 135] on div "Feedback Feedback" at bounding box center [609, 142] width 74 height 15
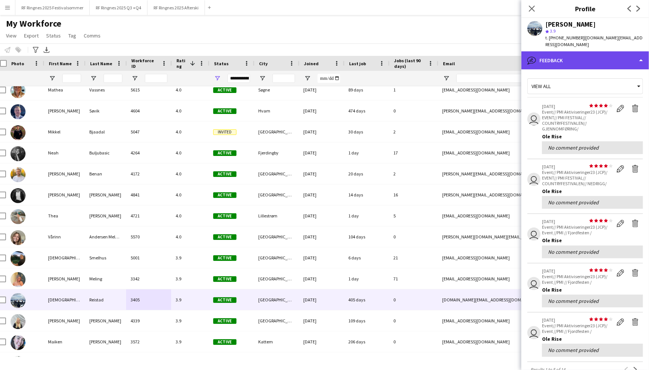
click at [616, 52] on div "bubble-pencil Feedback" at bounding box center [585, 60] width 128 height 18
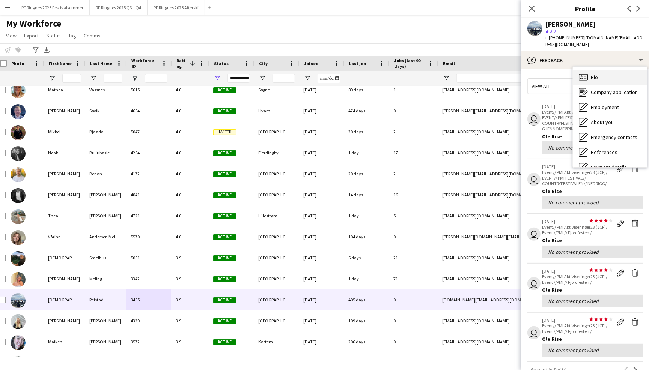
click at [613, 74] on div "Bio Bio" at bounding box center [609, 77] width 74 height 15
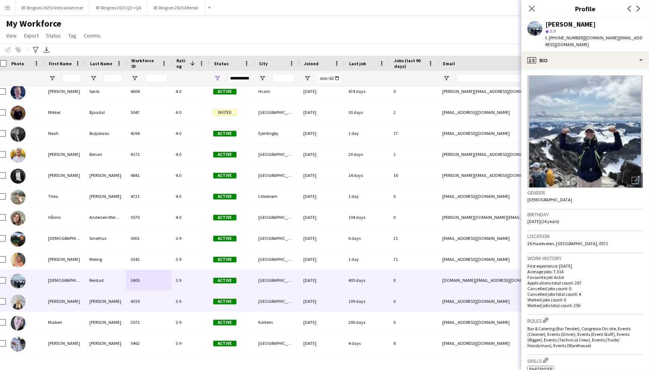
click at [186, 304] on div "3.9" at bounding box center [190, 301] width 38 height 21
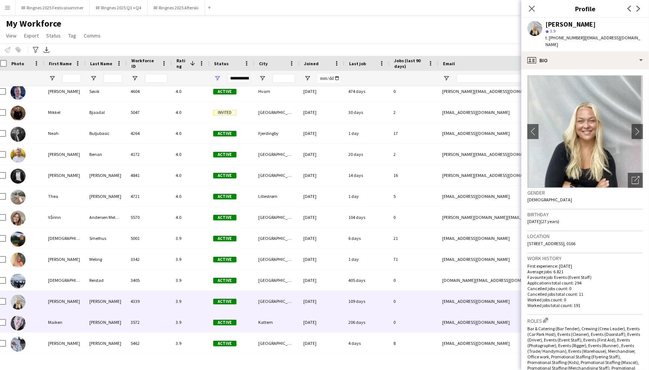
click at [185, 317] on div "3.9" at bounding box center [190, 322] width 38 height 21
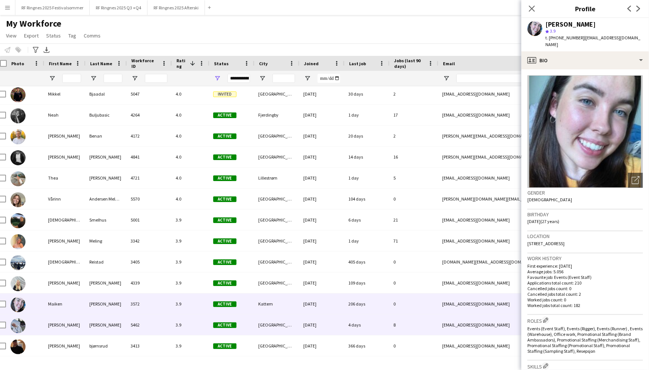
click at [174, 325] on div "3.9" at bounding box center [190, 325] width 38 height 21
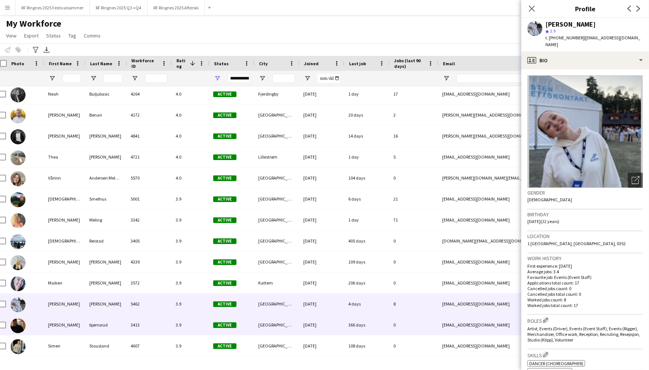
click at [161, 329] on div "3413" at bounding box center [148, 325] width 45 height 21
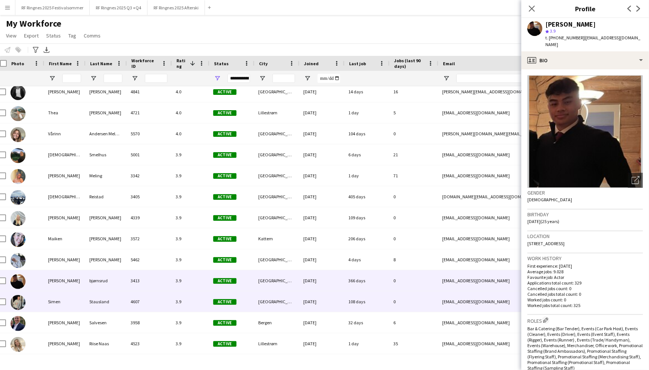
click at [139, 306] on div "4607" at bounding box center [148, 301] width 45 height 21
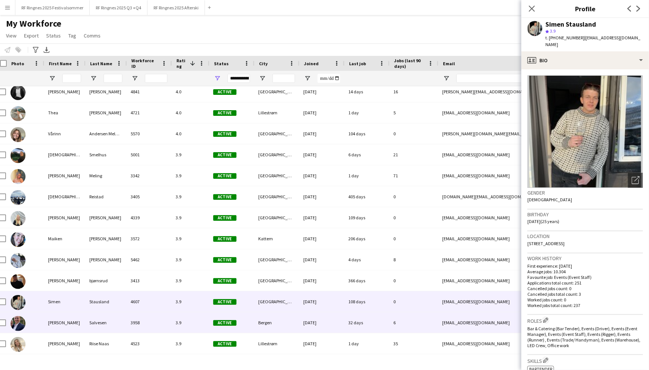
click at [140, 327] on div "3958" at bounding box center [148, 322] width 45 height 21
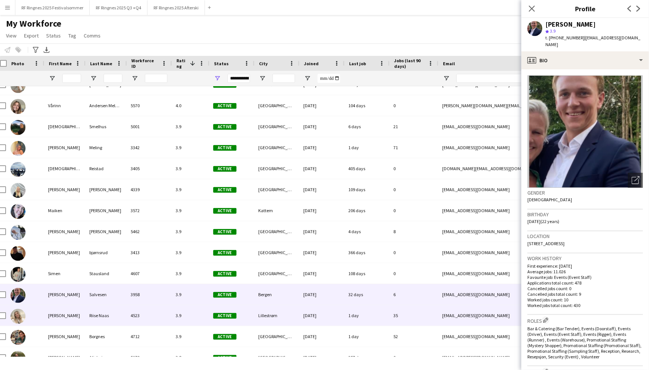
click at [138, 318] on div "4523" at bounding box center [148, 315] width 45 height 21
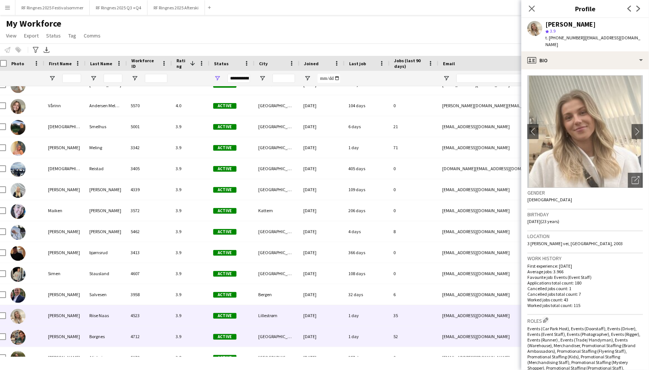
click at [137, 339] on div "4712" at bounding box center [148, 336] width 45 height 21
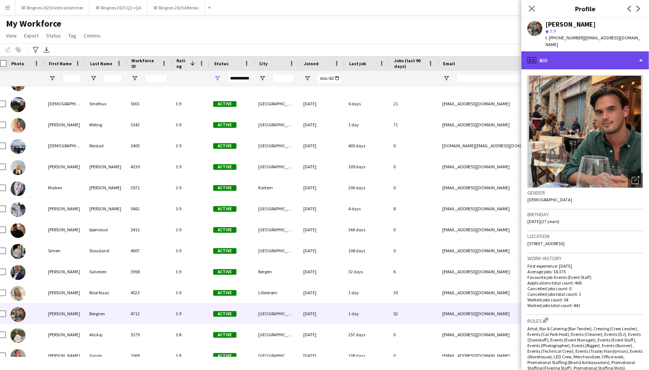
click at [584, 54] on div "profile Bio" at bounding box center [585, 60] width 128 height 18
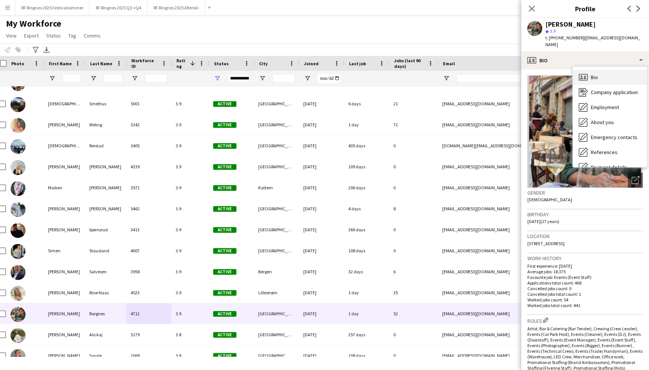
click at [595, 74] on span "Bio" at bounding box center [593, 77] width 7 height 7
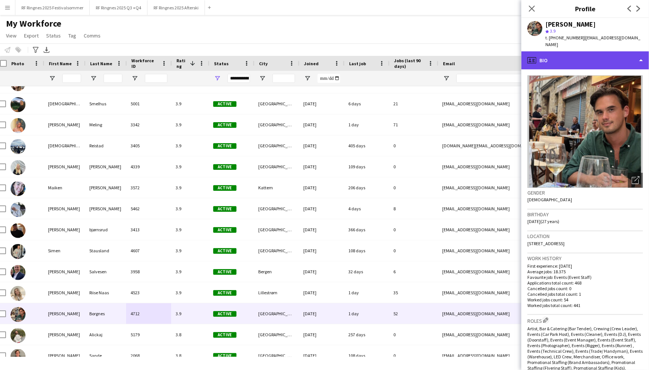
click at [596, 60] on div "profile Bio" at bounding box center [585, 60] width 128 height 18
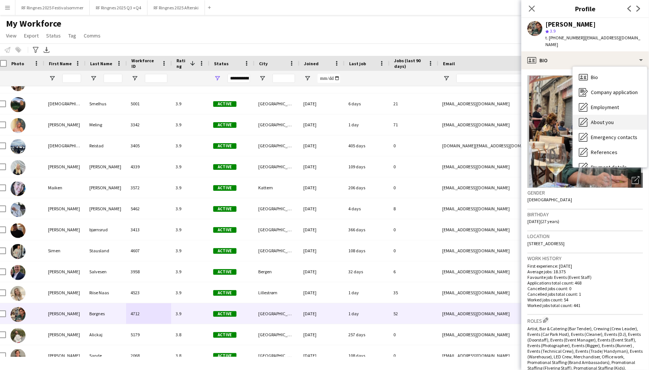
click at [611, 119] on span "About you" at bounding box center [601, 122] width 23 height 7
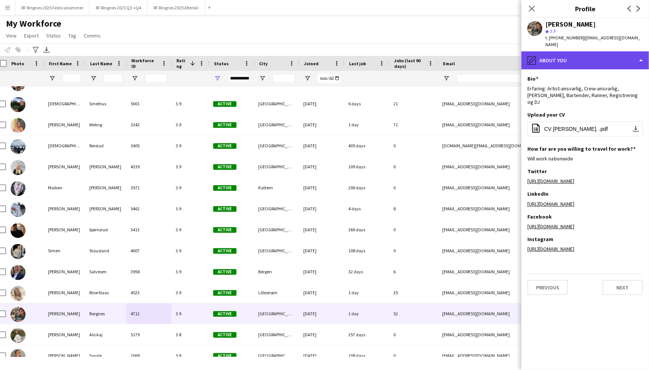
click at [601, 56] on div "pencil4 About you" at bounding box center [585, 60] width 128 height 18
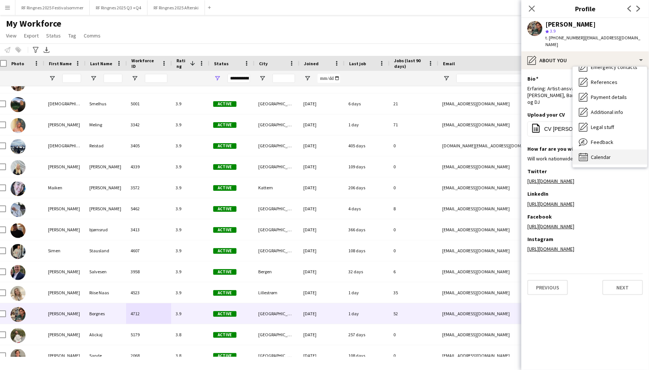
click at [616, 150] on div "Calendar Calendar" at bounding box center [609, 157] width 74 height 15
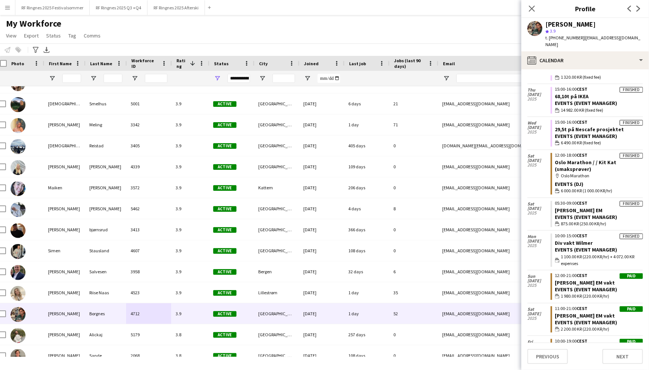
scroll to position [259, 0]
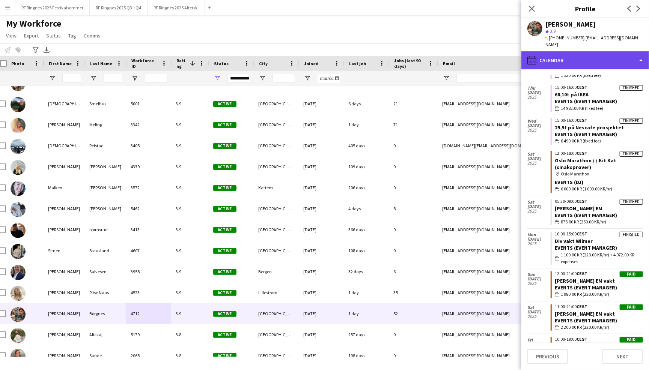
click at [582, 51] on div "calendar-full Calendar" at bounding box center [585, 60] width 128 height 18
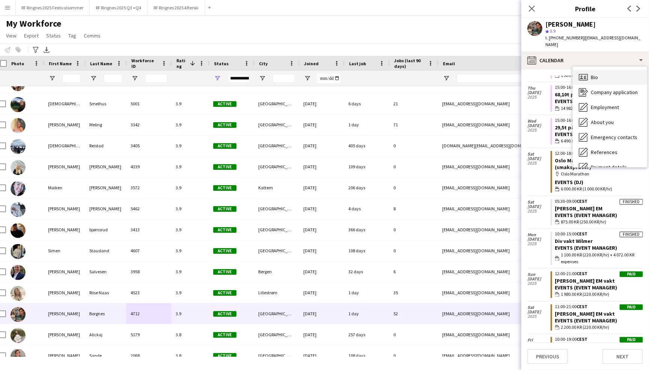
scroll to position [0, 0]
click at [593, 74] on span "Bio" at bounding box center [593, 77] width 7 height 7
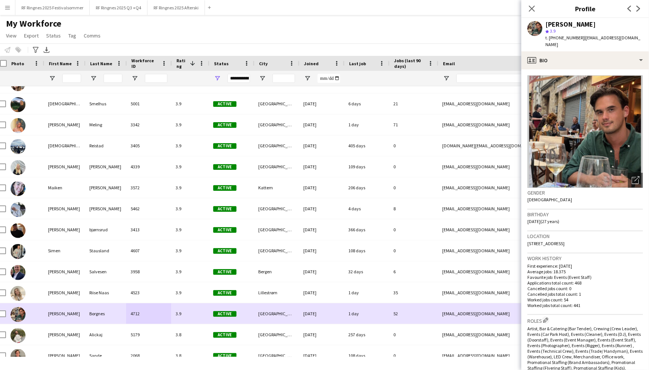
scroll to position [841, 0]
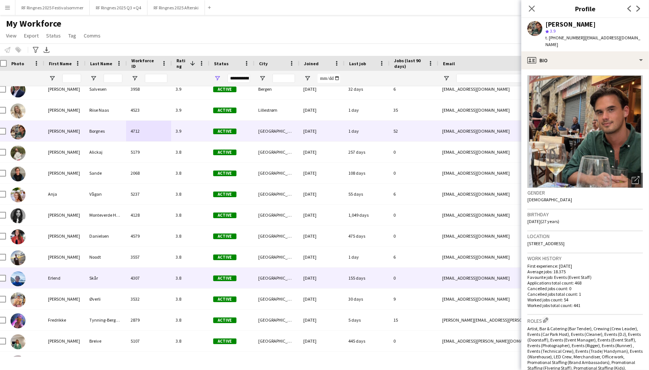
click at [153, 282] on div "4307" at bounding box center [148, 278] width 45 height 21
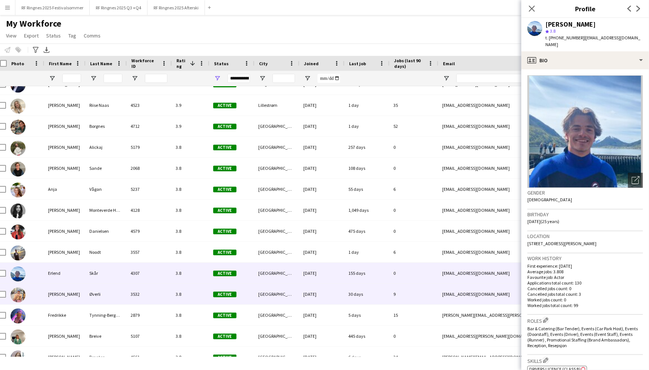
click at [153, 300] on div "3532" at bounding box center [148, 294] width 45 height 21
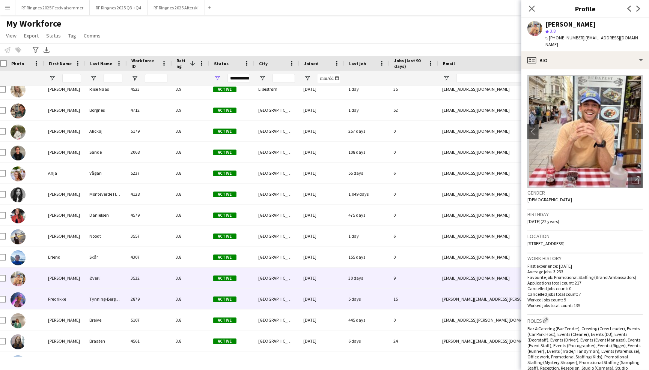
click at [154, 304] on div "2879" at bounding box center [148, 299] width 45 height 21
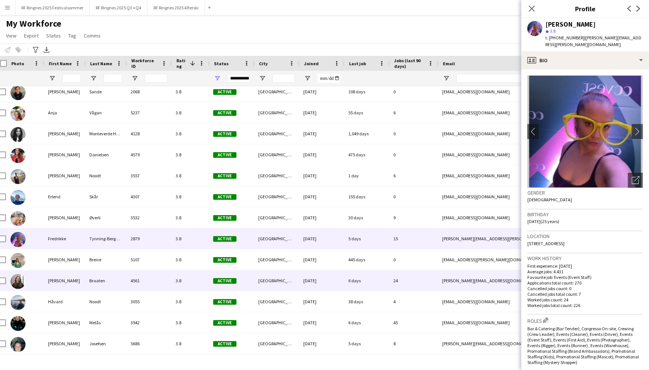
click at [151, 281] on div "4561" at bounding box center [148, 280] width 45 height 21
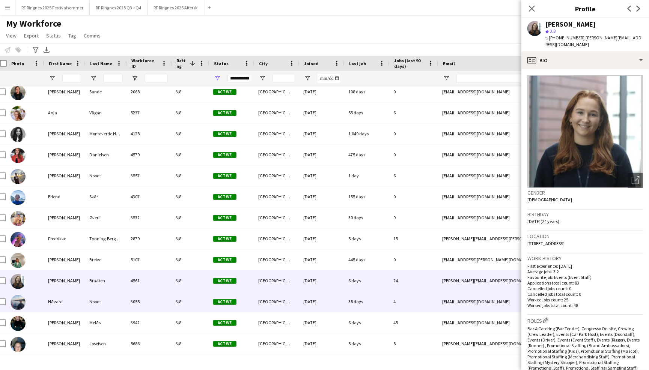
click at [155, 305] on div "3055" at bounding box center [148, 301] width 45 height 21
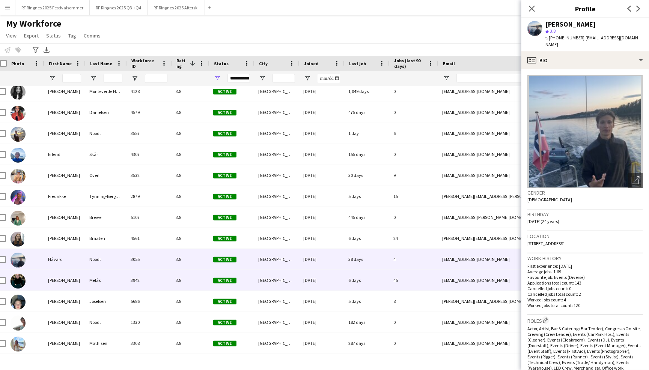
click at [147, 286] on div "3942" at bounding box center [148, 280] width 45 height 21
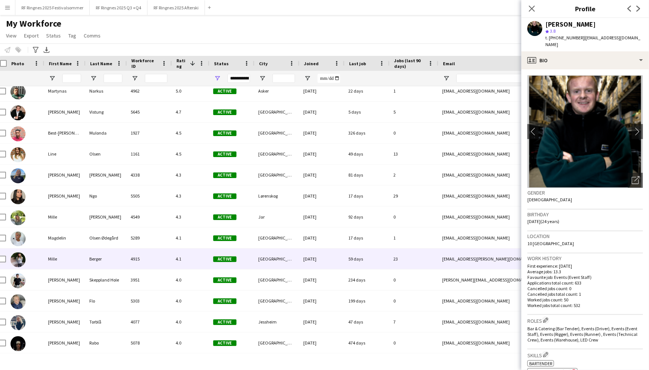
click at [166, 258] on div "4915" at bounding box center [148, 259] width 45 height 21
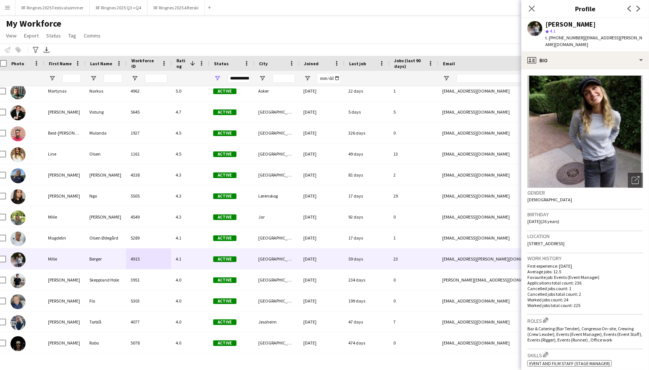
drag, startPoint x: 577, startPoint y: 294, endPoint x: 582, endPoint y: 140, distance: 153.9
click at [577, 276] on div "First experience: 28-02-2024 Average jobs: 12.5 Favourite job: Events (Event Ma…" at bounding box center [585, 285] width 116 height 45
click at [584, 53] on div "profile Bio" at bounding box center [585, 60] width 128 height 18
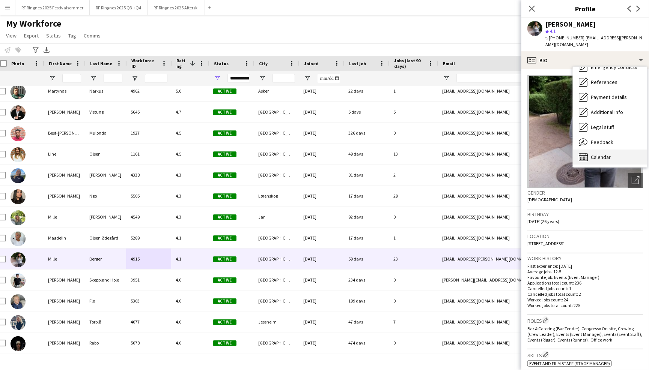
click at [599, 150] on div "Calendar Calendar" at bounding box center [609, 157] width 74 height 15
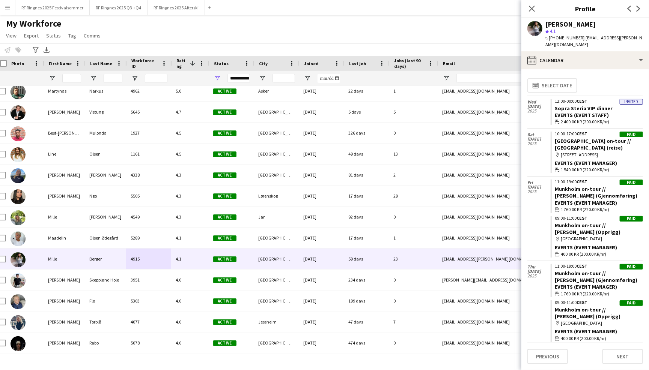
scroll to position [0, 0]
click at [571, 78] on button "calendar-full Select date" at bounding box center [552, 85] width 50 height 14
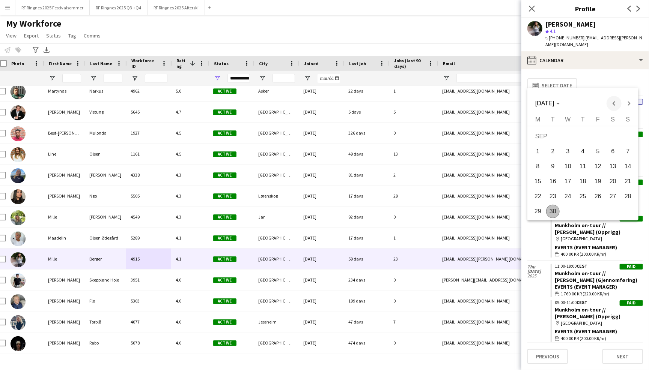
click at [613, 102] on span "Previous month" at bounding box center [613, 103] width 15 height 15
click at [589, 134] on span "1" at bounding box center [583, 137] width 14 height 15
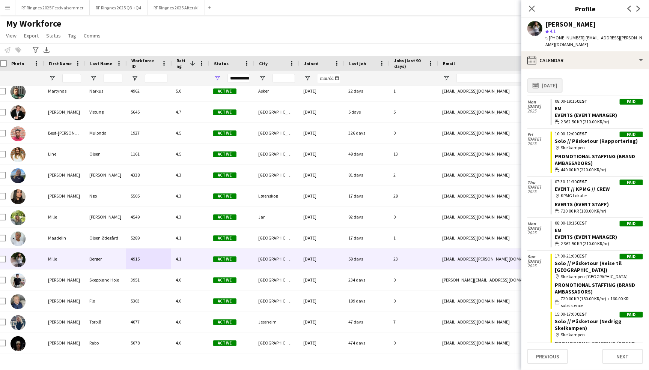
click at [562, 78] on button "calendar-full 01-05-2025" at bounding box center [544, 85] width 35 height 14
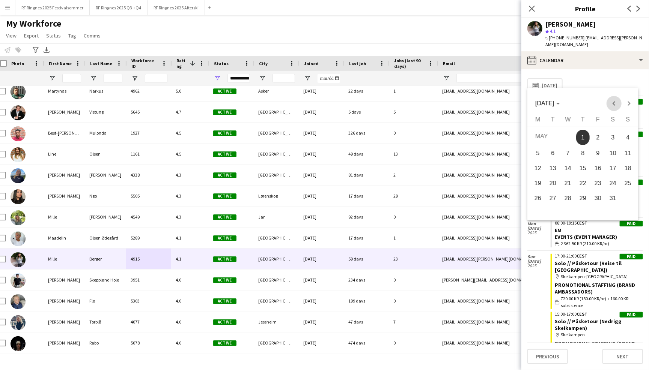
click at [611, 99] on span "Previous month" at bounding box center [613, 103] width 15 height 15
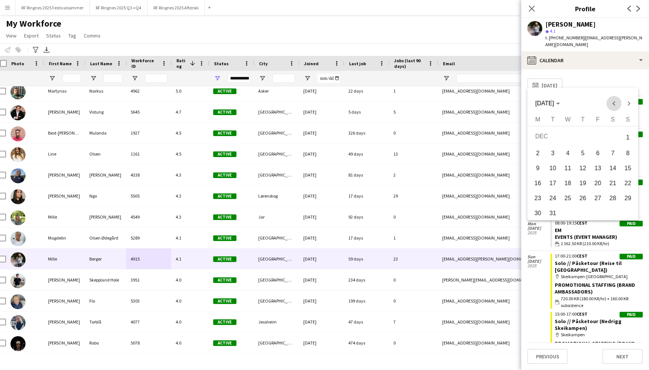
click at [611, 99] on span "Previous month" at bounding box center [613, 103] width 15 height 15
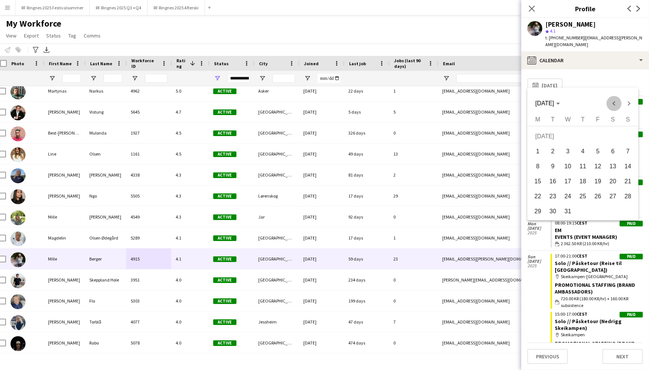
click at [611, 99] on span "Previous month" at bounding box center [613, 103] width 15 height 15
click at [609, 134] on span "1" at bounding box center [613, 137] width 14 height 15
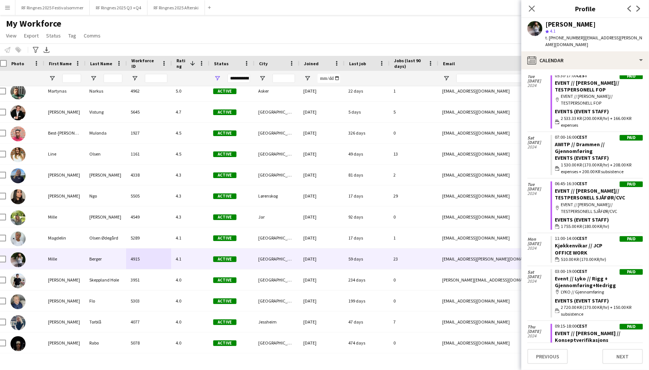
scroll to position [161, 0]
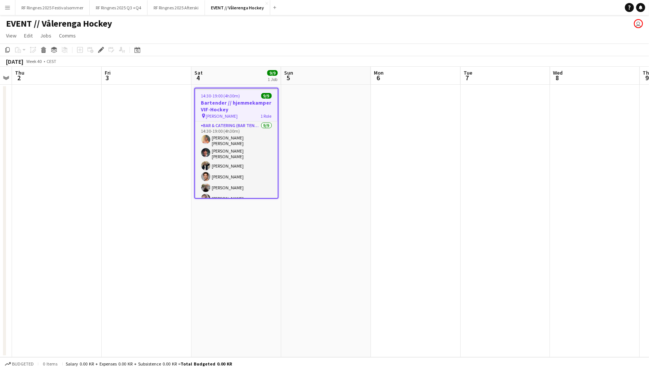
click at [401, 33] on app-page-menu "View Day view expanded Day view collapsed Month view Date picker Jump to [DATE]…" at bounding box center [324, 36] width 649 height 14
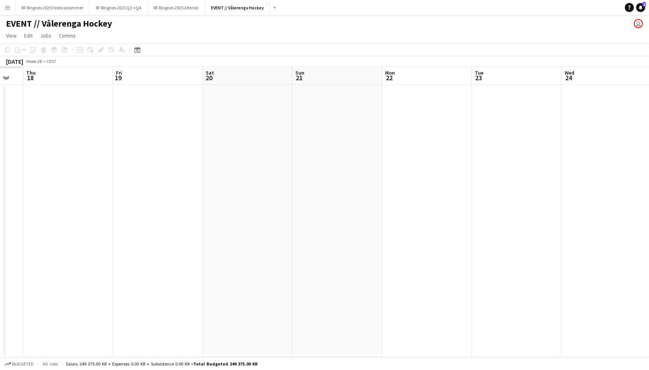
scroll to position [0, 170]
click at [412, 49] on app-toolbar "Copy Paste Paste Command V Paste with crew Command Shift V Paste linked Job [GE…" at bounding box center [324, 50] width 649 height 13
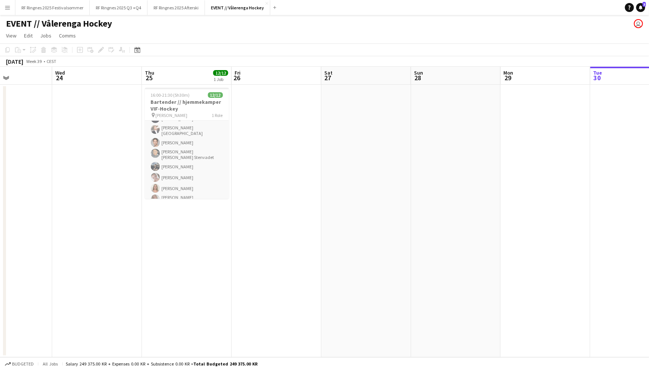
scroll to position [0, 308]
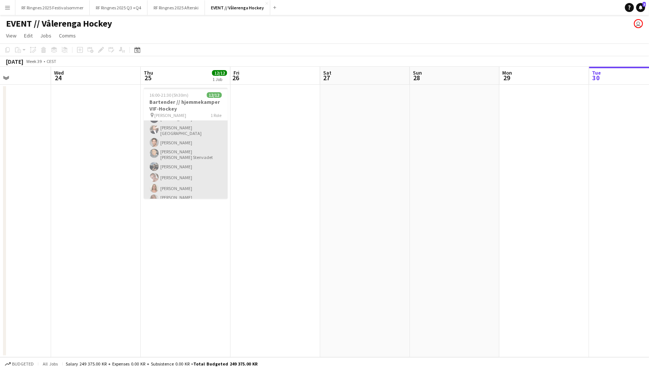
click at [213, 148] on app-card-role "Bar & Catering (Bar Tender) [DATE] 16:00-21:30 (5h30m) [PERSON_NAME] [PERSON_NA…" at bounding box center [186, 131] width 84 height 156
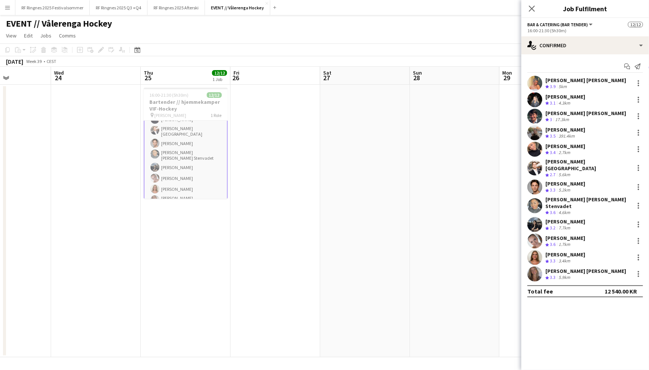
click at [530, 267] on app-user-avatar at bounding box center [534, 274] width 15 height 15
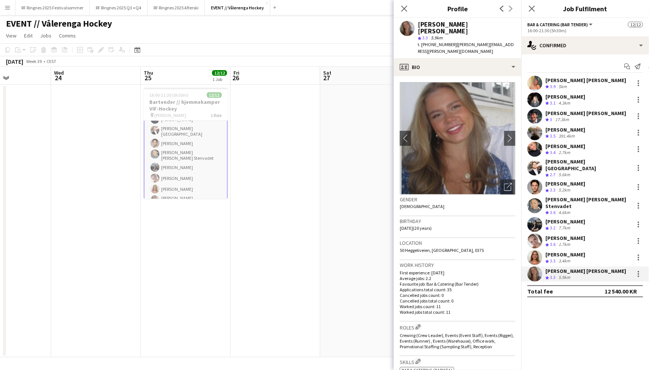
click at [536, 250] on app-user-avatar at bounding box center [534, 257] width 15 height 15
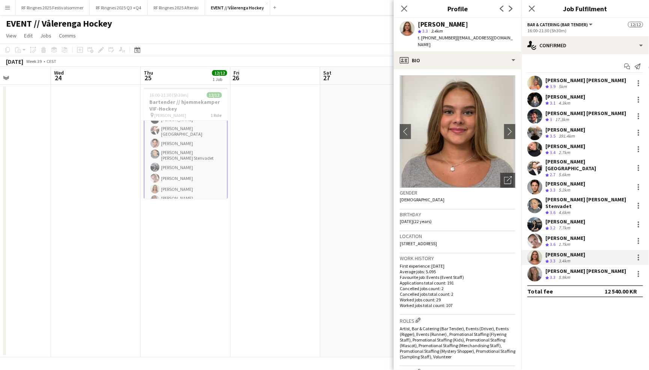
click at [537, 234] on app-user-avatar at bounding box center [534, 241] width 15 height 15
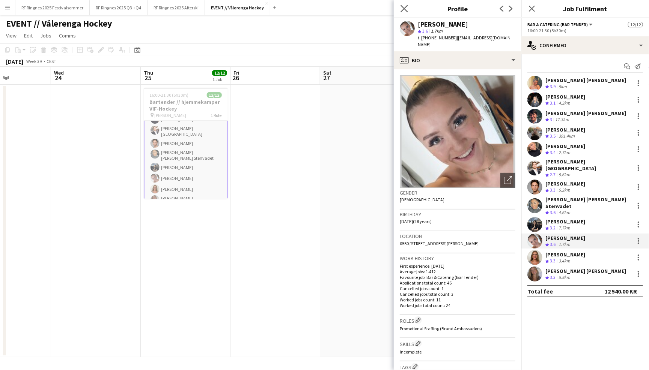
click at [404, 4] on app-icon "Close pop-in" at bounding box center [404, 8] width 11 height 11
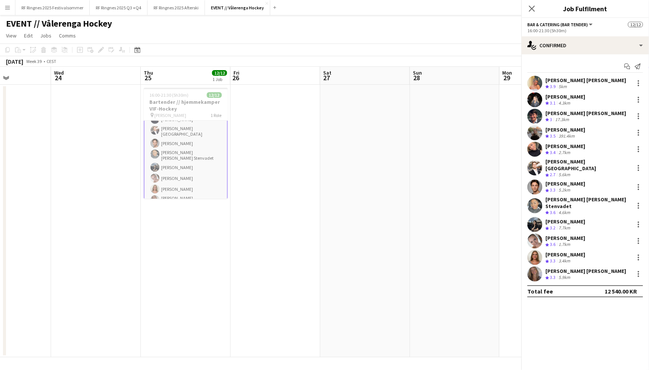
click at [408, 19] on div "EVENT // Vålerenga Hockey user" at bounding box center [324, 22] width 649 height 14
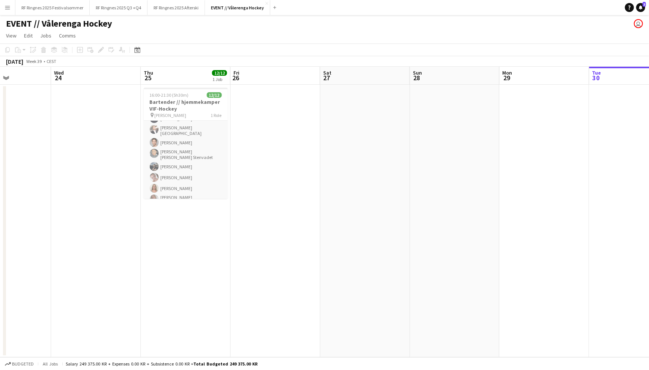
click at [428, 38] on app-page-menu "View Day view expanded Day view collapsed Month view Date picker Jump to [DATE]…" at bounding box center [324, 36] width 649 height 14
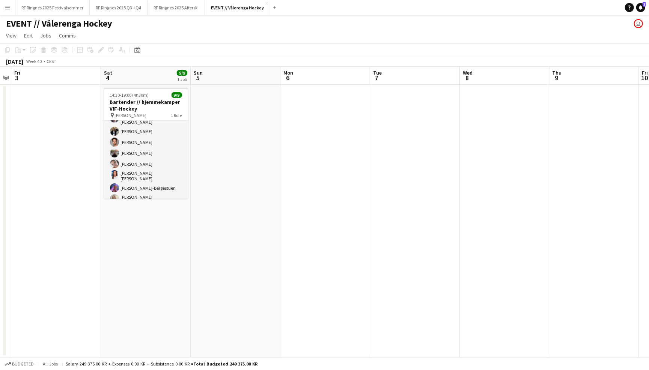
scroll to position [0, 0]
click at [317, 40] on app-page-menu "View Day view expanded Day view collapsed Month view Date picker Jump to [DATE]…" at bounding box center [324, 36] width 649 height 14
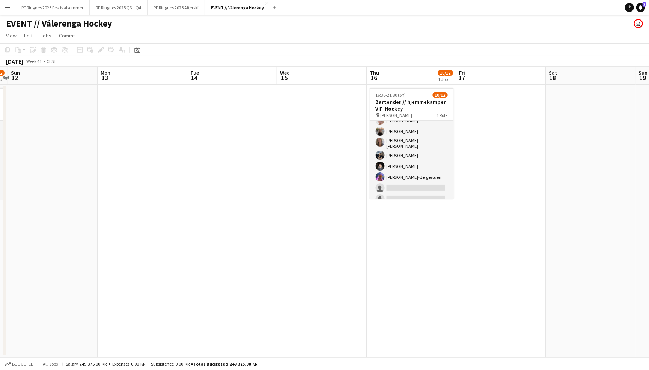
scroll to position [68, 0]
click at [431, 35] on app-page-menu "View Day view expanded Day view collapsed Month view Date picker Jump to [DATE]…" at bounding box center [324, 36] width 649 height 14
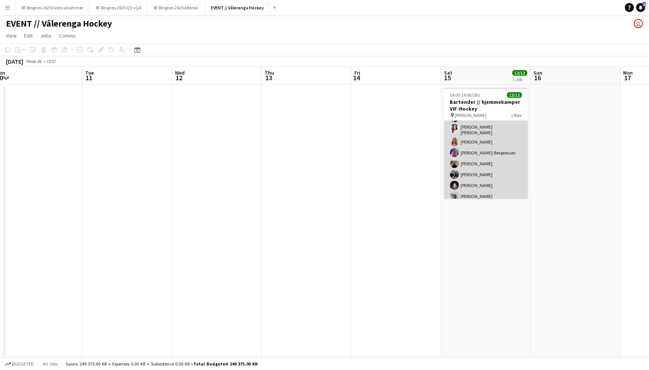
scroll to position [66, 0]
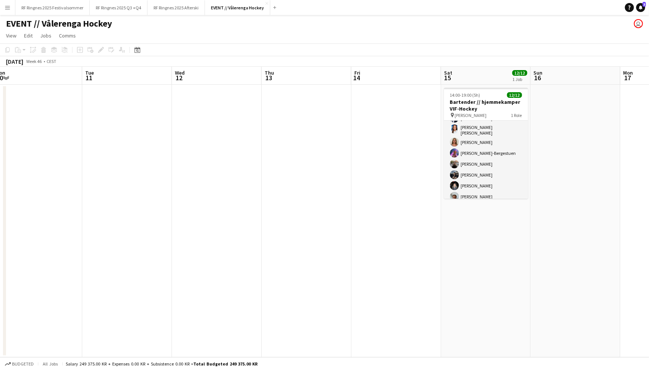
drag, startPoint x: 461, startPoint y: 94, endPoint x: 421, endPoint y: 29, distance: 76.4
click at [421, 29] on div "EVENT // Vålerenga Hockey user" at bounding box center [324, 22] width 649 height 14
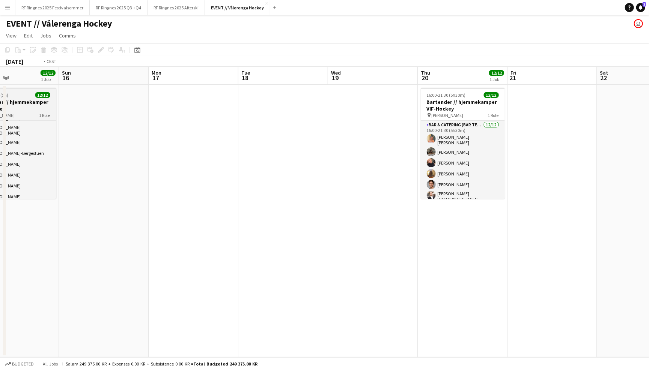
scroll to position [0, 249]
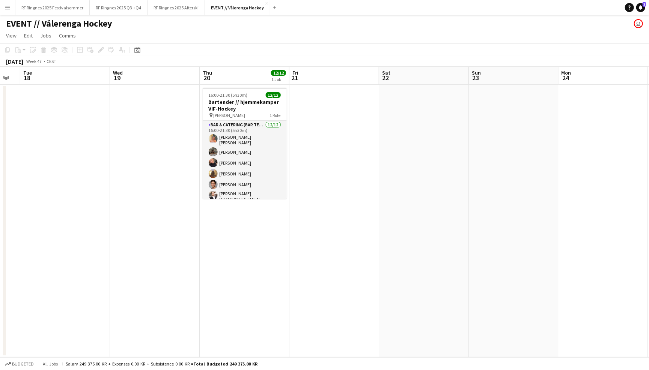
click at [404, 37] on app-page-menu "View Day view expanded Day view collapsed Month view Date picker Jump to [DATE]…" at bounding box center [324, 36] width 649 height 14
